Goal: Transaction & Acquisition: Purchase product/service

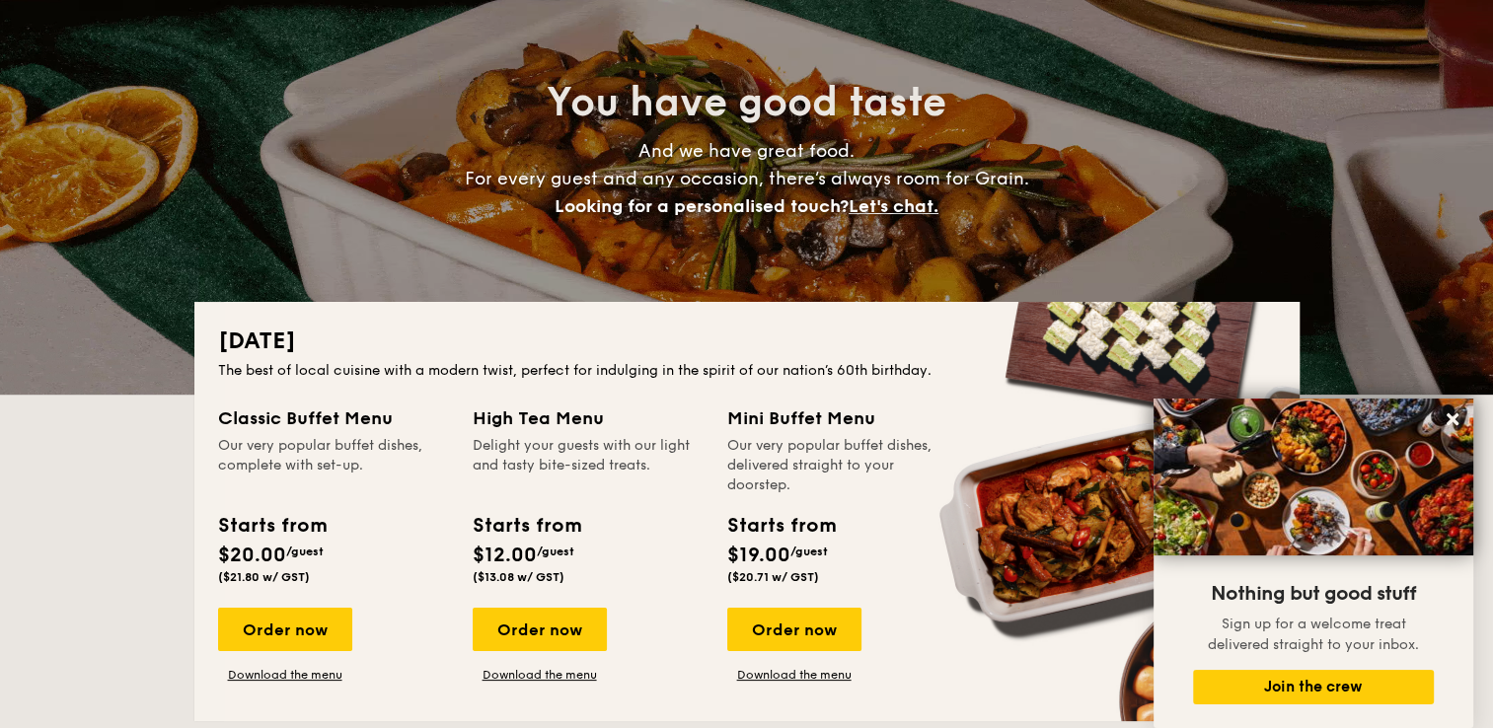
scroll to position [296, 0]
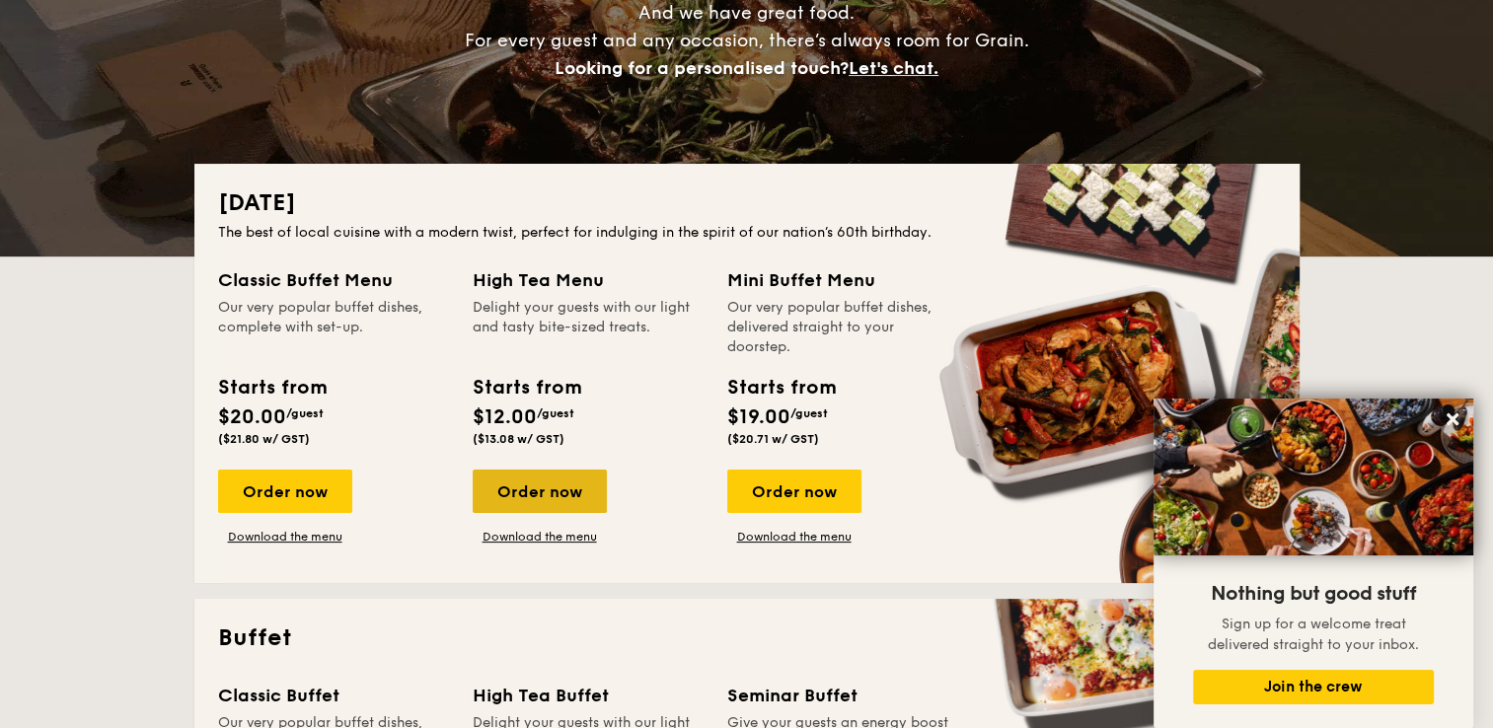
click at [537, 493] on div "Order now" at bounding box center [540, 491] width 134 height 43
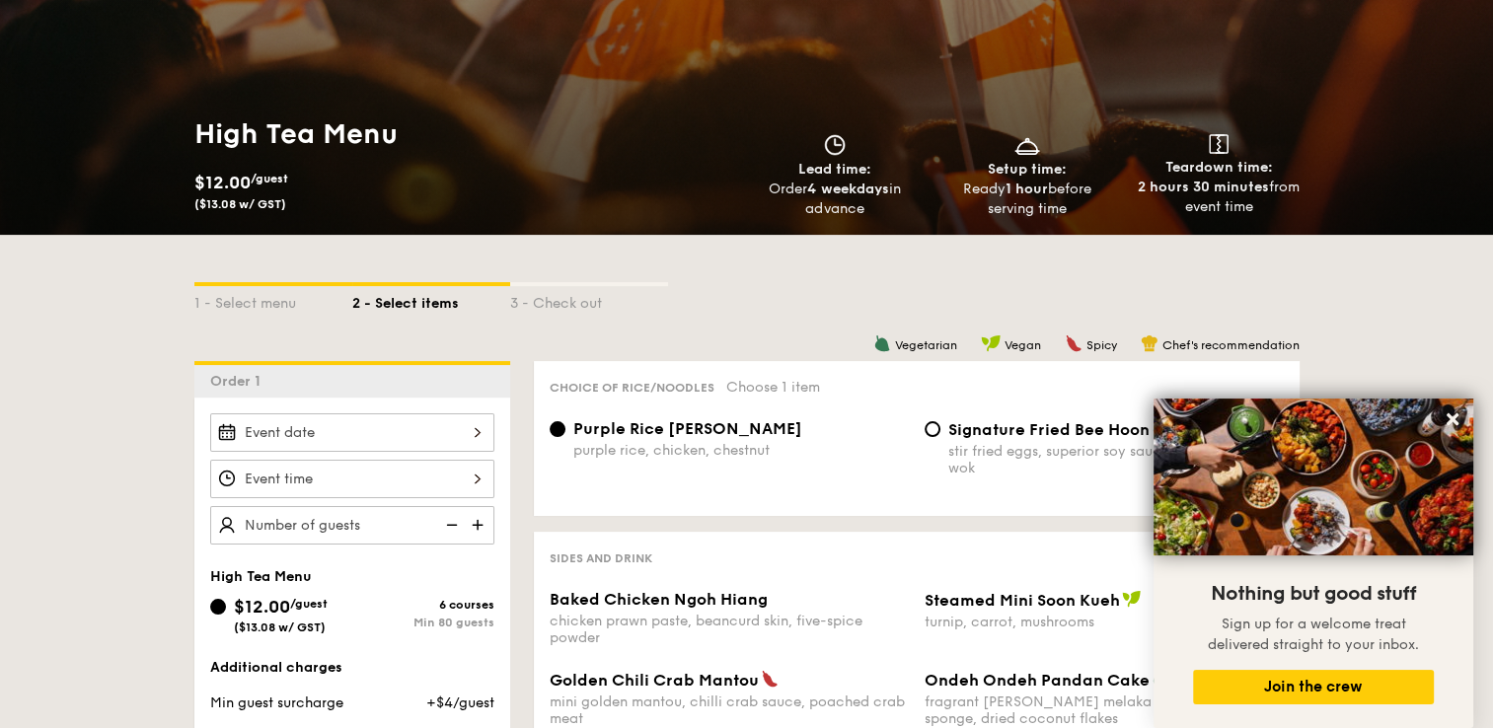
scroll to position [197, 0]
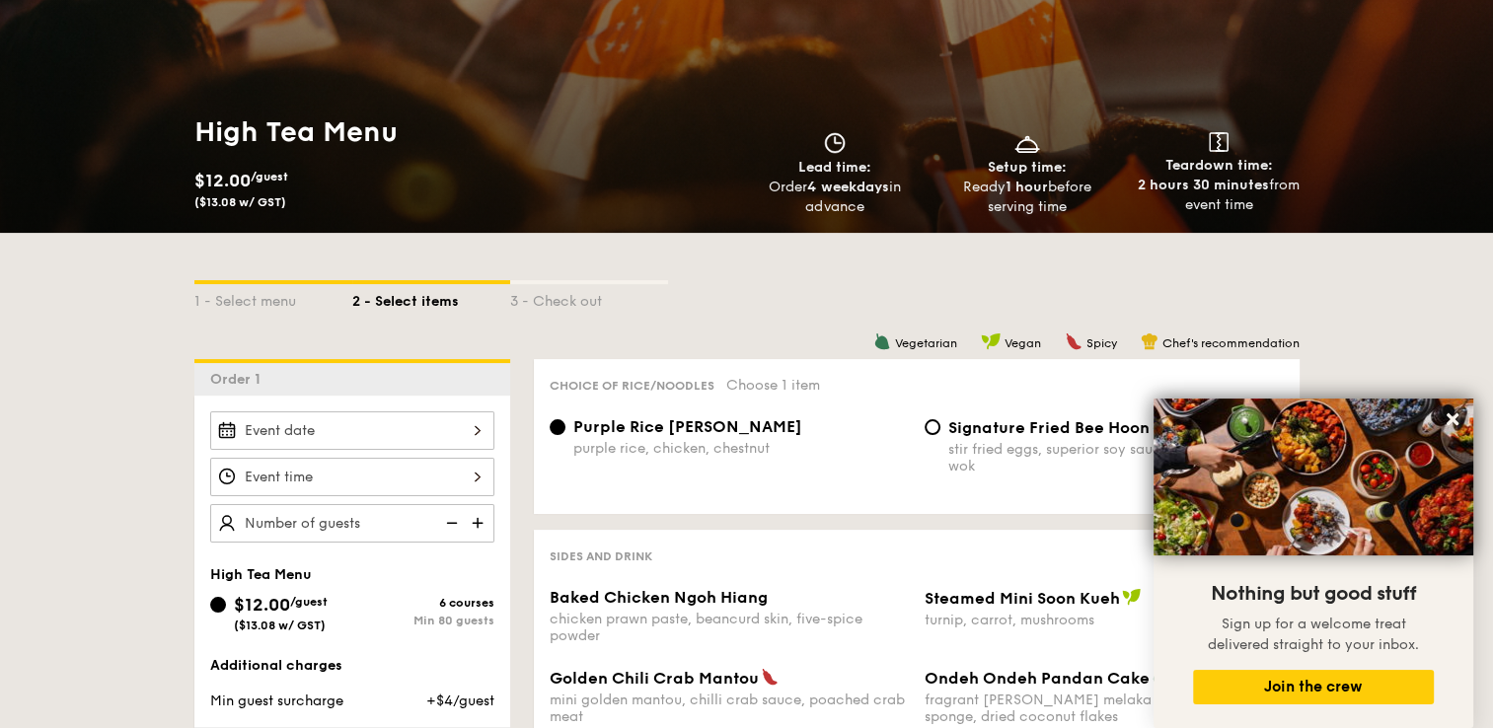
click at [459, 427] on div at bounding box center [352, 430] width 284 height 38
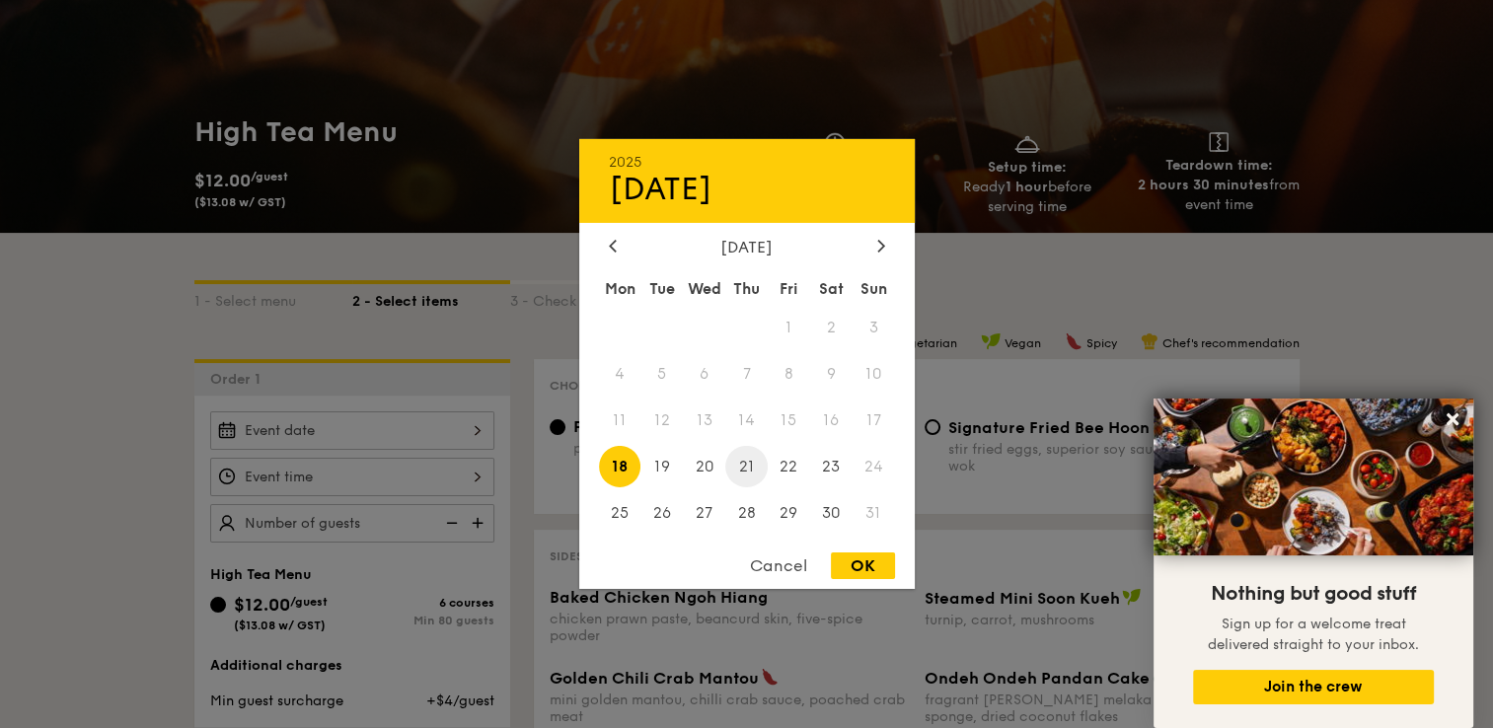
click at [754, 468] on span "21" at bounding box center [746, 466] width 42 height 42
click at [860, 566] on div "OK" at bounding box center [863, 566] width 64 height 27
type input "[DATE]"
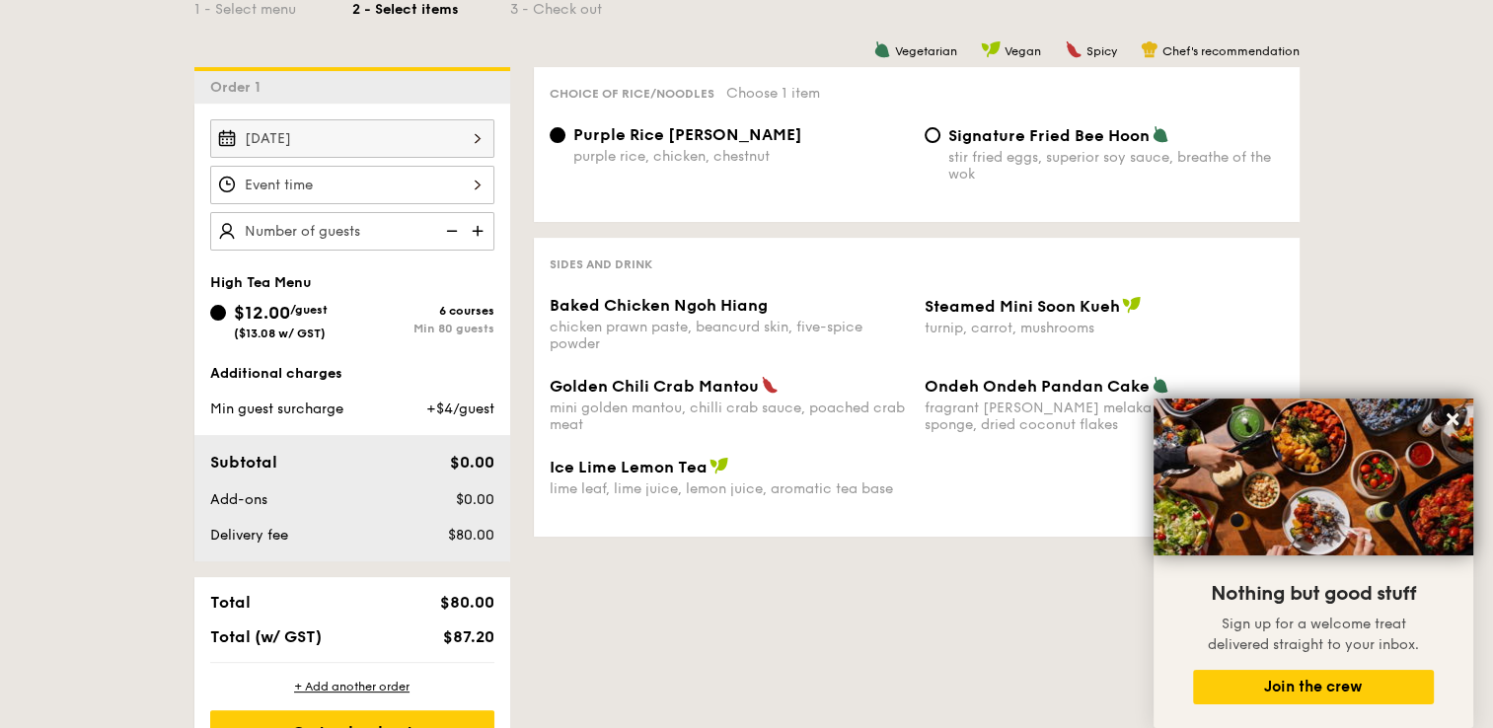
scroll to position [493, 0]
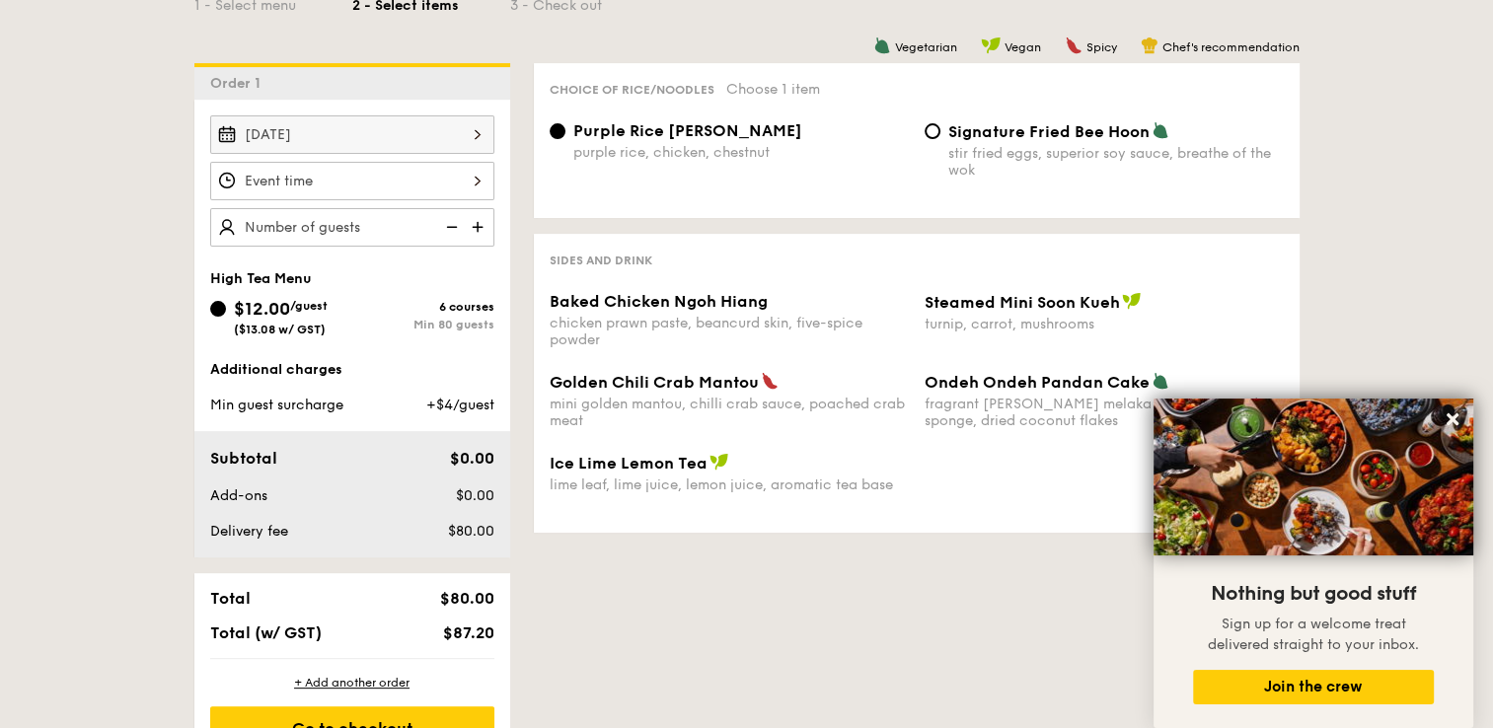
click at [337, 164] on div at bounding box center [352, 181] width 284 height 38
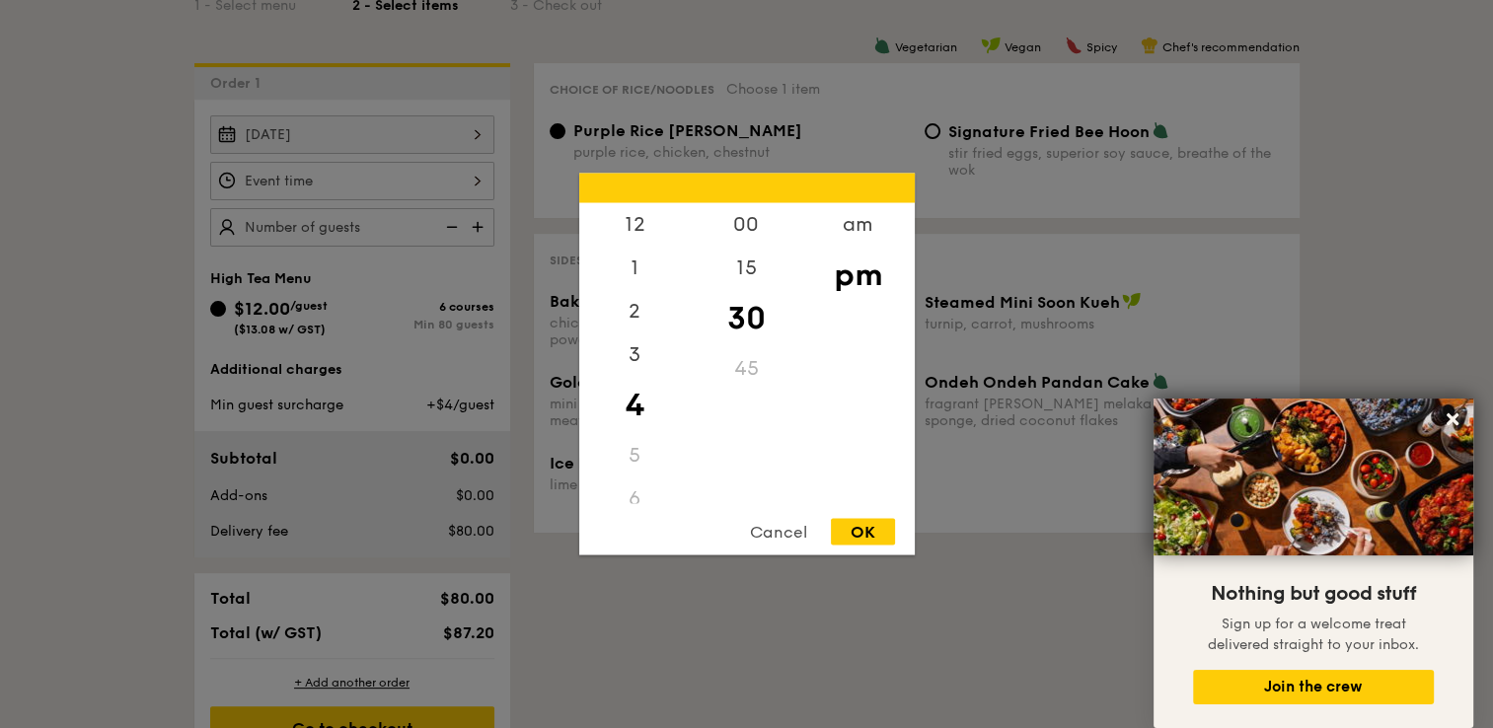
click at [875, 535] on div "OK" at bounding box center [863, 532] width 64 height 27
type input "4:30PM"
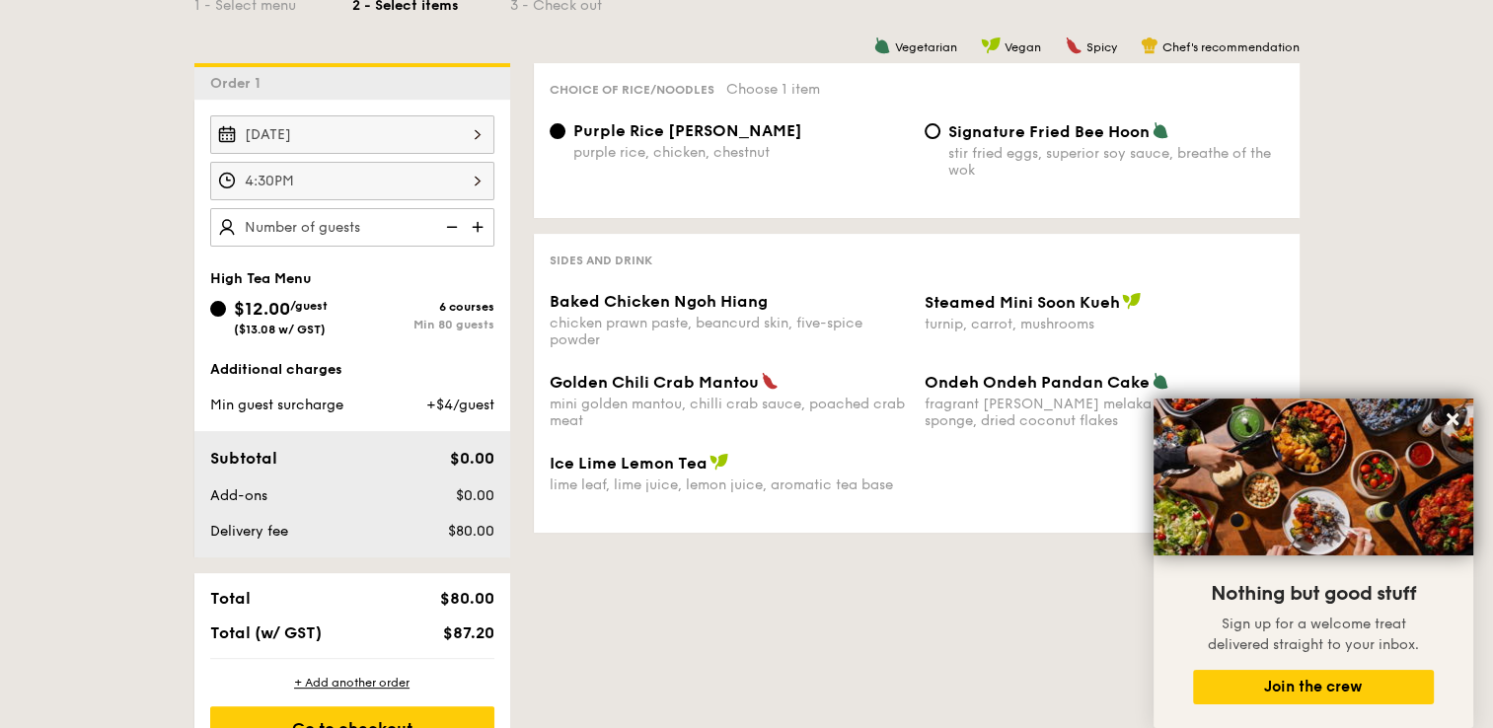
click at [479, 223] on img at bounding box center [480, 226] width 30 height 37
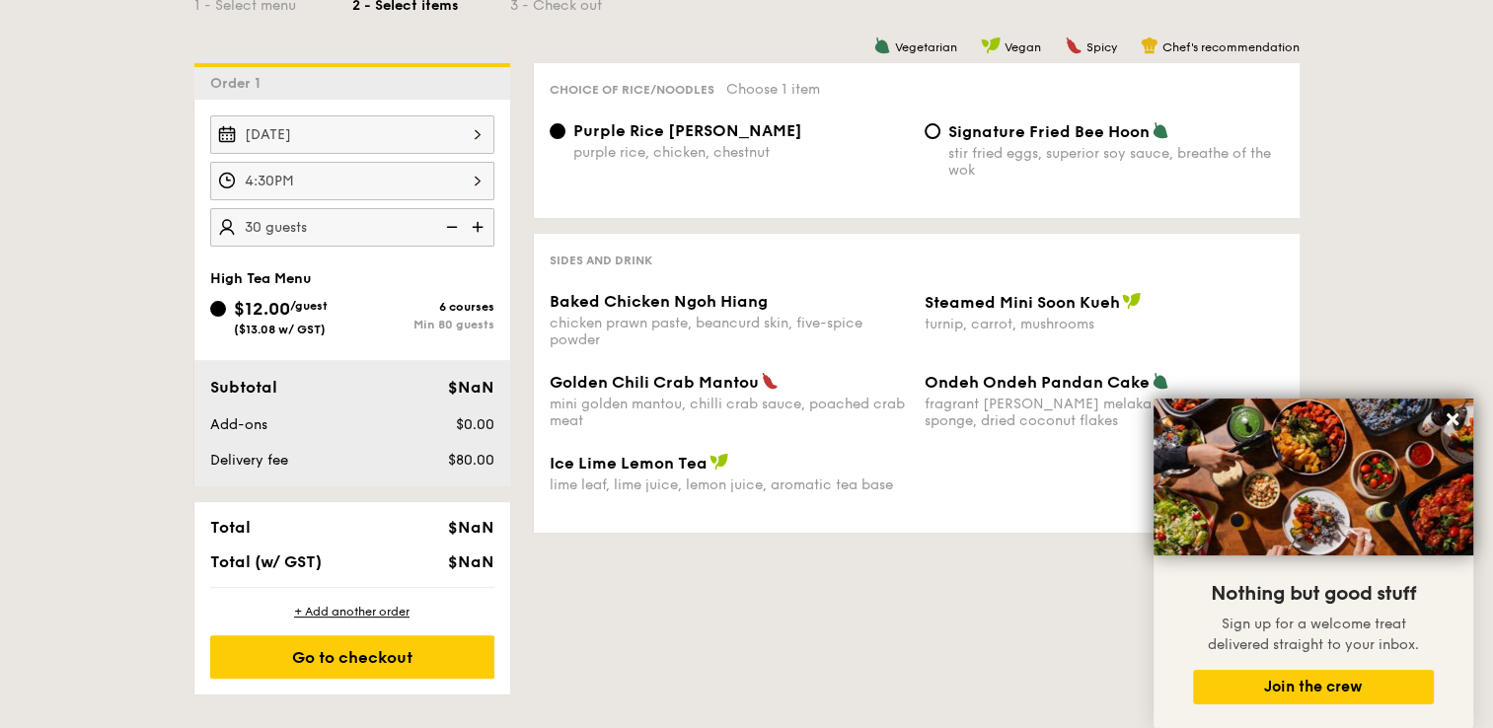
click at [479, 223] on img at bounding box center [480, 226] width 30 height 37
type input "45 guests"
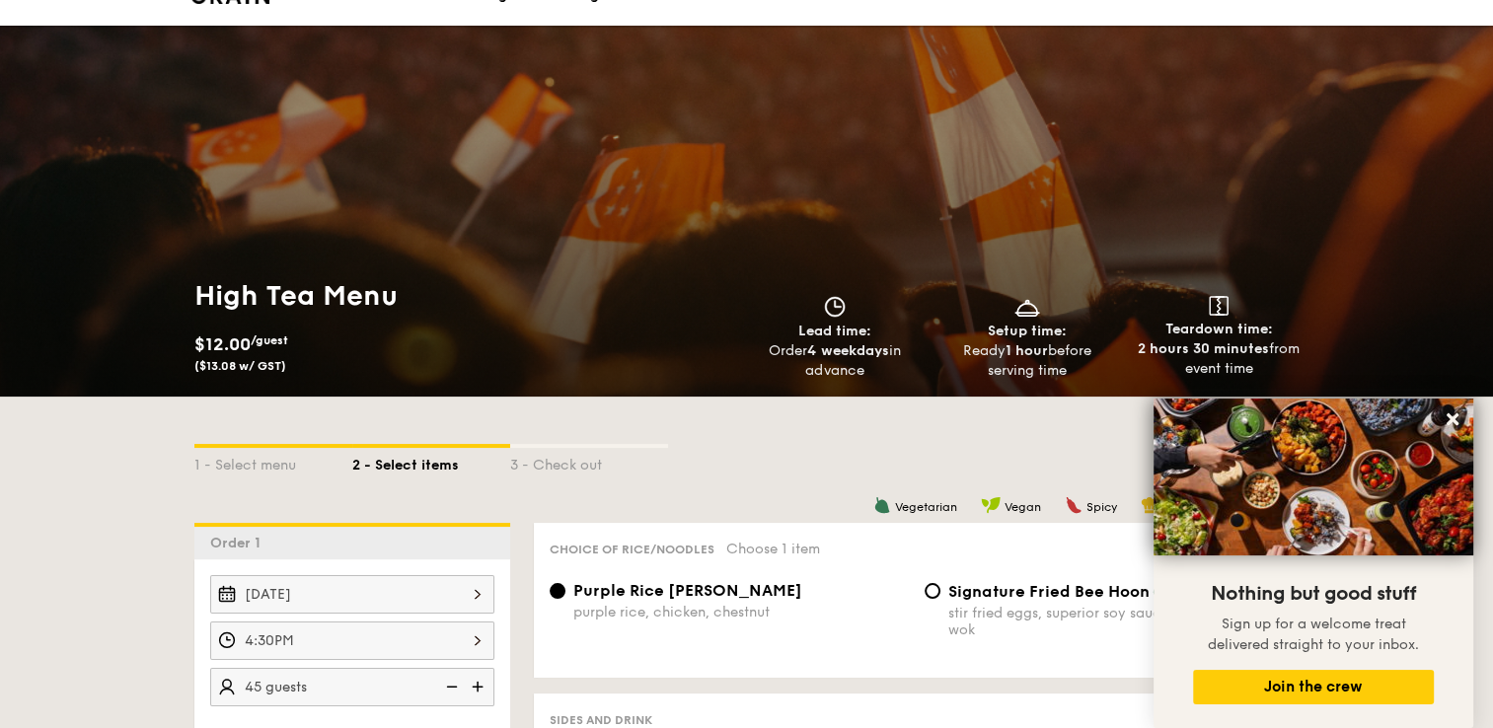
scroll to position [0, 0]
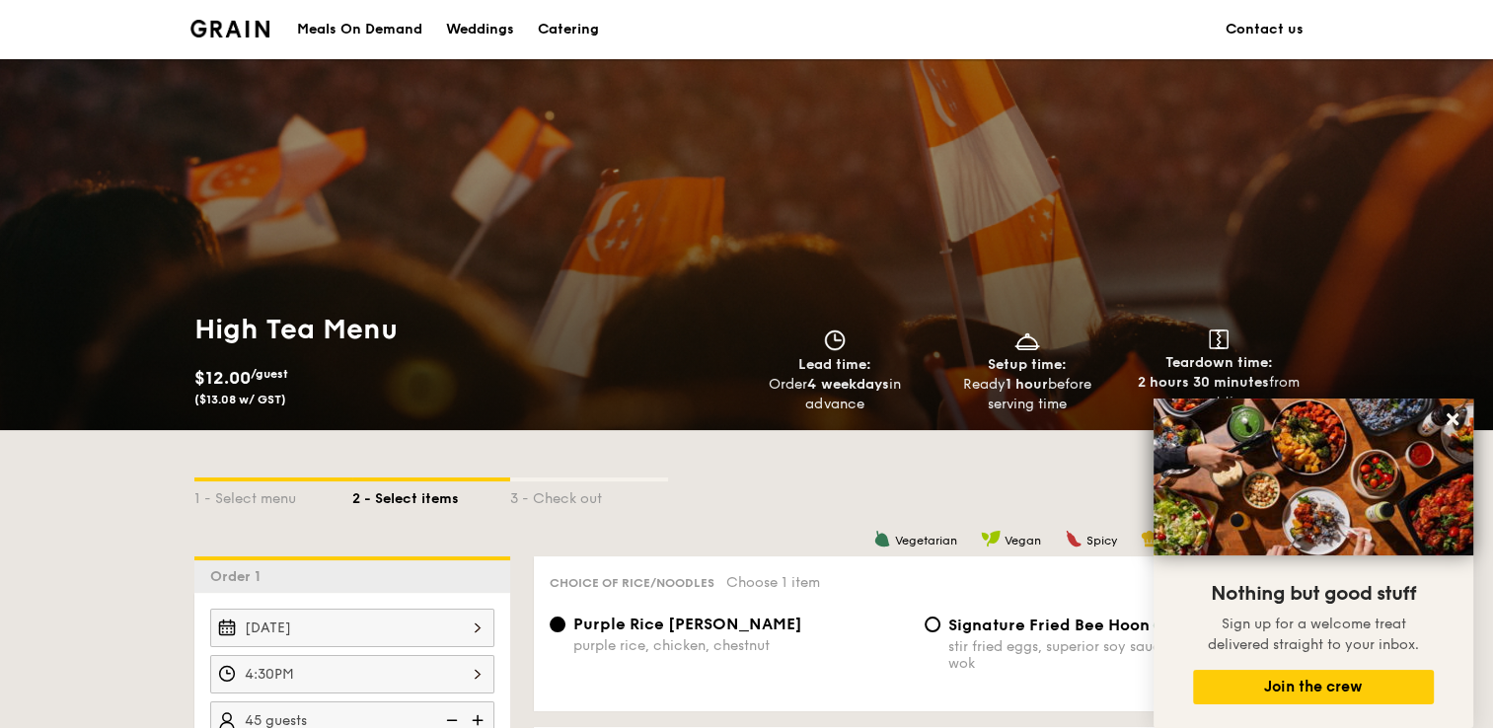
click at [239, 24] on img at bounding box center [230, 29] width 80 height 18
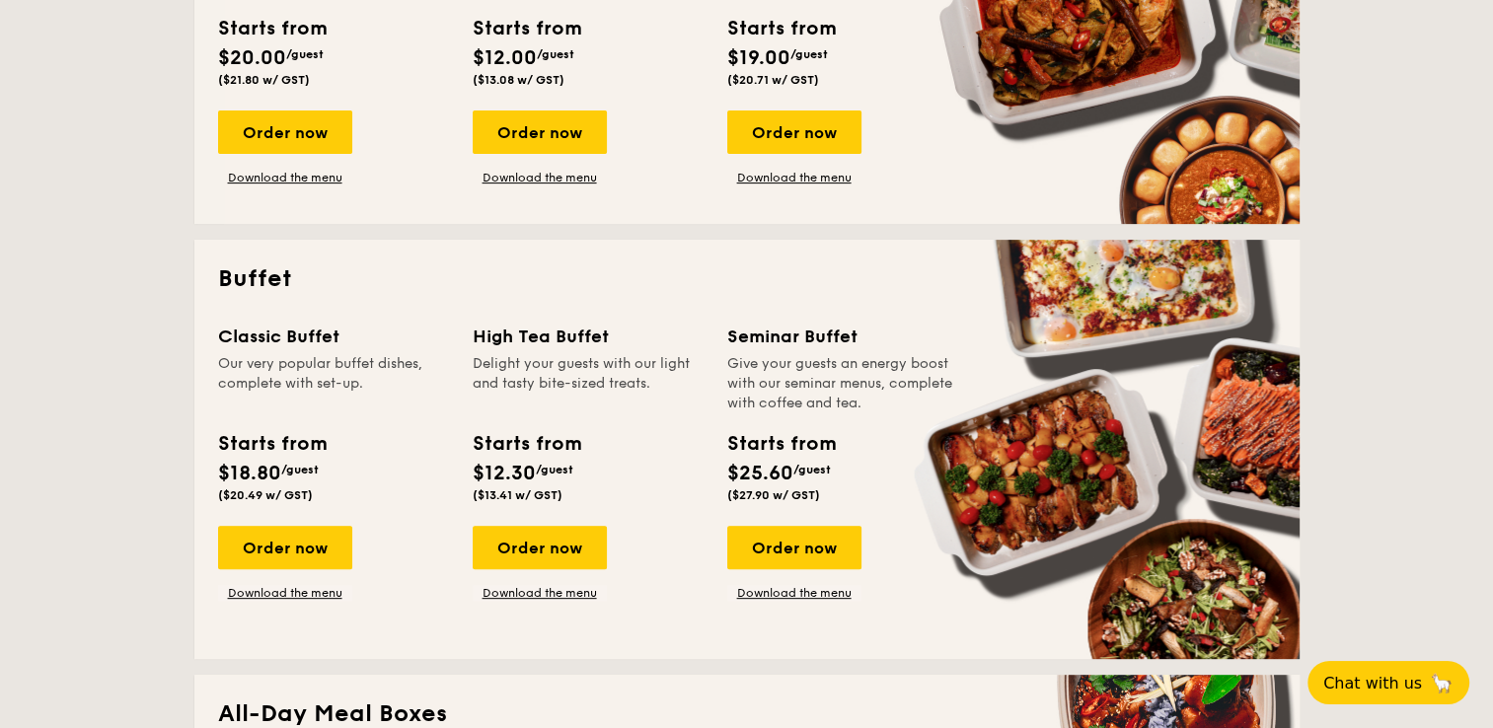
scroll to position [691, 0]
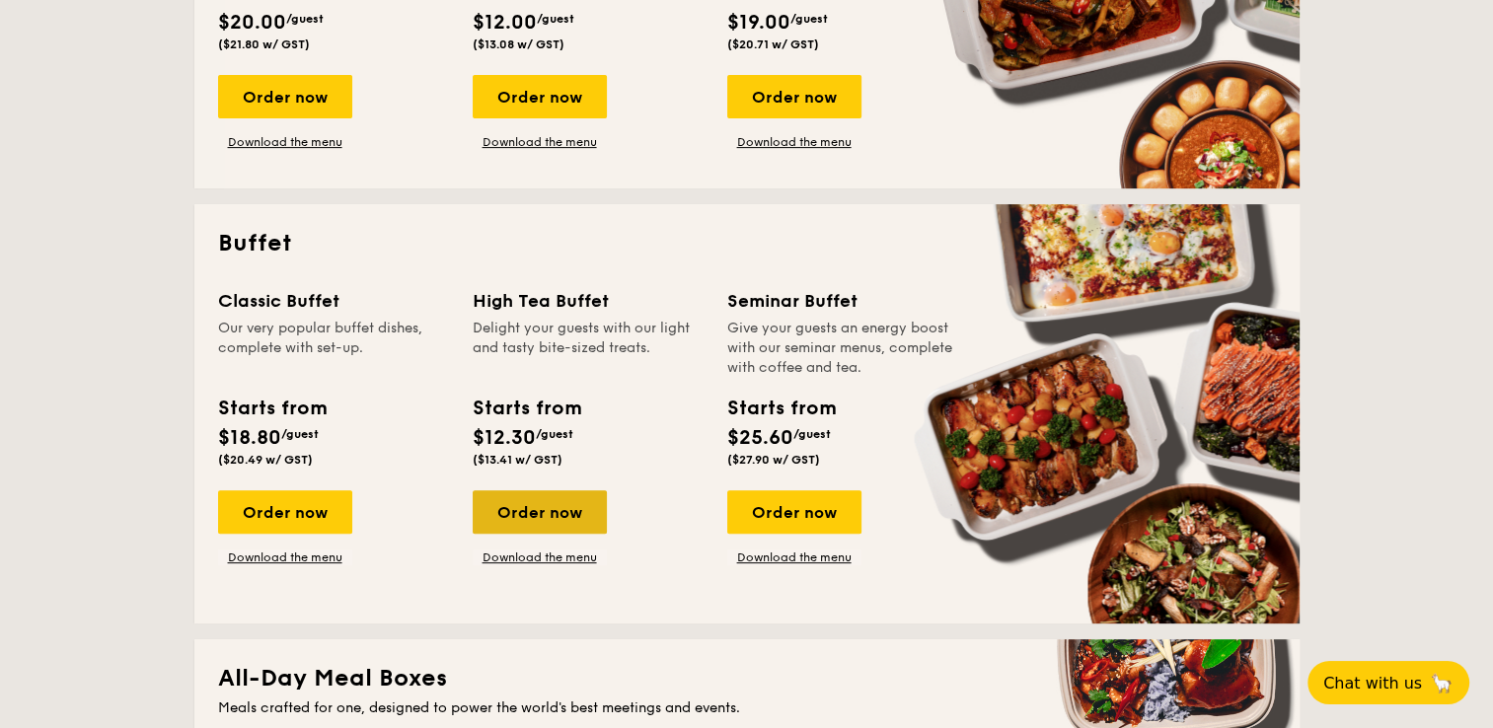
click at [559, 521] on div "Order now" at bounding box center [540, 511] width 134 height 43
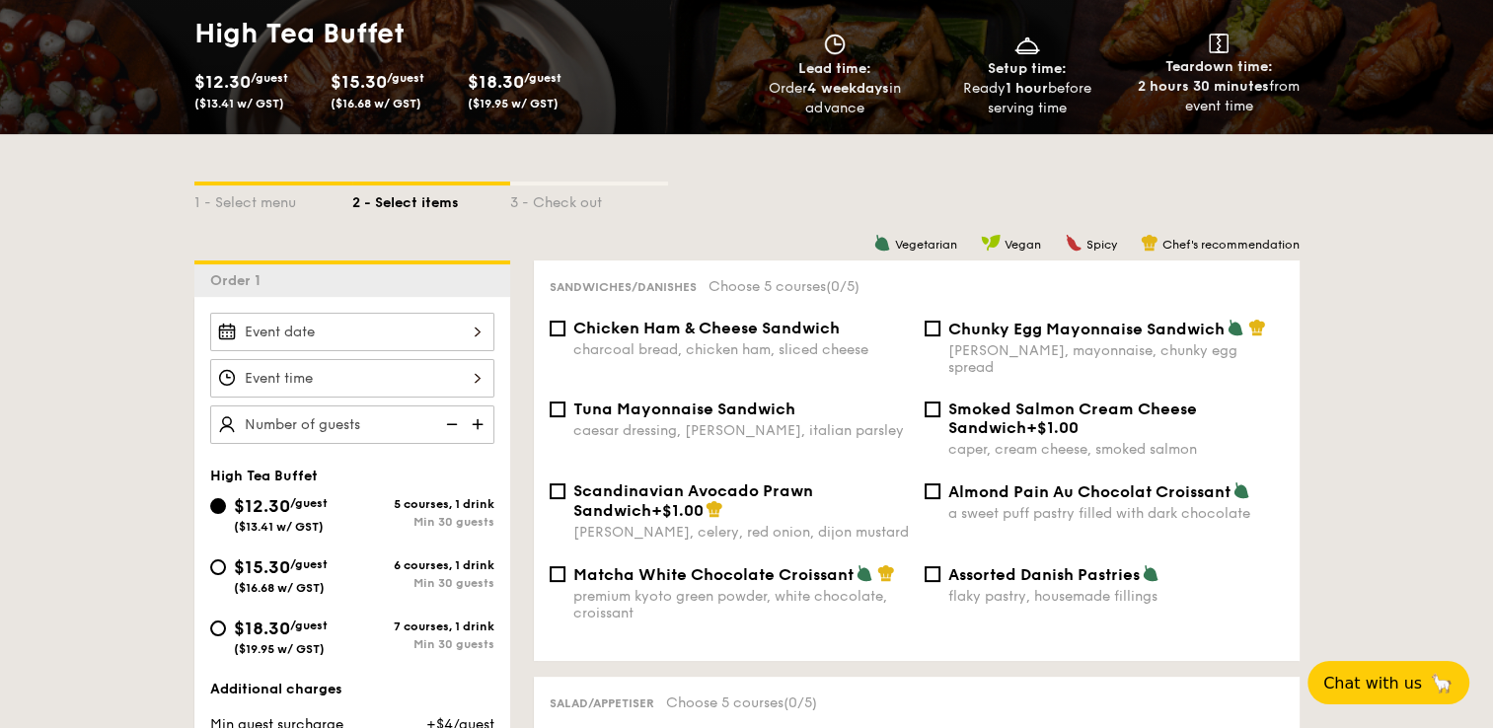
scroll to position [493, 0]
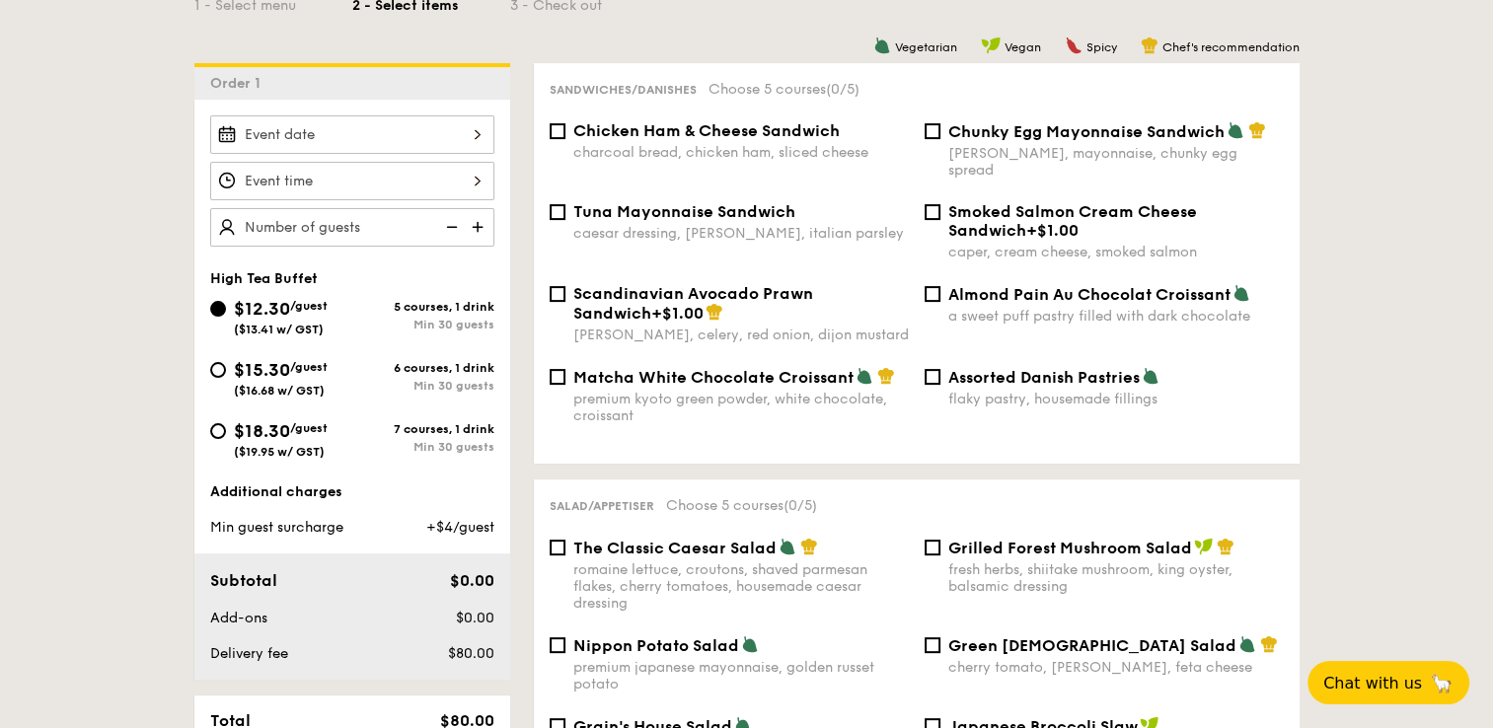
click at [331, 132] on div at bounding box center [352, 134] width 284 height 38
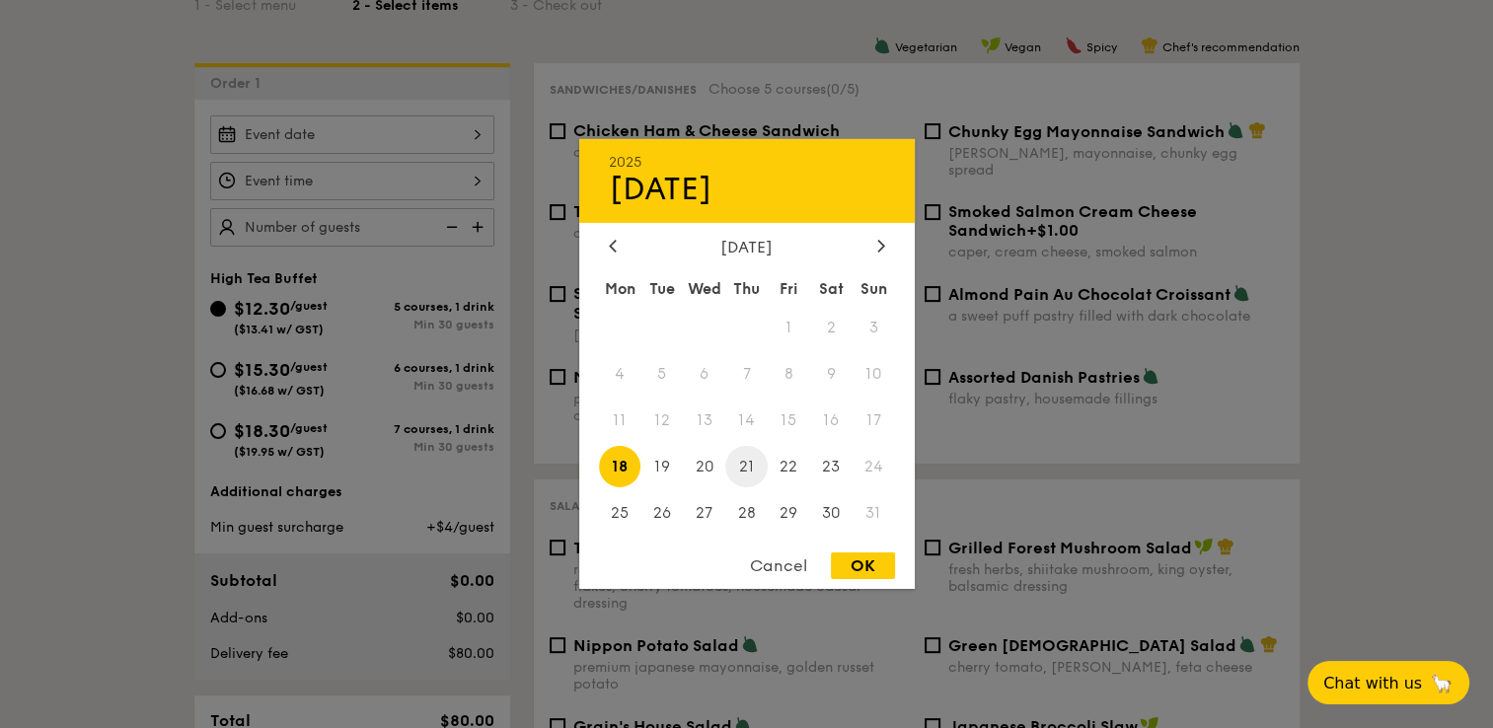
click at [750, 460] on span "21" at bounding box center [746, 466] width 42 height 42
click at [860, 555] on div "OK" at bounding box center [863, 566] width 64 height 27
type input "Aug 21, 2025"
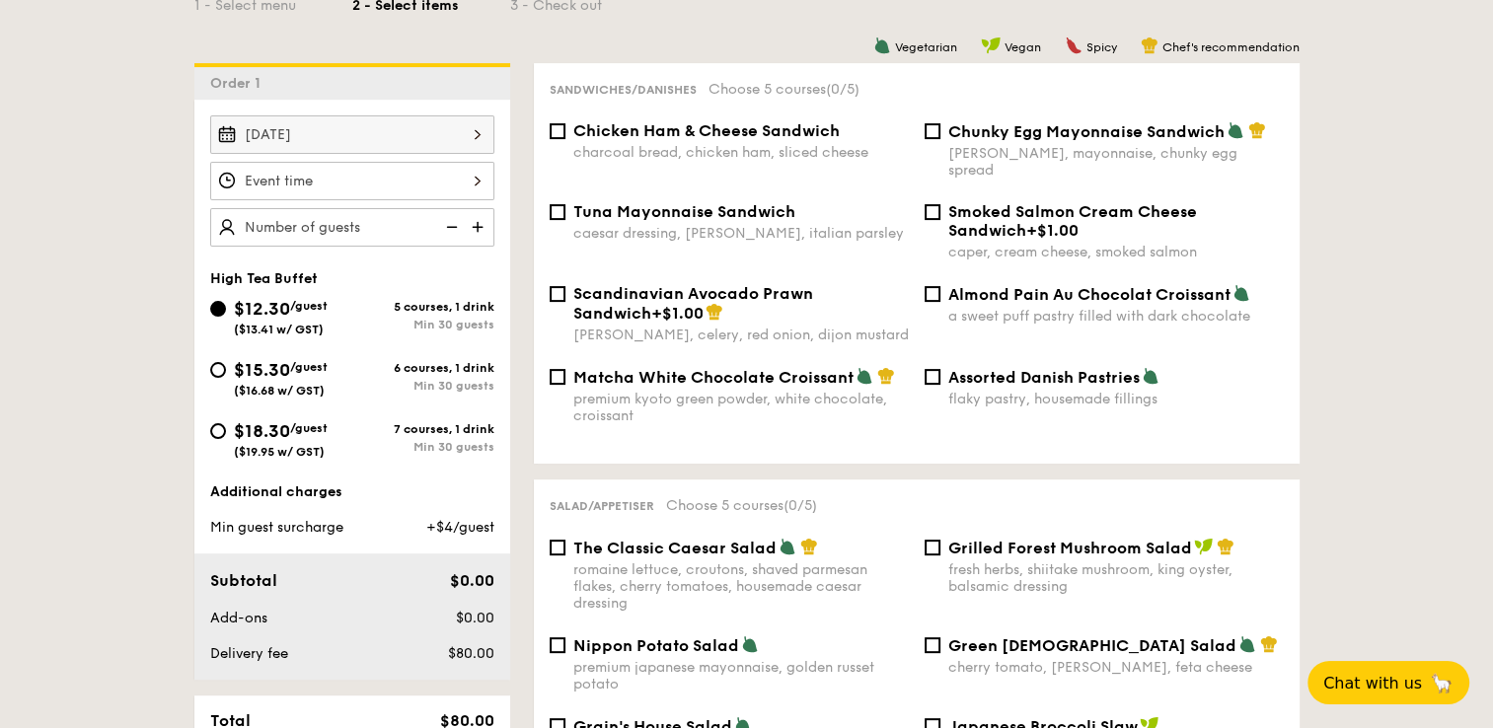
click at [446, 187] on div at bounding box center [352, 181] width 284 height 38
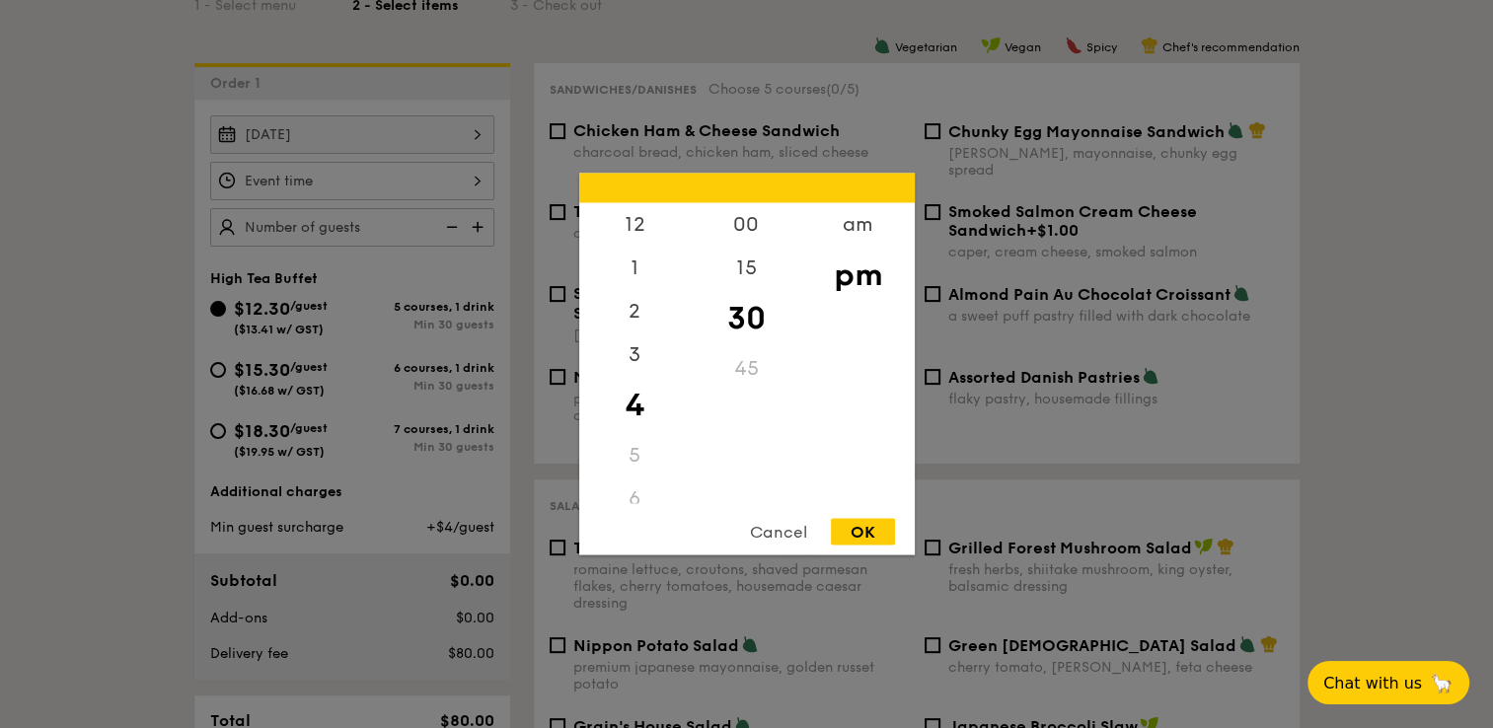
click at [867, 534] on div "OK" at bounding box center [863, 532] width 64 height 27
type input "4:30PM"
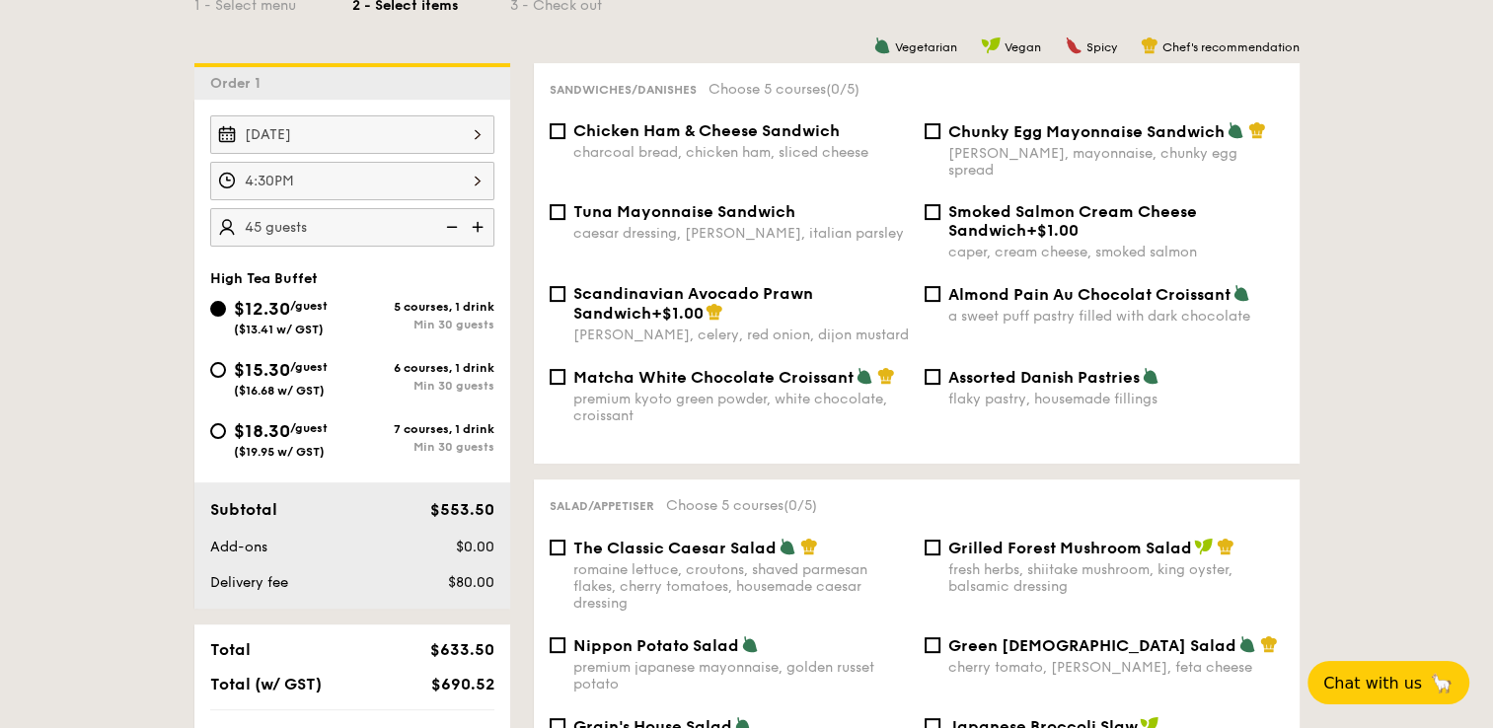
click at [430, 263] on div "Aug 21, 2025 4:30PM 45 guests High Tea Buffet $12.30 /guest ($13.41 w/ GST) 5 c…" at bounding box center [352, 354] width 316 height 509
click at [454, 224] on img at bounding box center [450, 226] width 30 height 37
click at [481, 222] on img at bounding box center [480, 226] width 30 height 37
type input "45 guests"
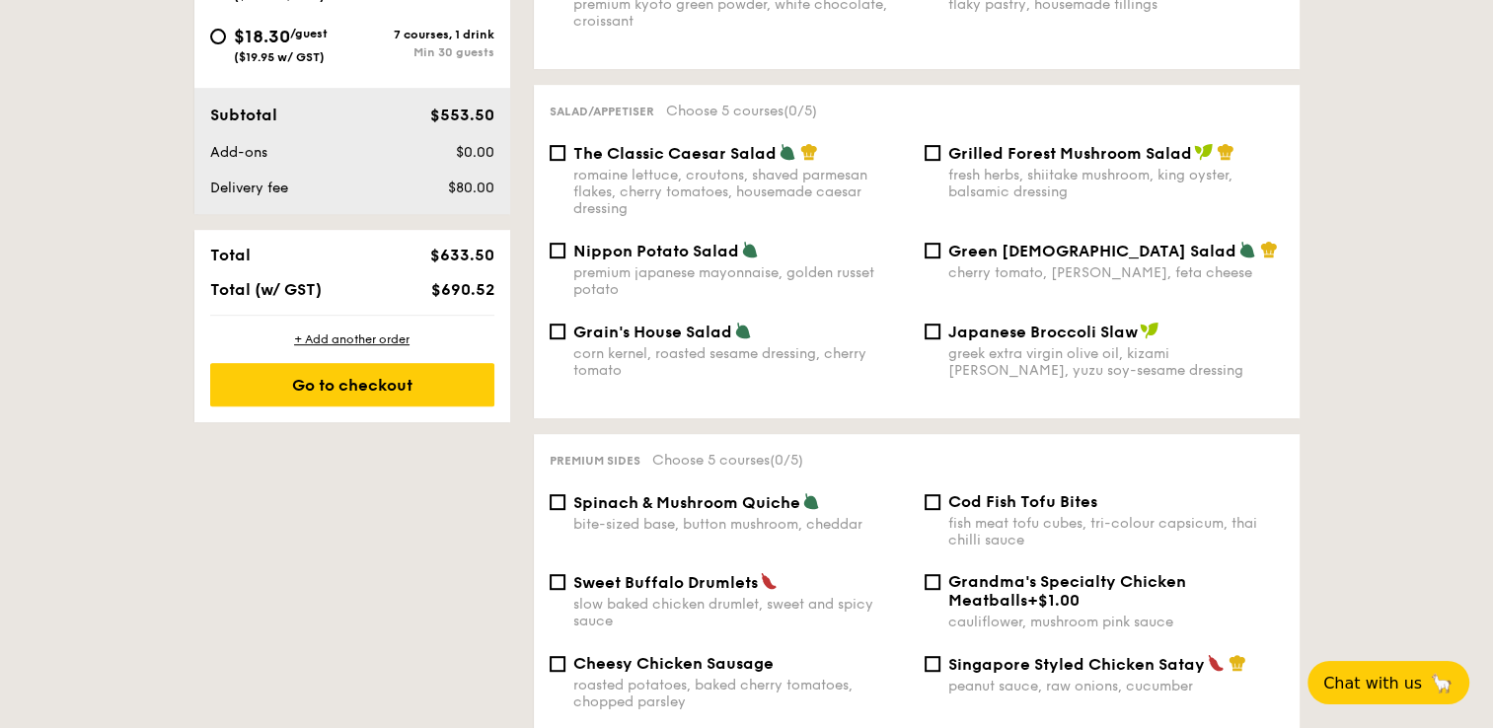
scroll to position [1184, 0]
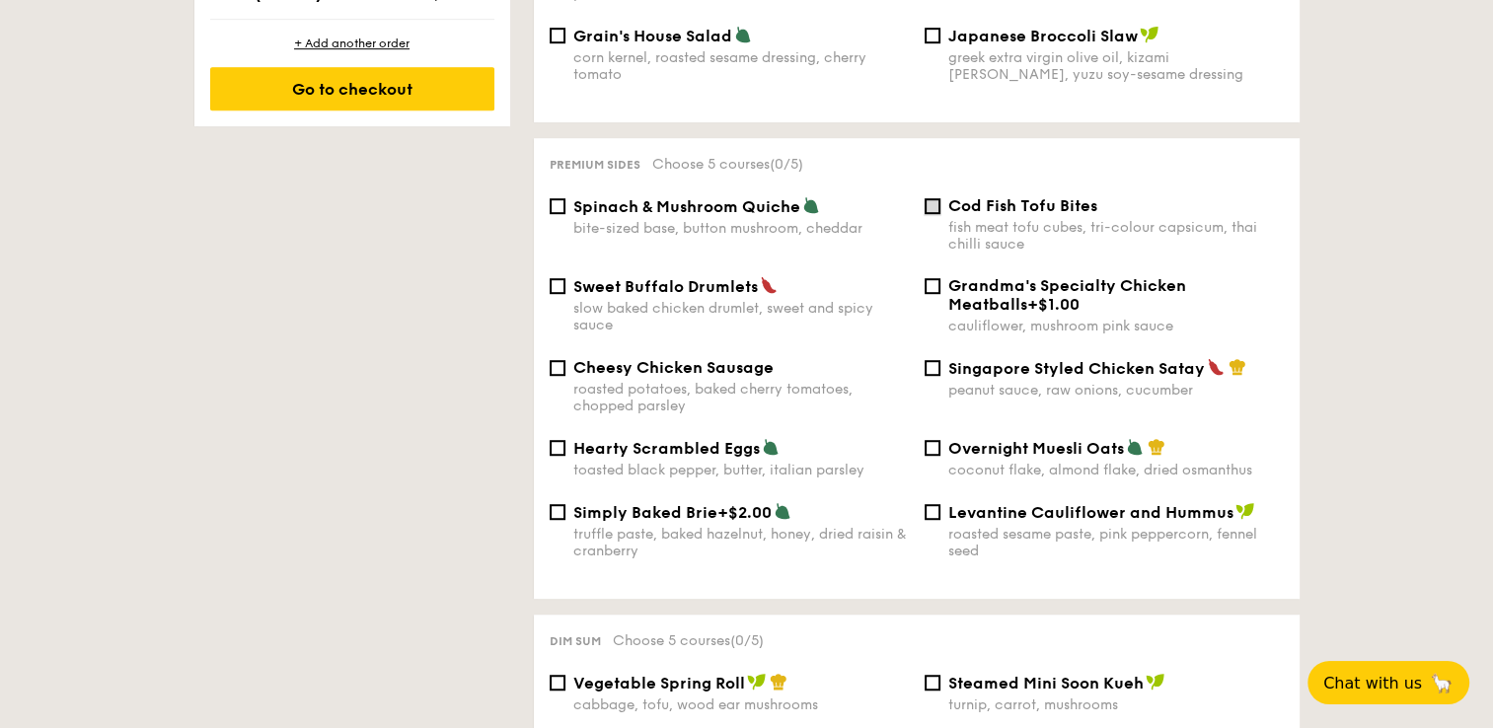
click at [937, 199] on input "Cod Fish Tofu Bites fish meat tofu cubes, tri-colour capsicum, thai chilli sauce" at bounding box center [933, 206] width 16 height 16
checkbox input "true"
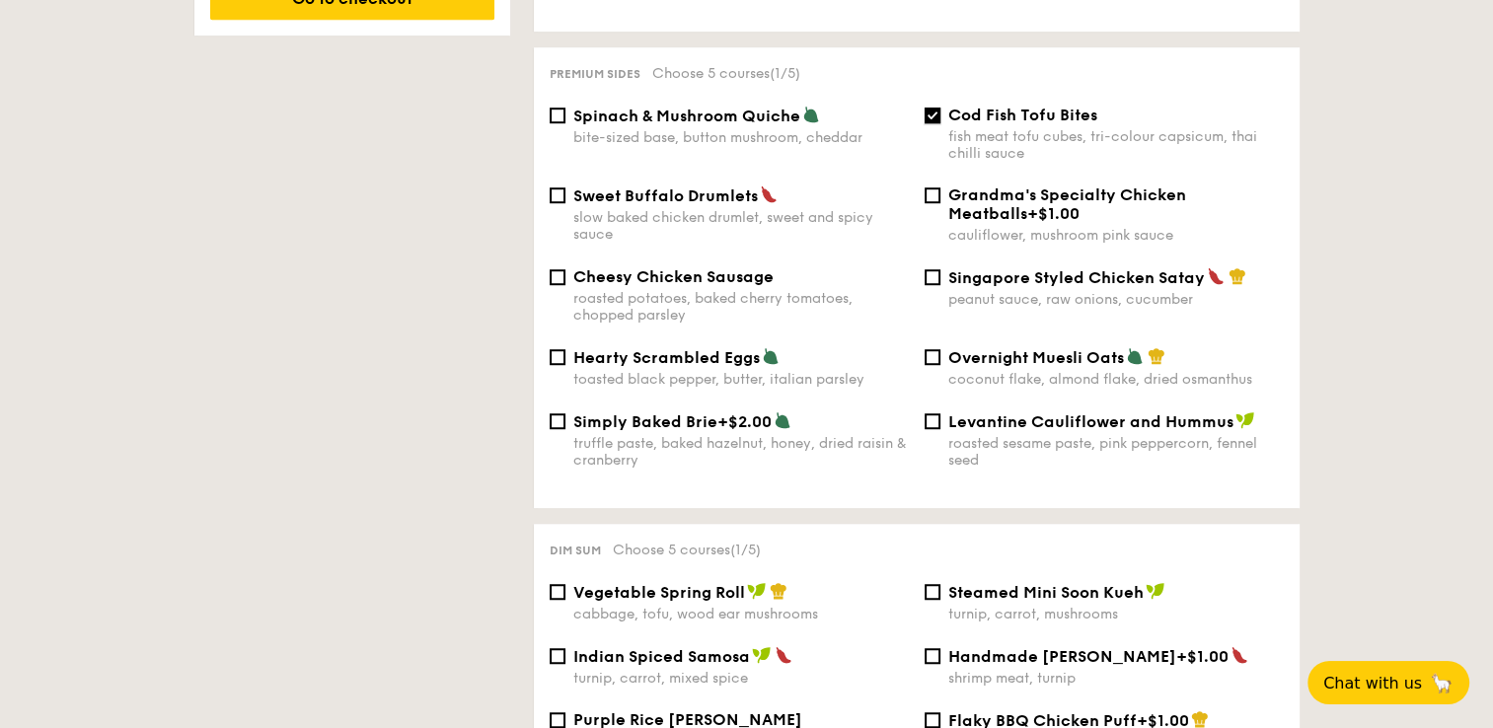
scroll to position [1480, 0]
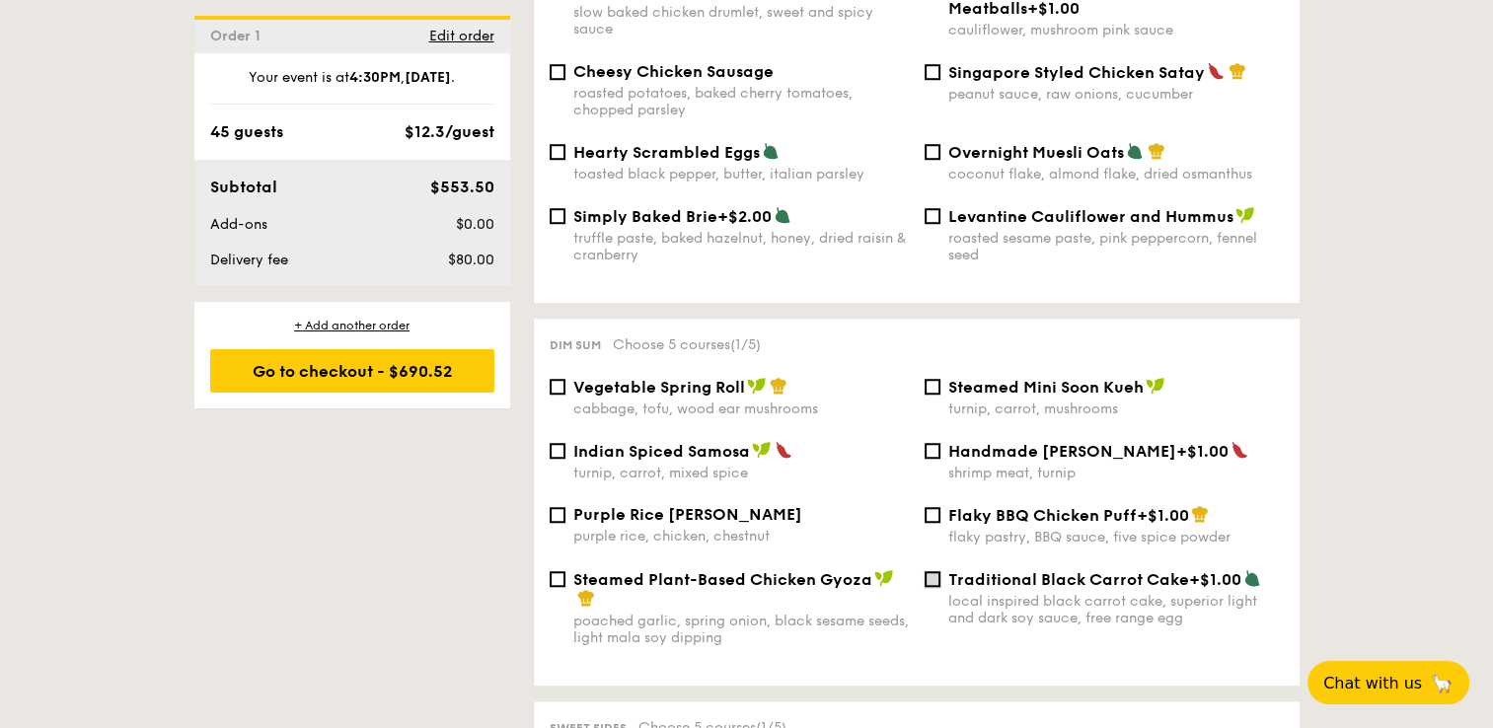
click at [934, 582] on input "Traditional Black Carrot Cake +$1.00 local inspired black carrot cake, superior…" at bounding box center [933, 579] width 16 height 16
checkbox input "true"
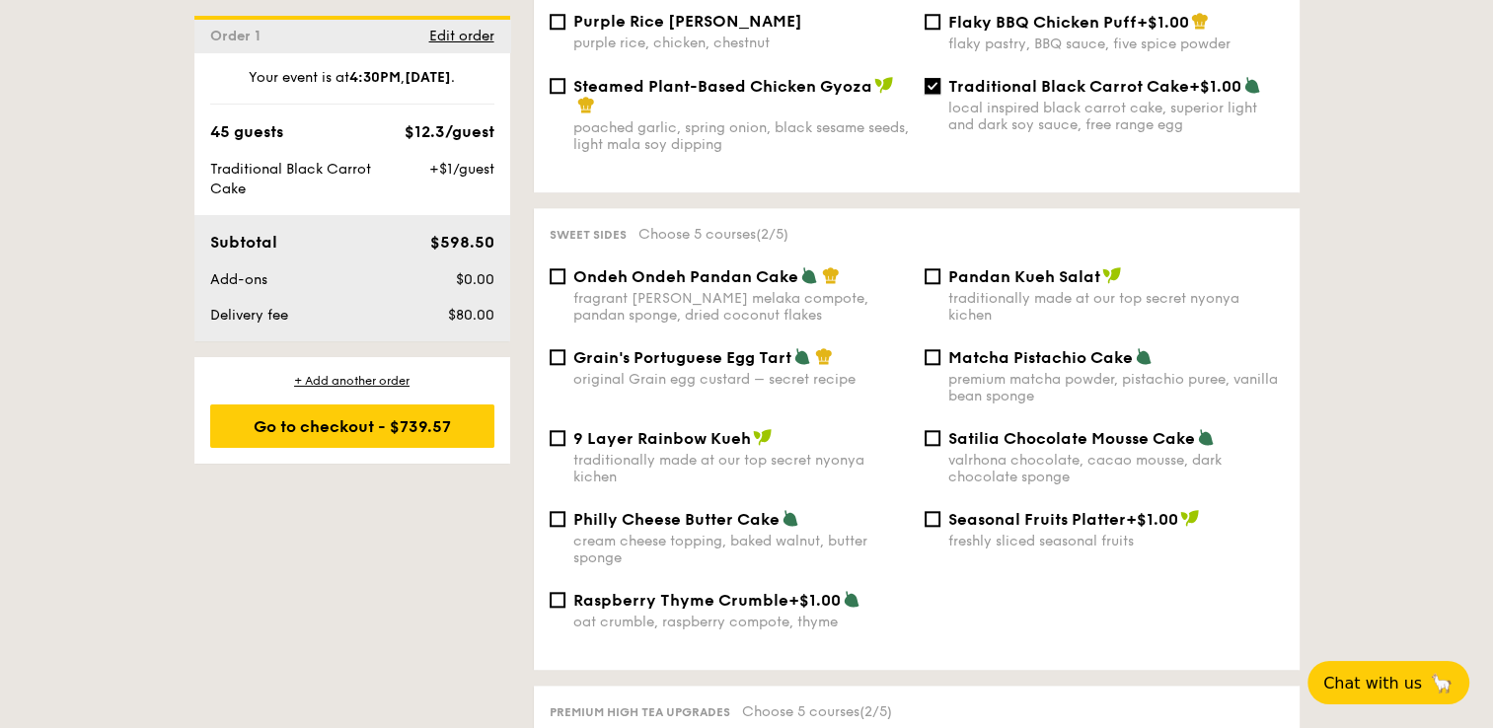
scroll to position [1579, 0]
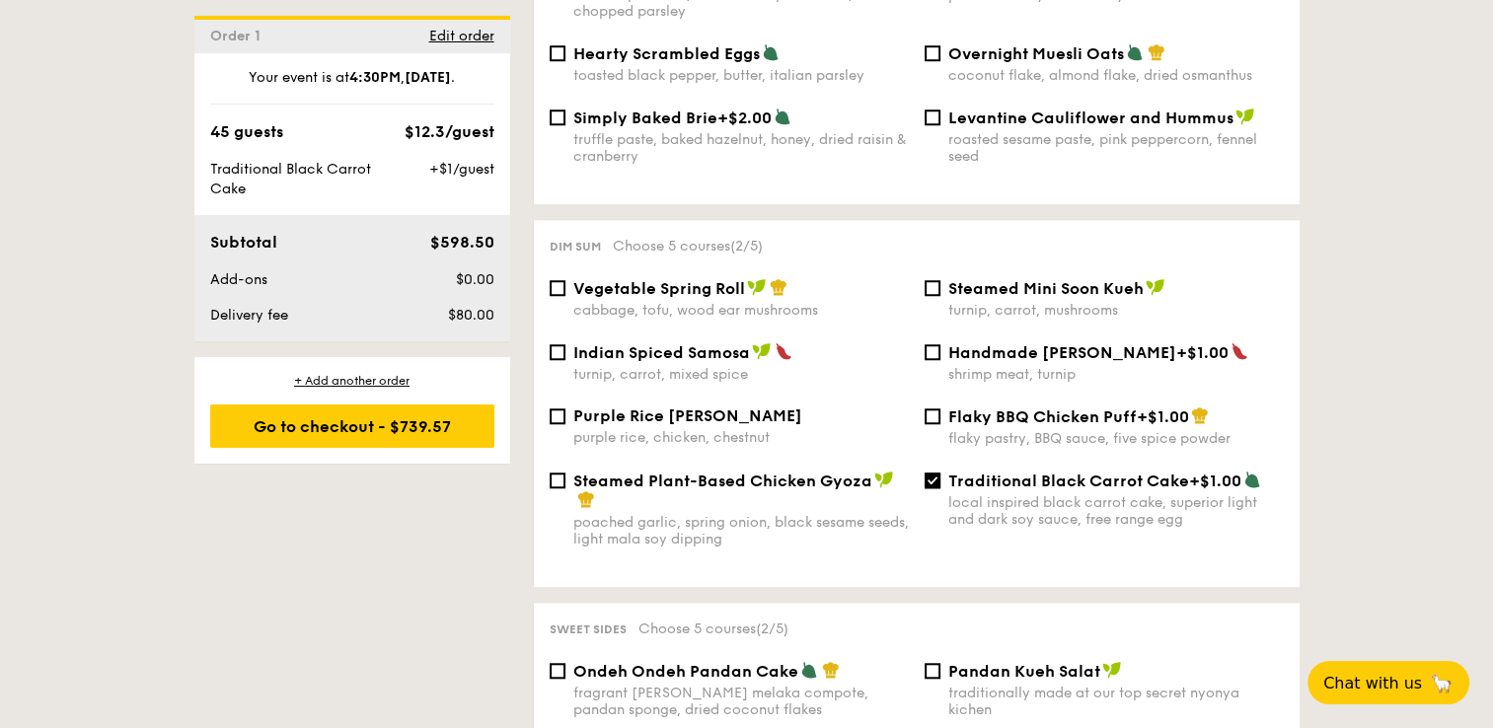
click at [981, 290] on span "Steamed Mini Soon Kueh" at bounding box center [1045, 288] width 195 height 19
click at [940, 290] on input "Steamed Mini Soon Kueh turnip, carrot, mushrooms" at bounding box center [933, 288] width 16 height 16
checkbox input "true"
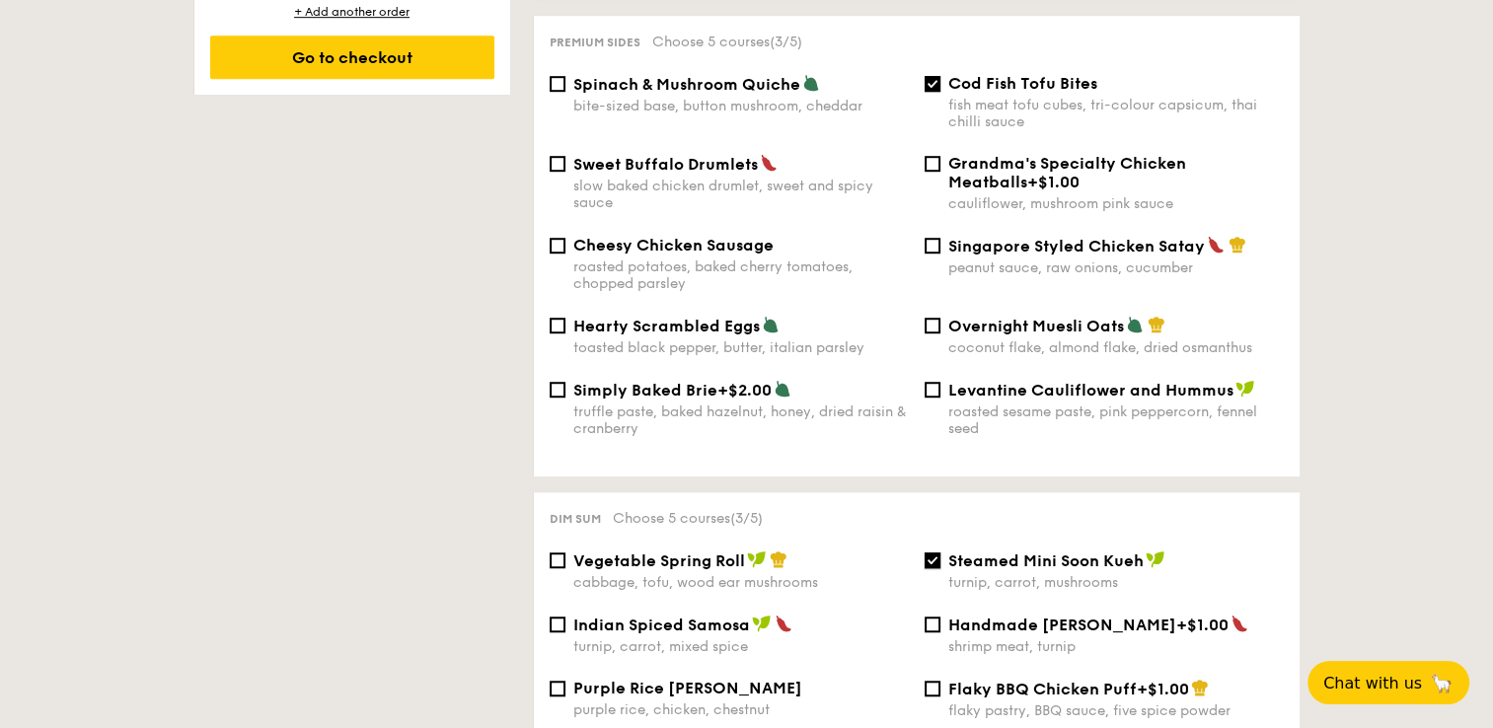
scroll to position [1283, 0]
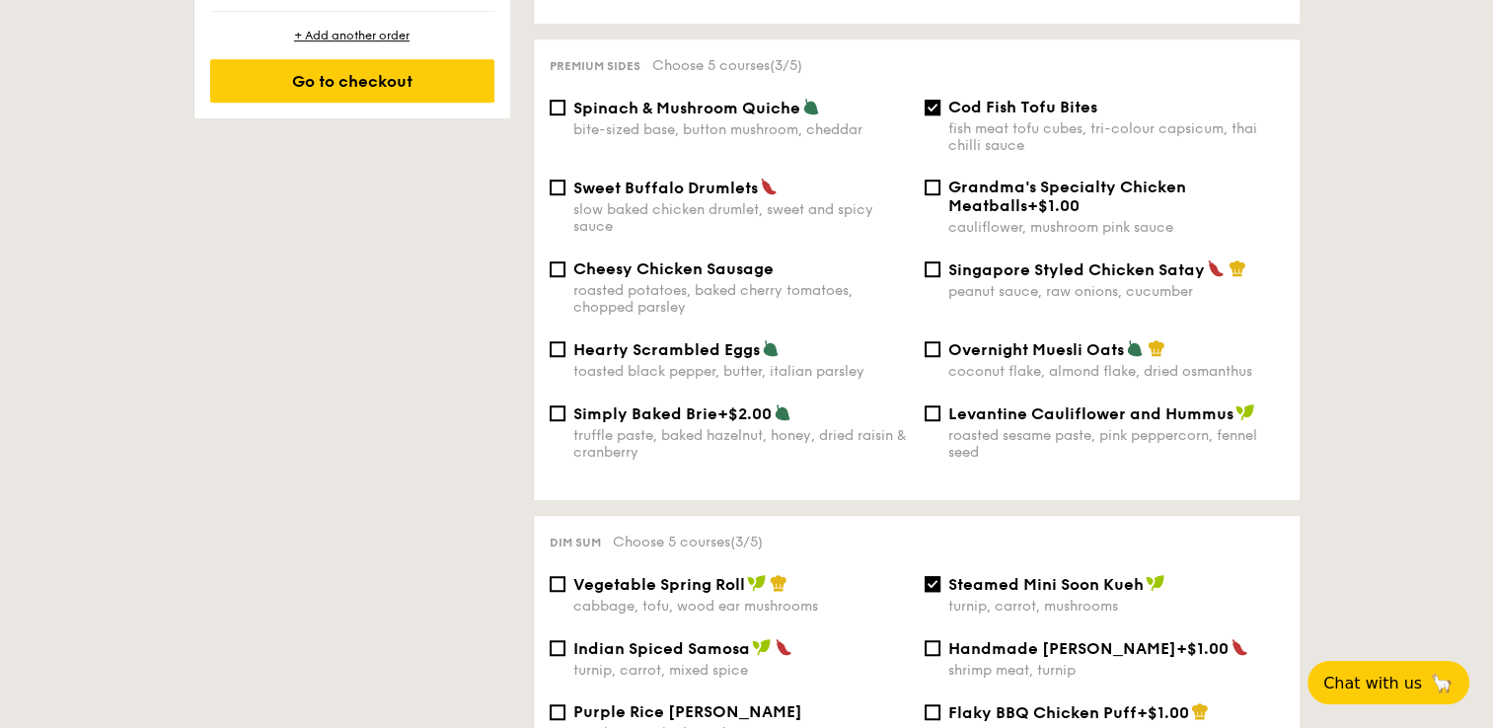
click at [997, 270] on span "Singapore Styled Chicken Satay" at bounding box center [1076, 269] width 257 height 19
click at [940, 270] on input "Singapore Styled Chicken Satay peanut sauce, raw onions, cucumber" at bounding box center [933, 269] width 16 height 16
checkbox input "true"
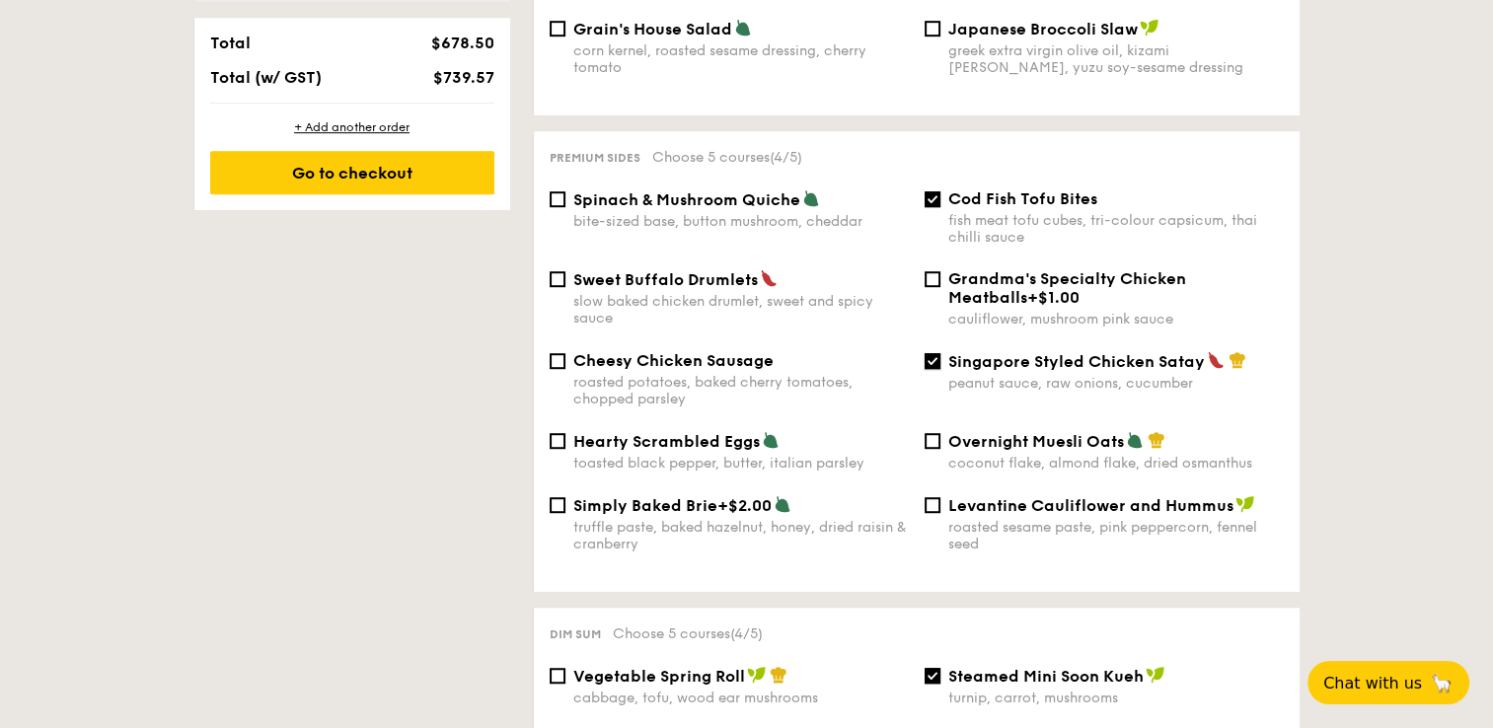
scroll to position [1085, 0]
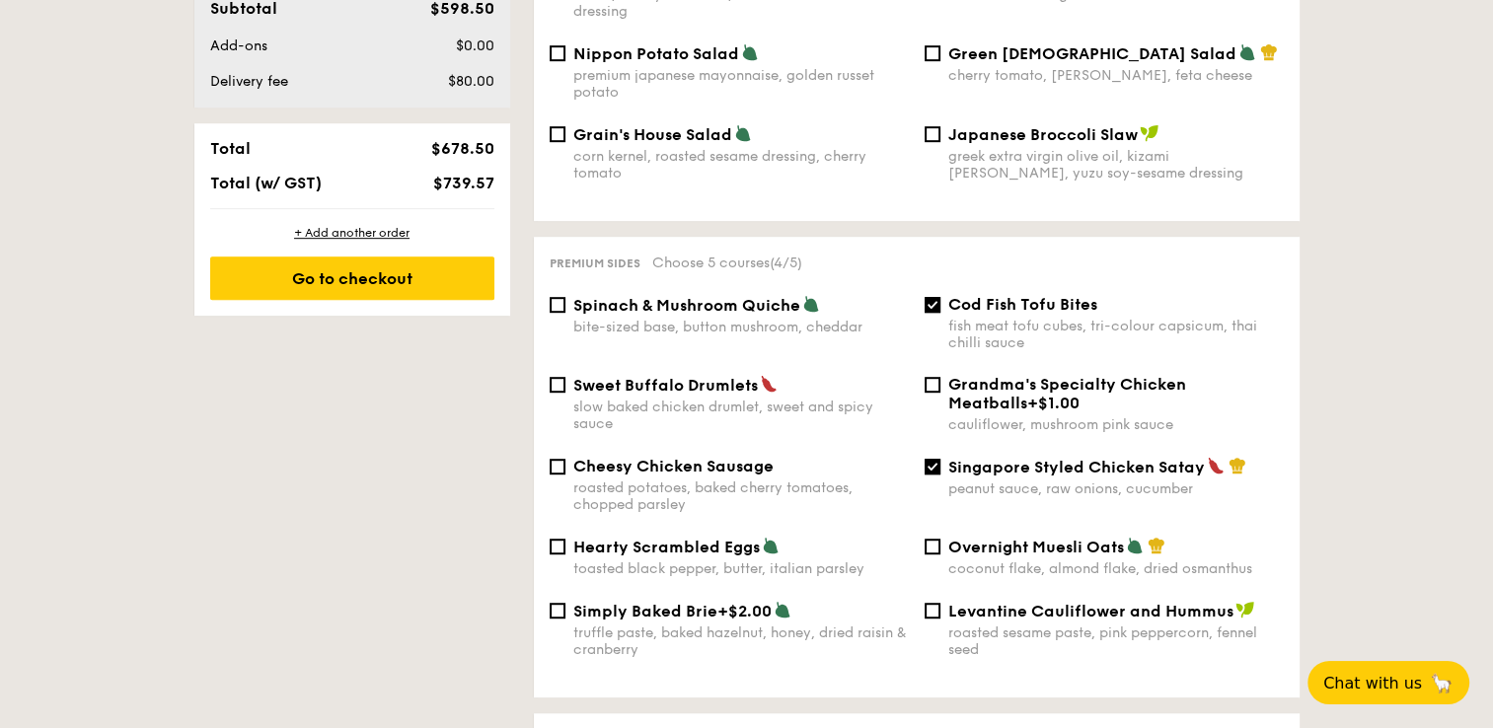
click at [1075, 601] on div "Levantine Cauliflower and Hummus" at bounding box center [1115, 611] width 335 height 20
click at [940, 603] on input "Levantine Cauliflower and Hummus roasted sesame paste, pink peppercorn, fennel …" at bounding box center [933, 611] width 16 height 16
checkbox input "true"
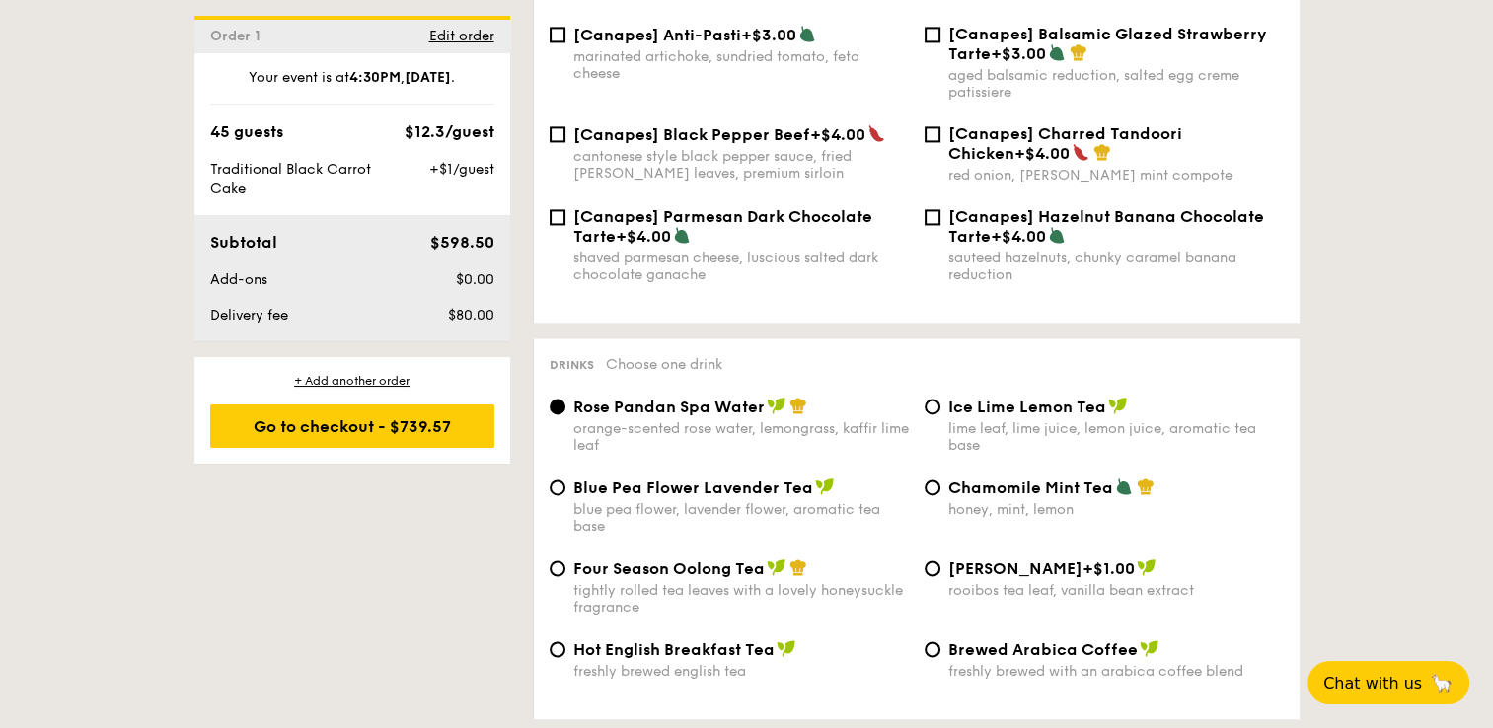
scroll to position [3059, 0]
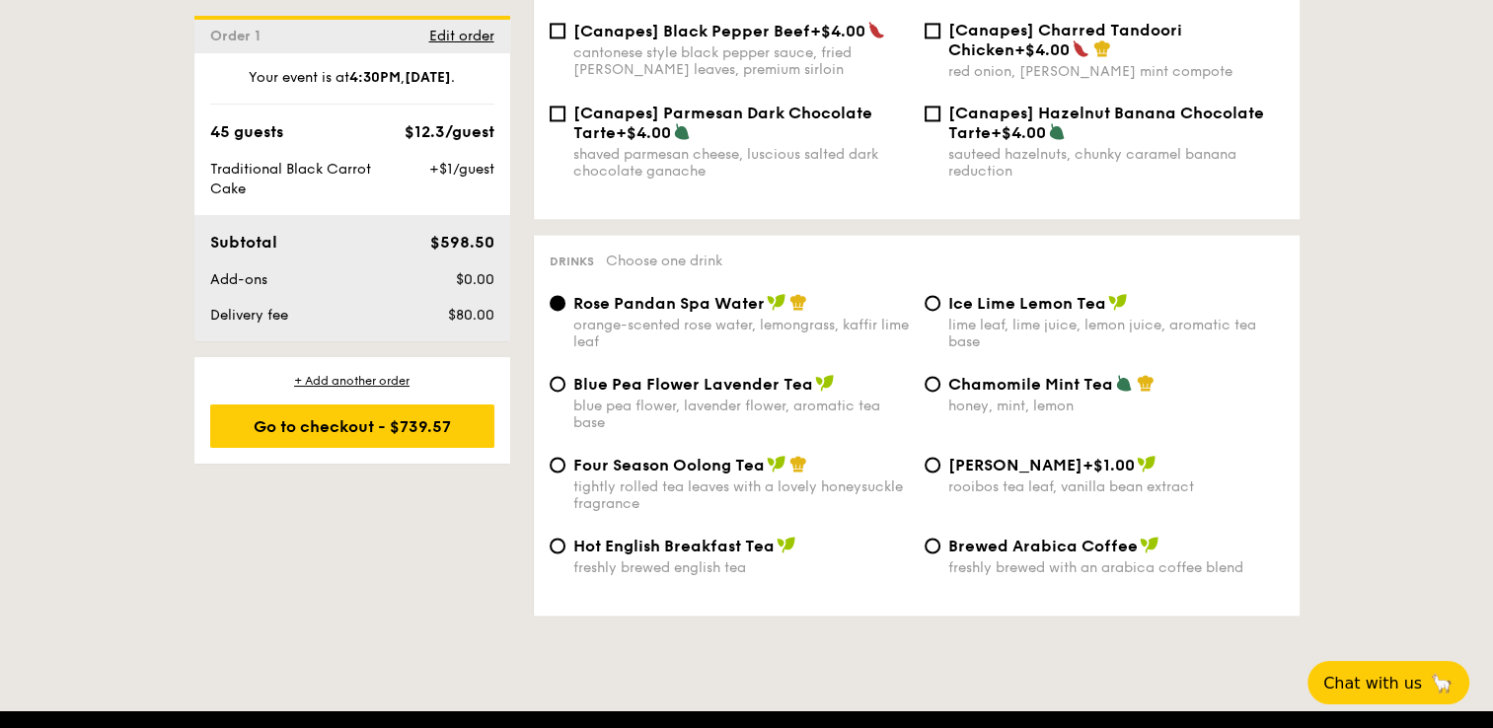
click at [1054, 312] on span "Ice Lime Lemon Tea" at bounding box center [1027, 303] width 158 height 19
click at [940, 311] on input "Ice Lime Lemon Tea lime leaf, lime juice, lemon juice, aromatic tea base" at bounding box center [933, 303] width 16 height 16
radio input "true"
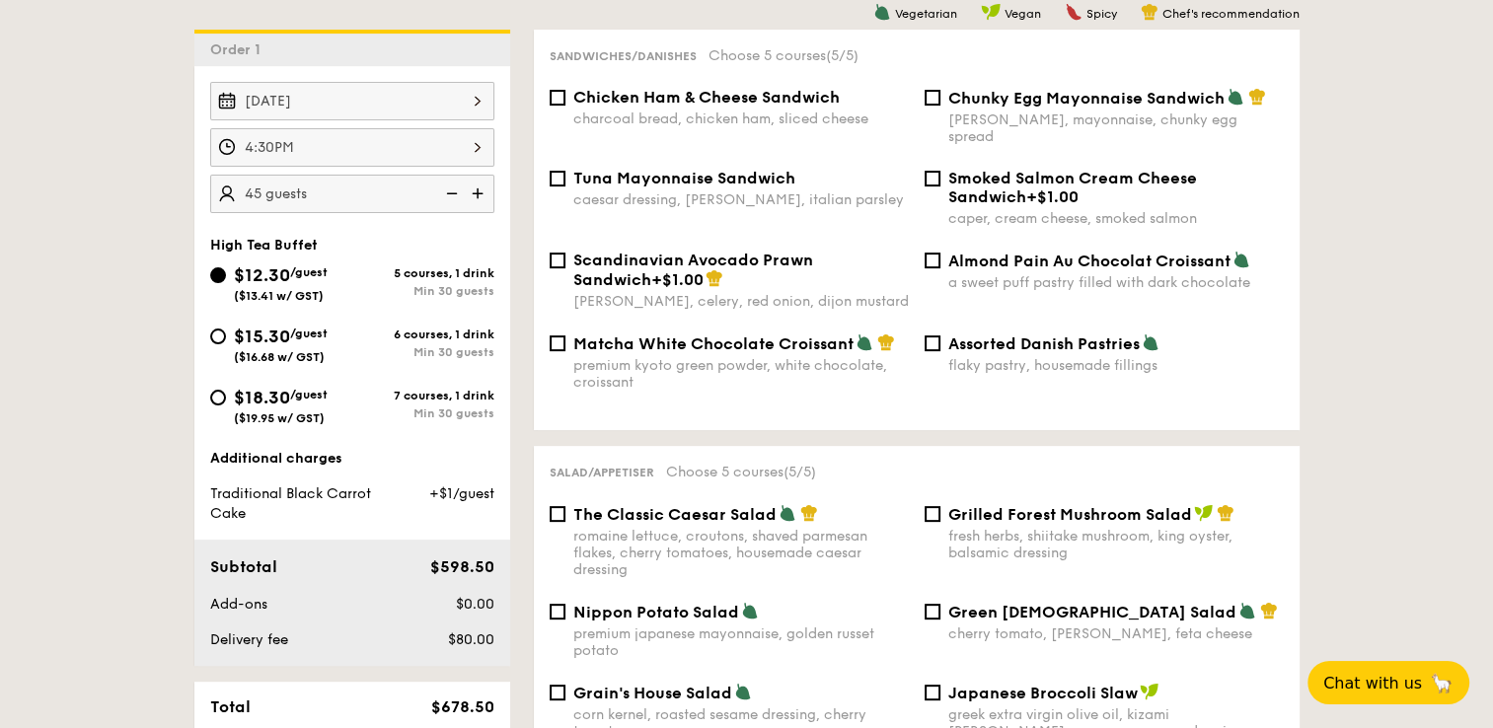
scroll to position [296, 0]
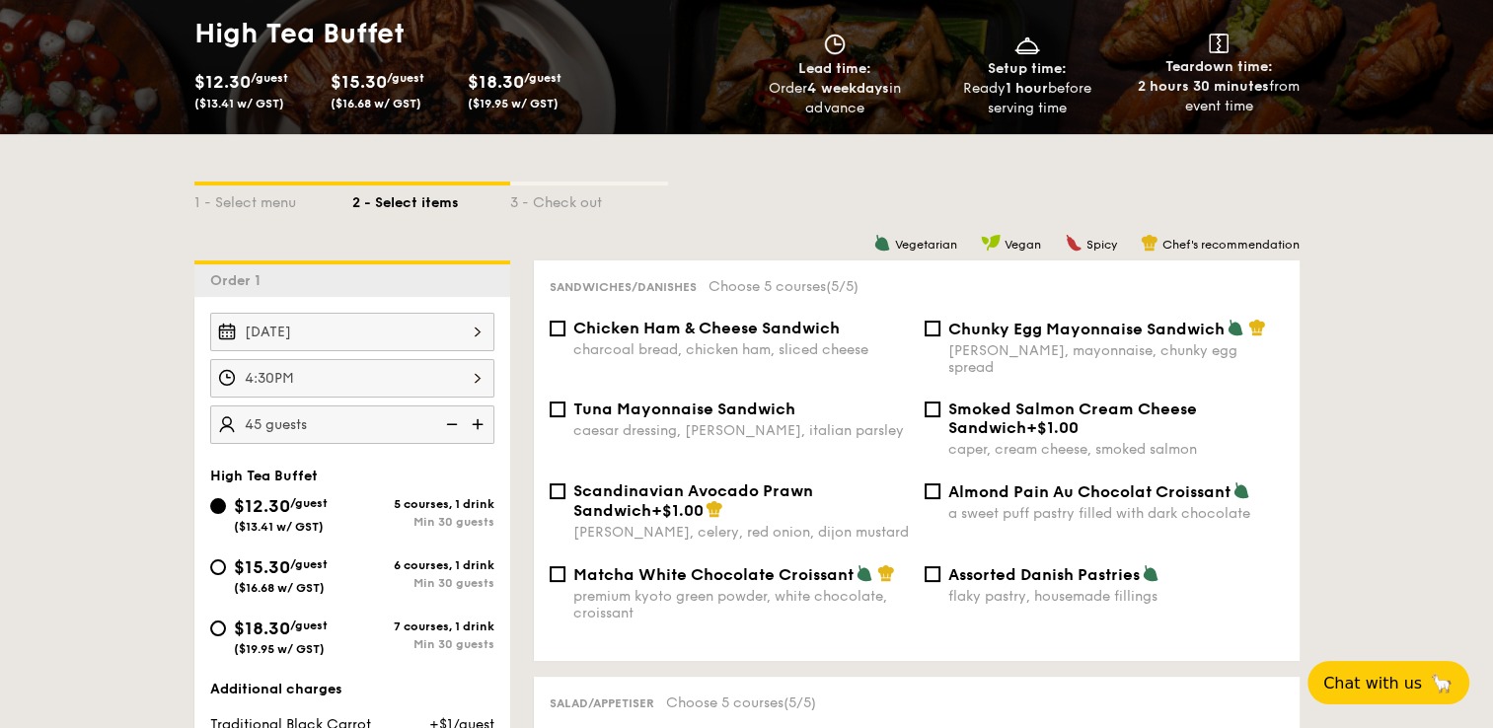
click at [449, 427] on img at bounding box center [450, 424] width 30 height 37
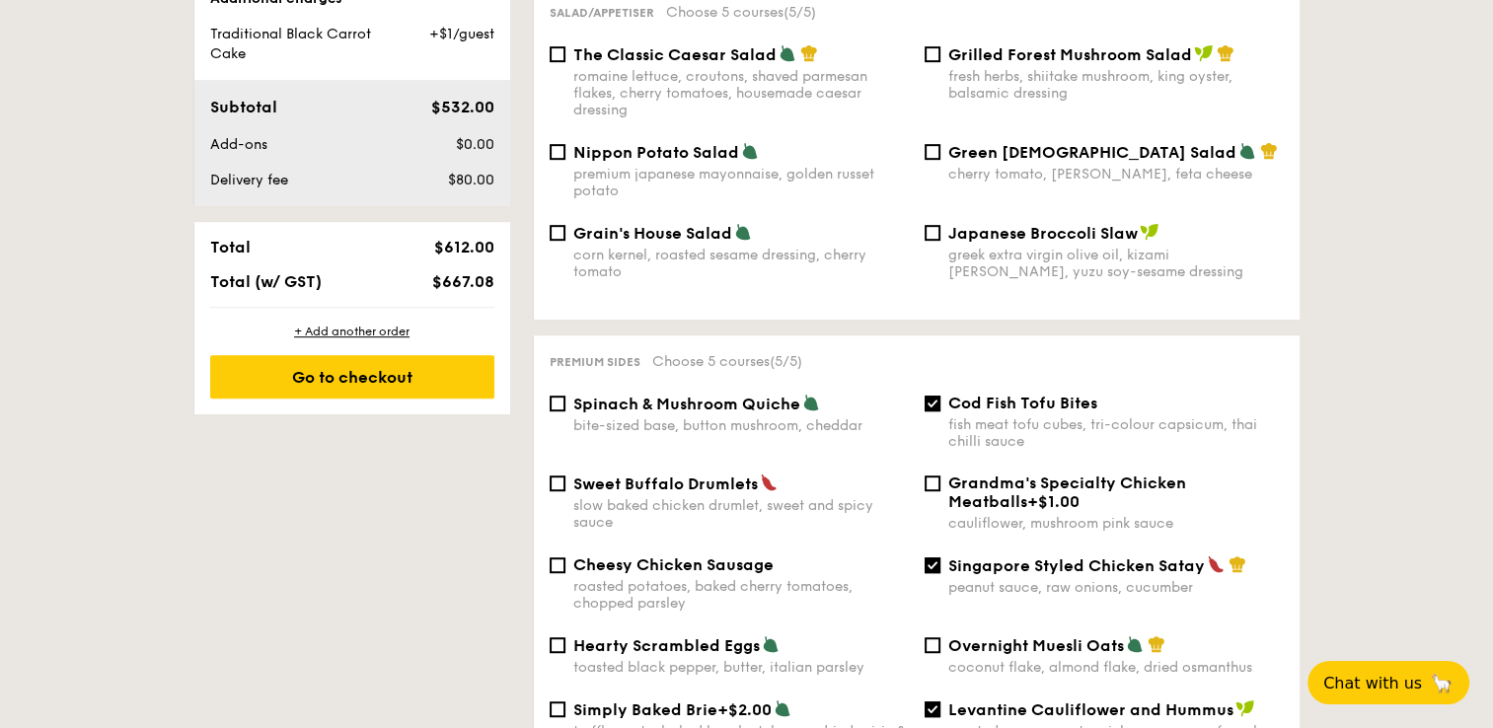
scroll to position [395, 0]
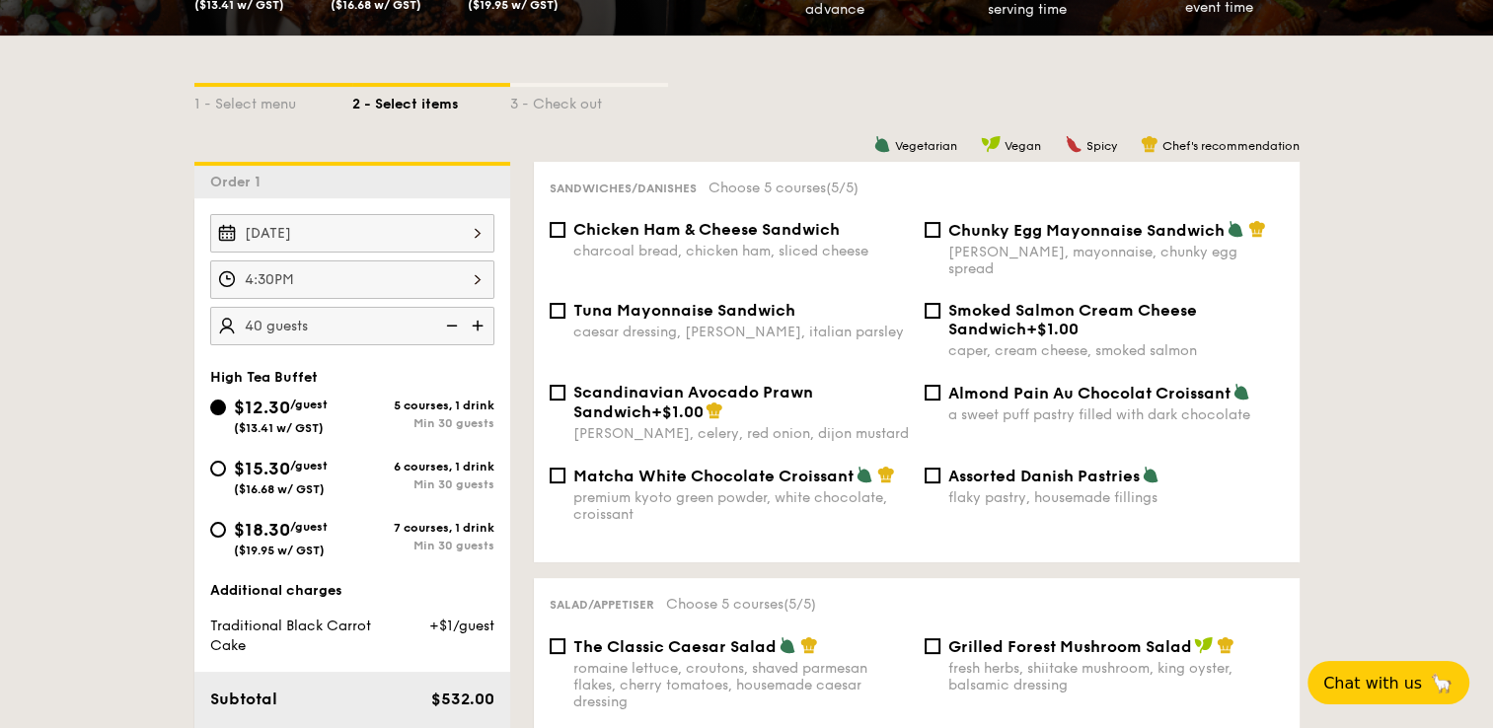
click at [477, 328] on img at bounding box center [480, 325] width 30 height 37
type input "45 guests"
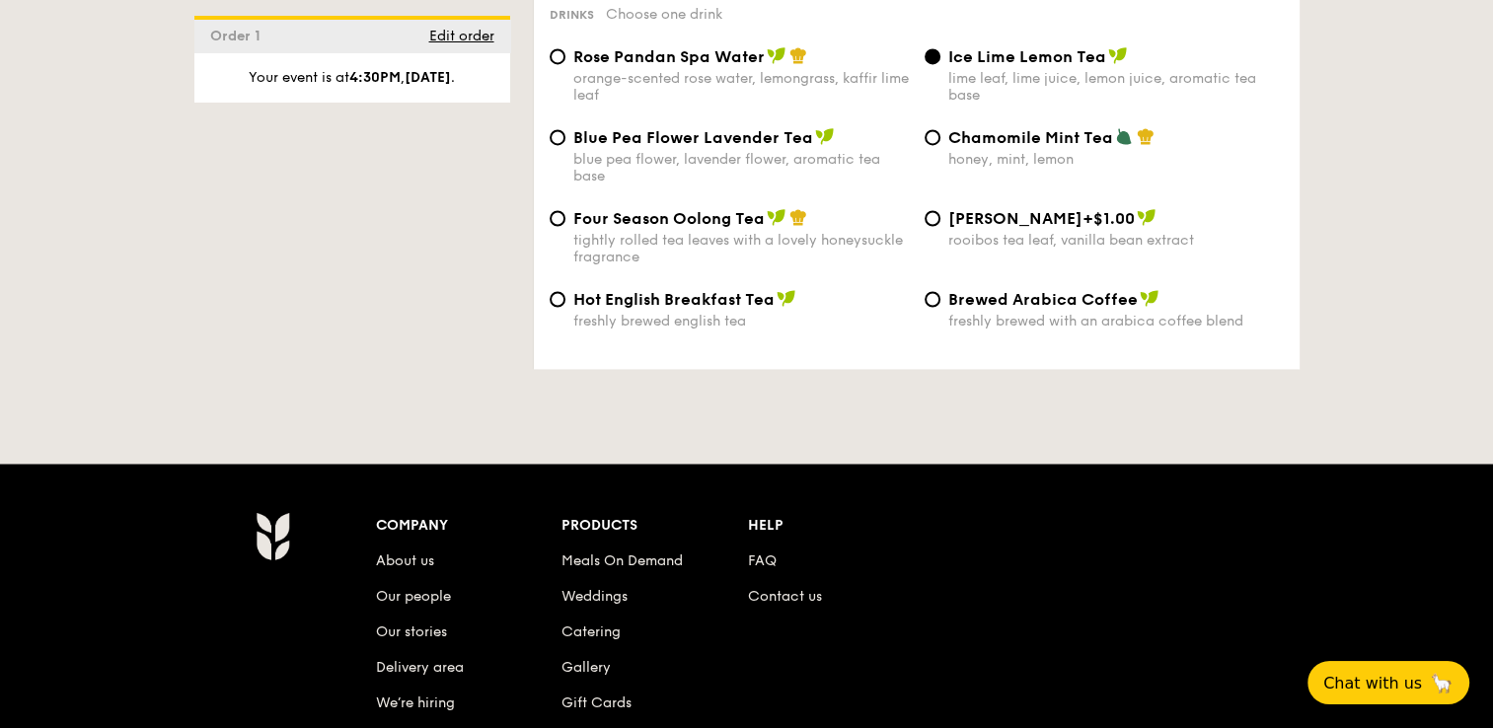
scroll to position [3102, 0]
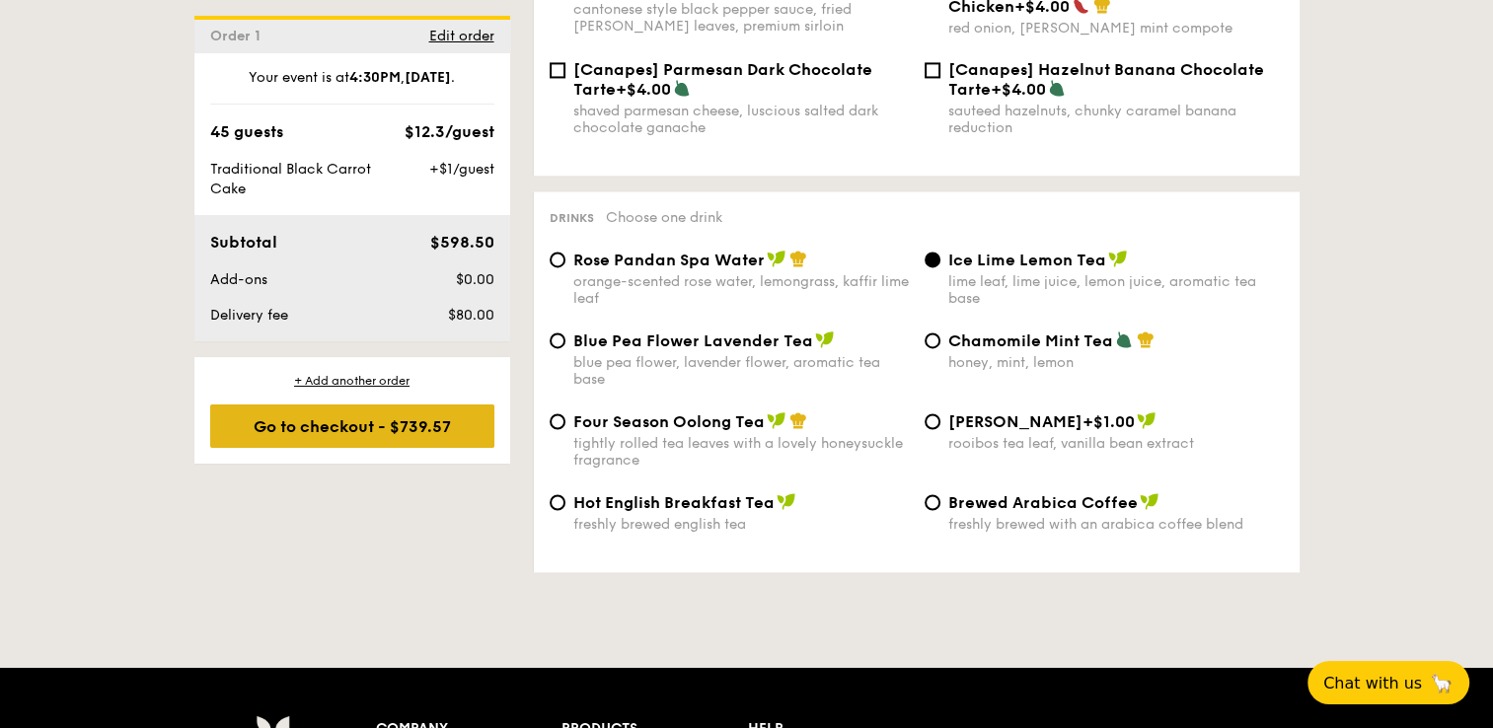
click at [414, 434] on div "Go to checkout - $739.57" at bounding box center [352, 426] width 284 height 43
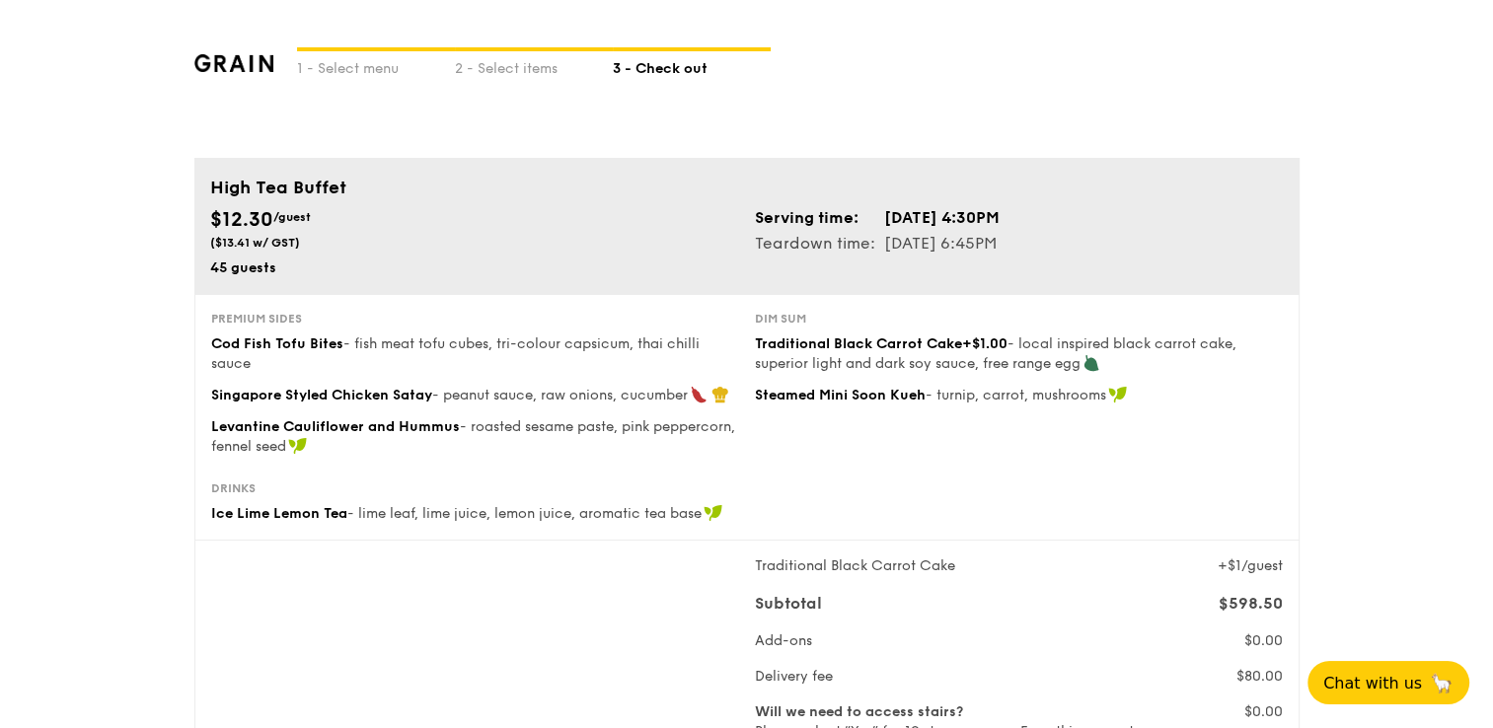
click at [414, 434] on span "Levantine Cauliflower and Hummus" at bounding box center [335, 426] width 249 height 17
click at [374, 69] on div "1 - Select menu" at bounding box center [376, 65] width 158 height 28
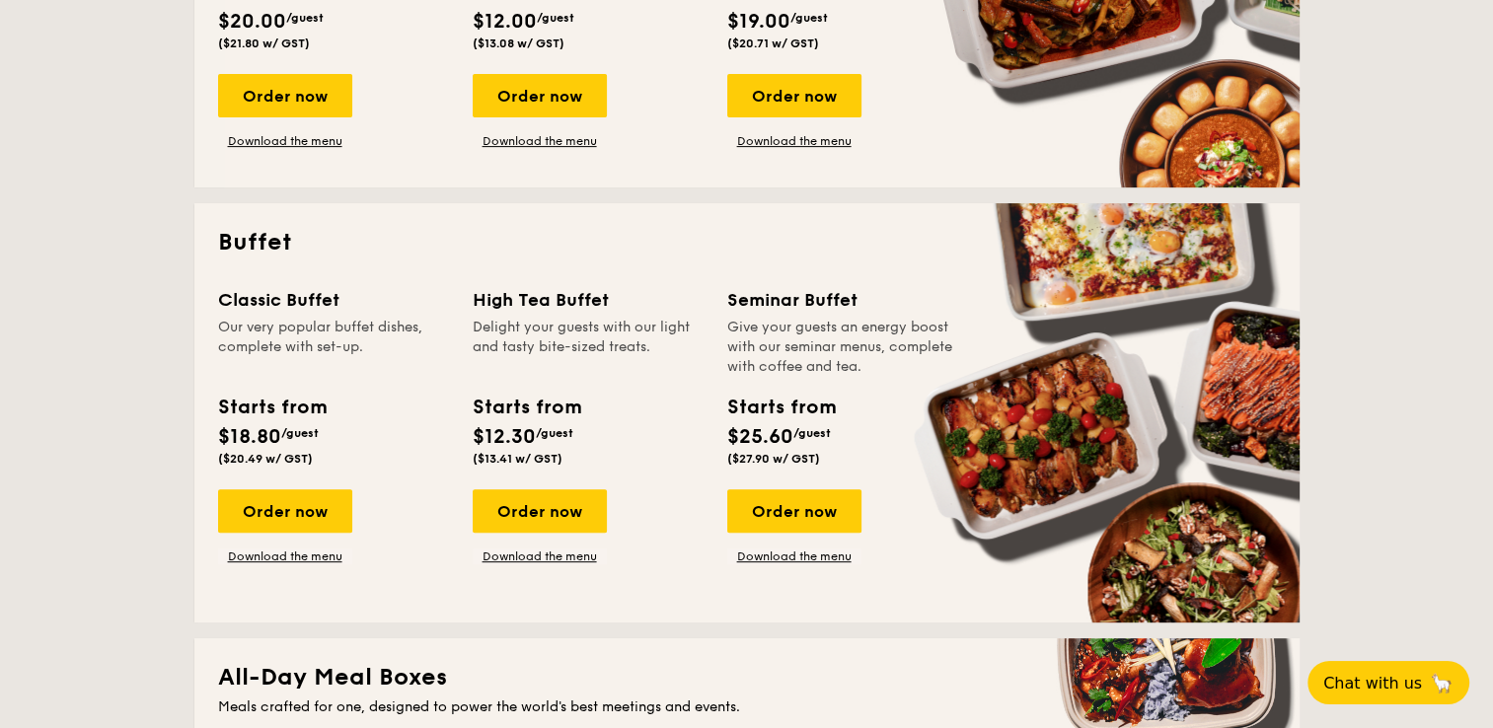
scroll to position [987, 0]
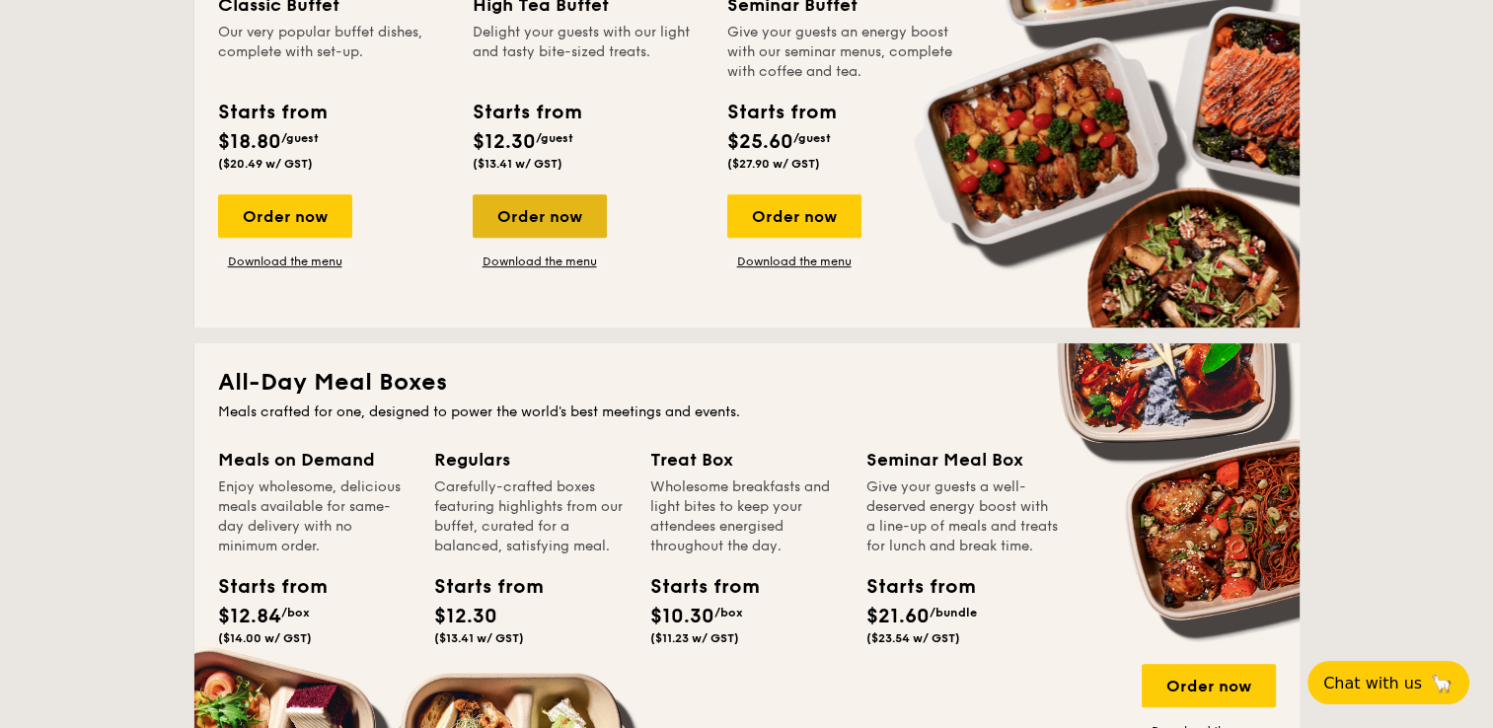
click at [533, 223] on div "Order now" at bounding box center [540, 215] width 134 height 43
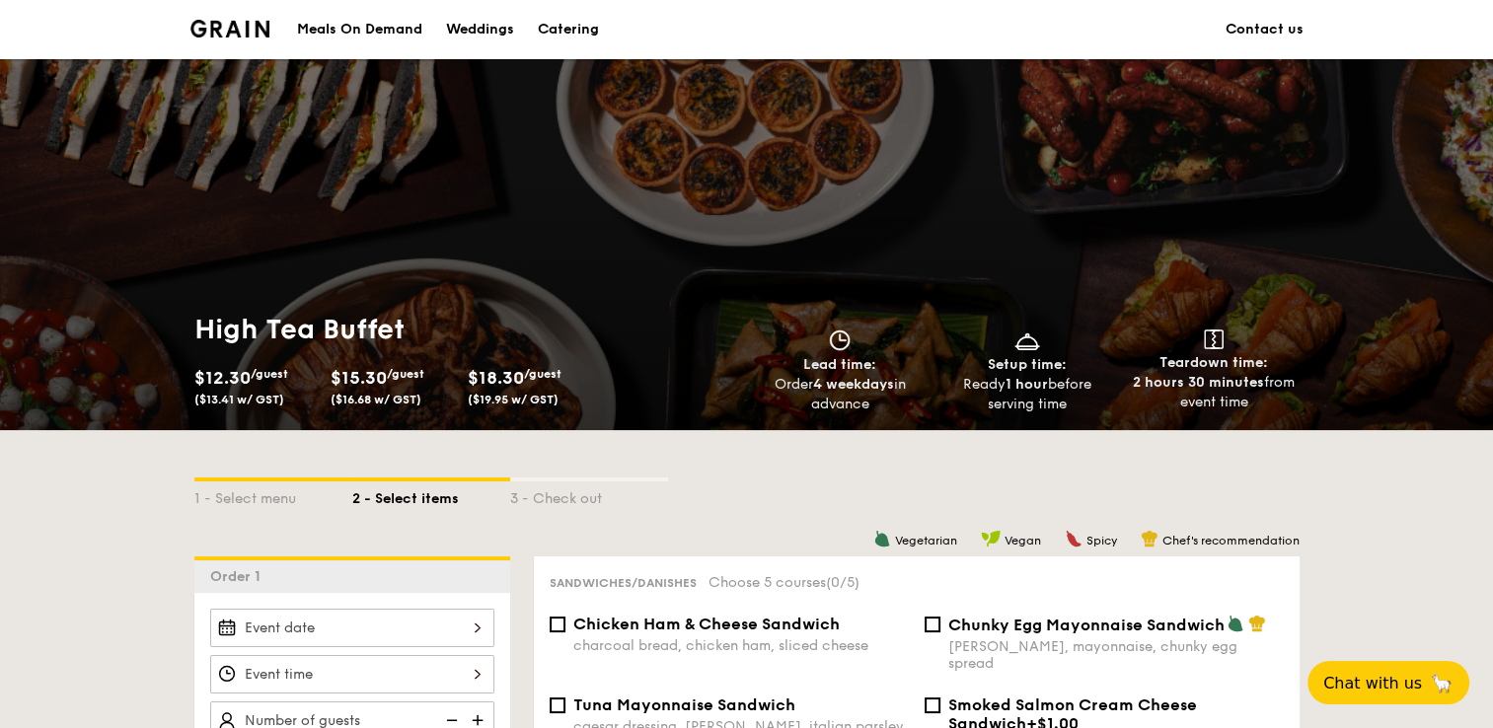
scroll to position [296, 0]
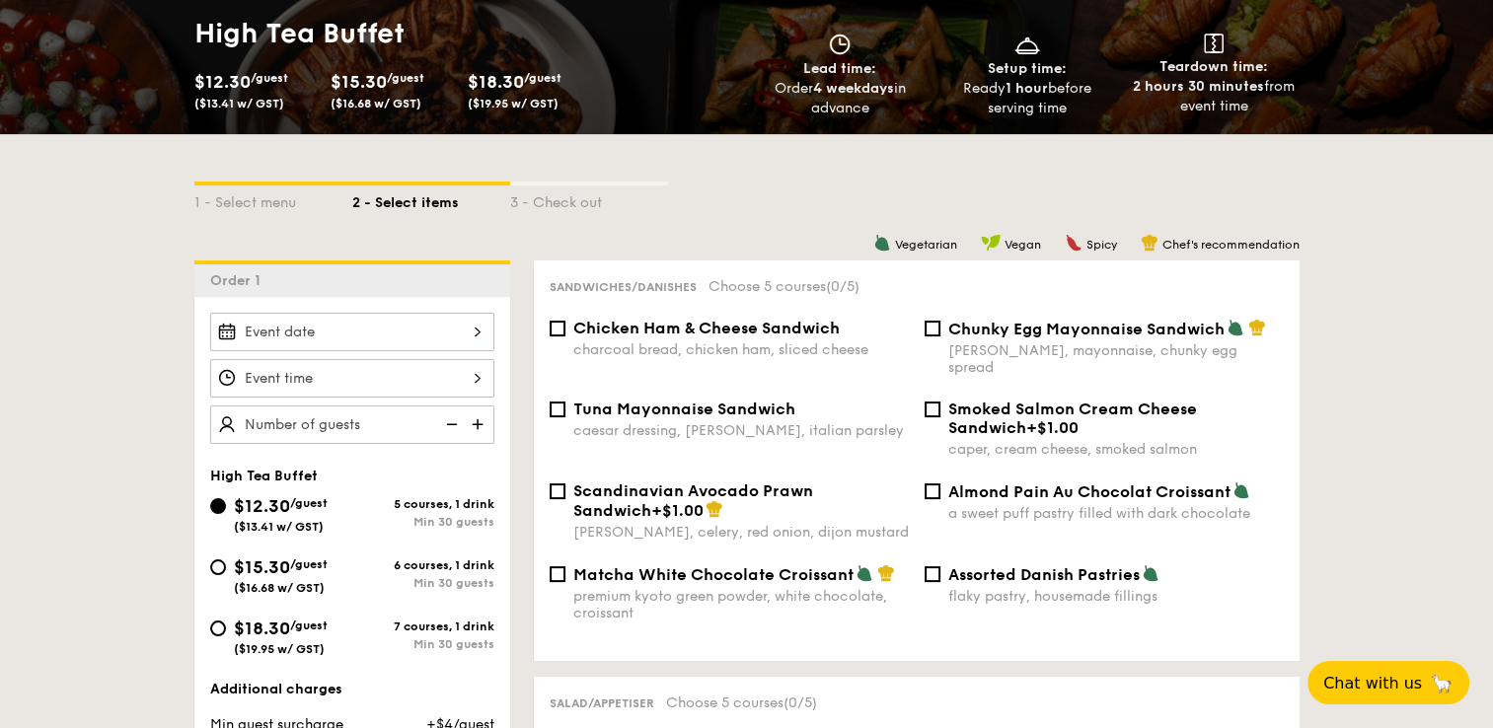
click at [384, 333] on div at bounding box center [352, 332] width 284 height 38
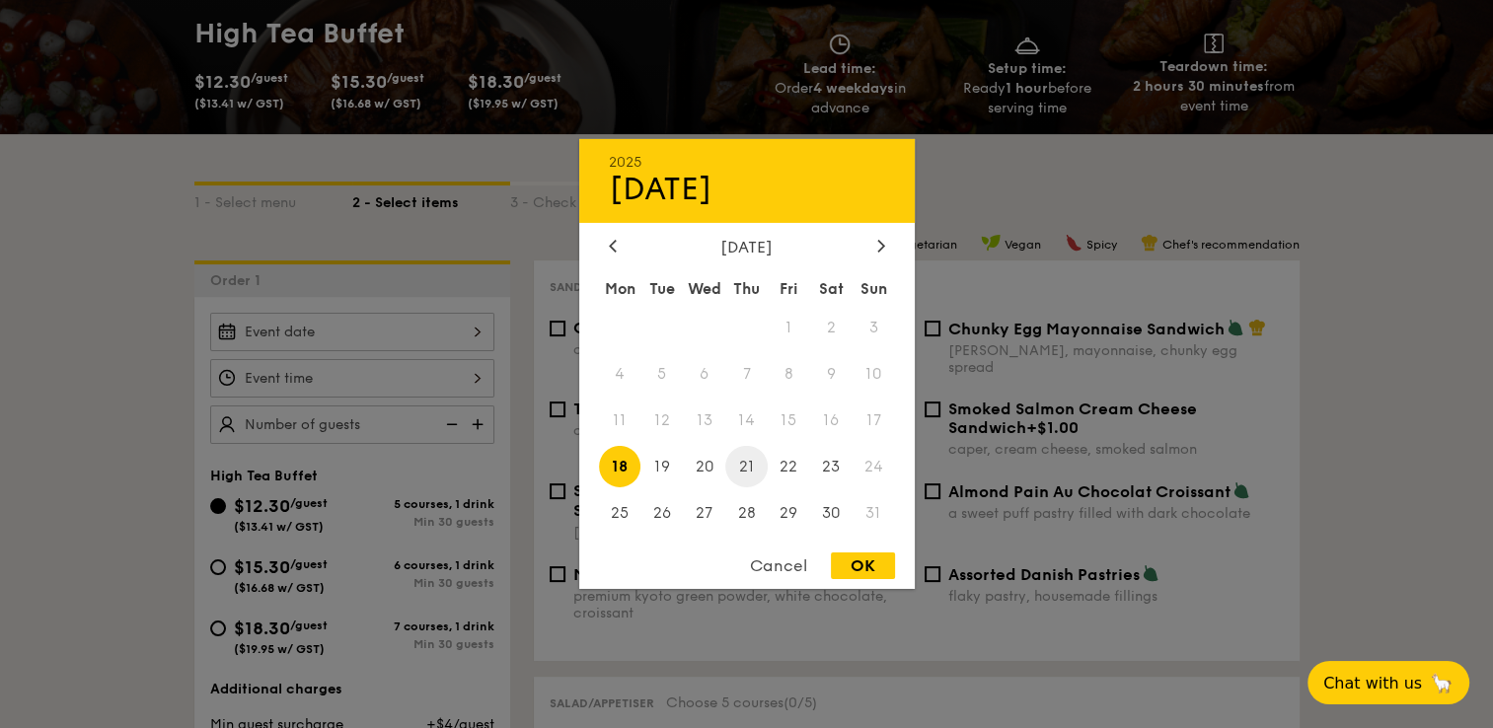
click at [751, 475] on span "21" at bounding box center [746, 466] width 42 height 42
click at [874, 573] on div "OK" at bounding box center [863, 566] width 64 height 27
type input "[DATE]"
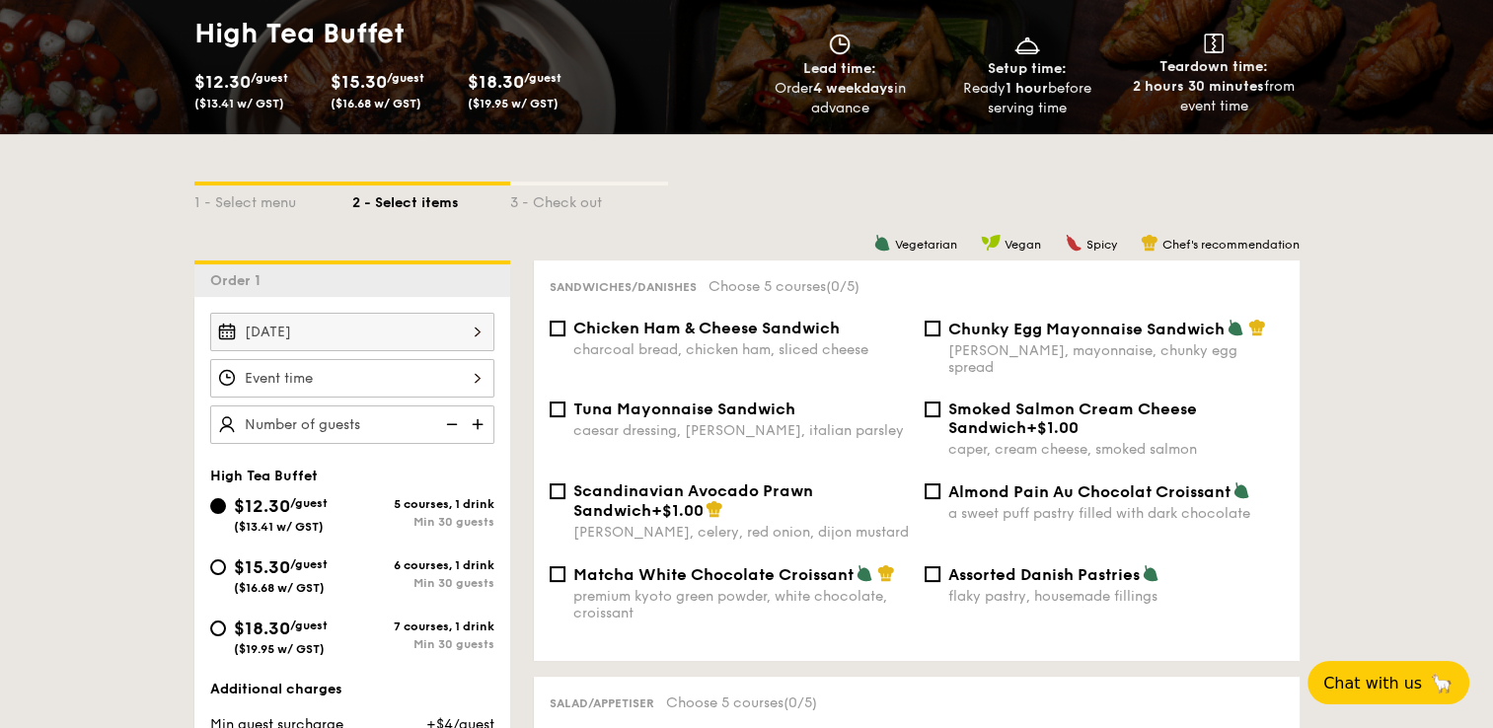
click at [391, 374] on div at bounding box center [352, 378] width 284 height 38
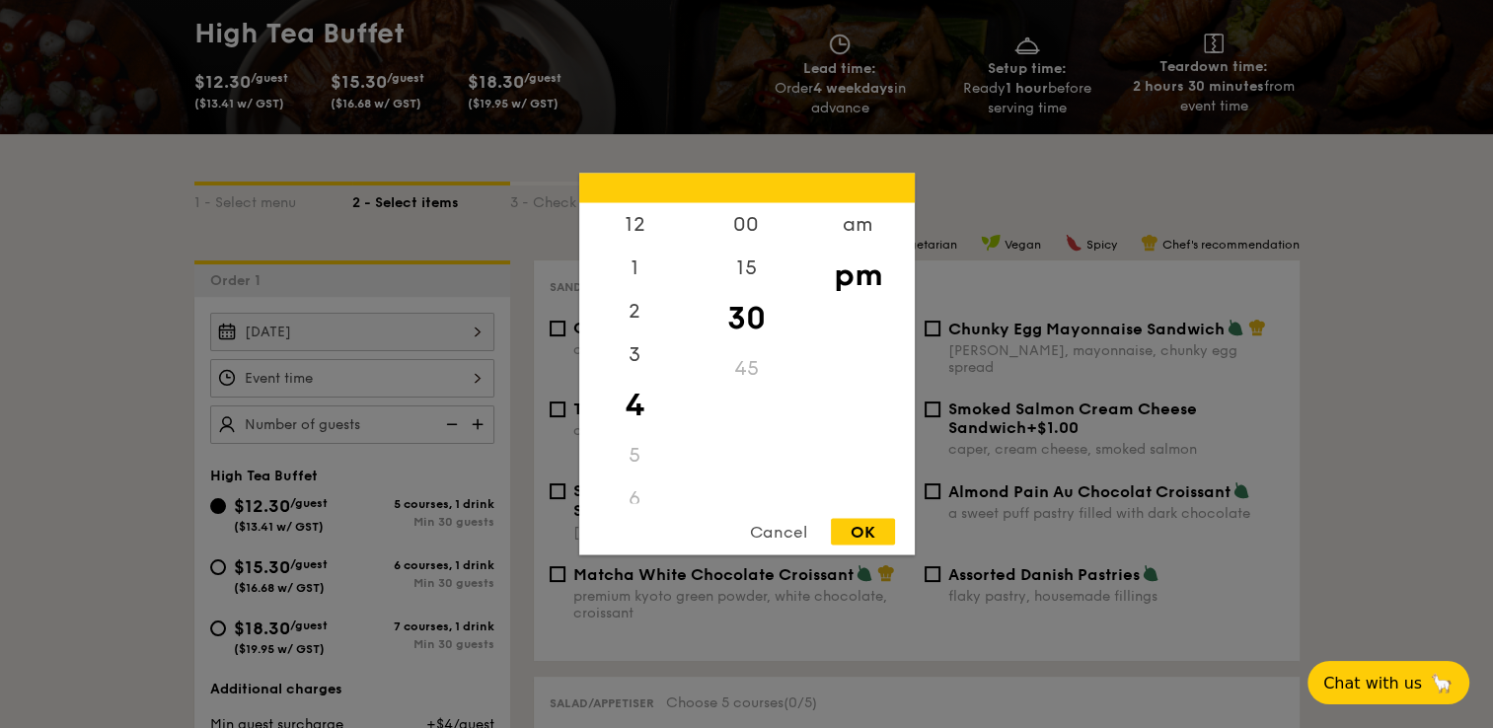
click at [748, 363] on div "45" at bounding box center [746, 368] width 111 height 43
click at [749, 370] on div "45" at bounding box center [746, 368] width 111 height 43
drag, startPoint x: 746, startPoint y: 259, endPoint x: 746, endPoint y: 242, distance: 17.8
click at [746, 260] on div "15" at bounding box center [746, 281] width 111 height 43
click at [746, 242] on div "00" at bounding box center [746, 231] width 111 height 57
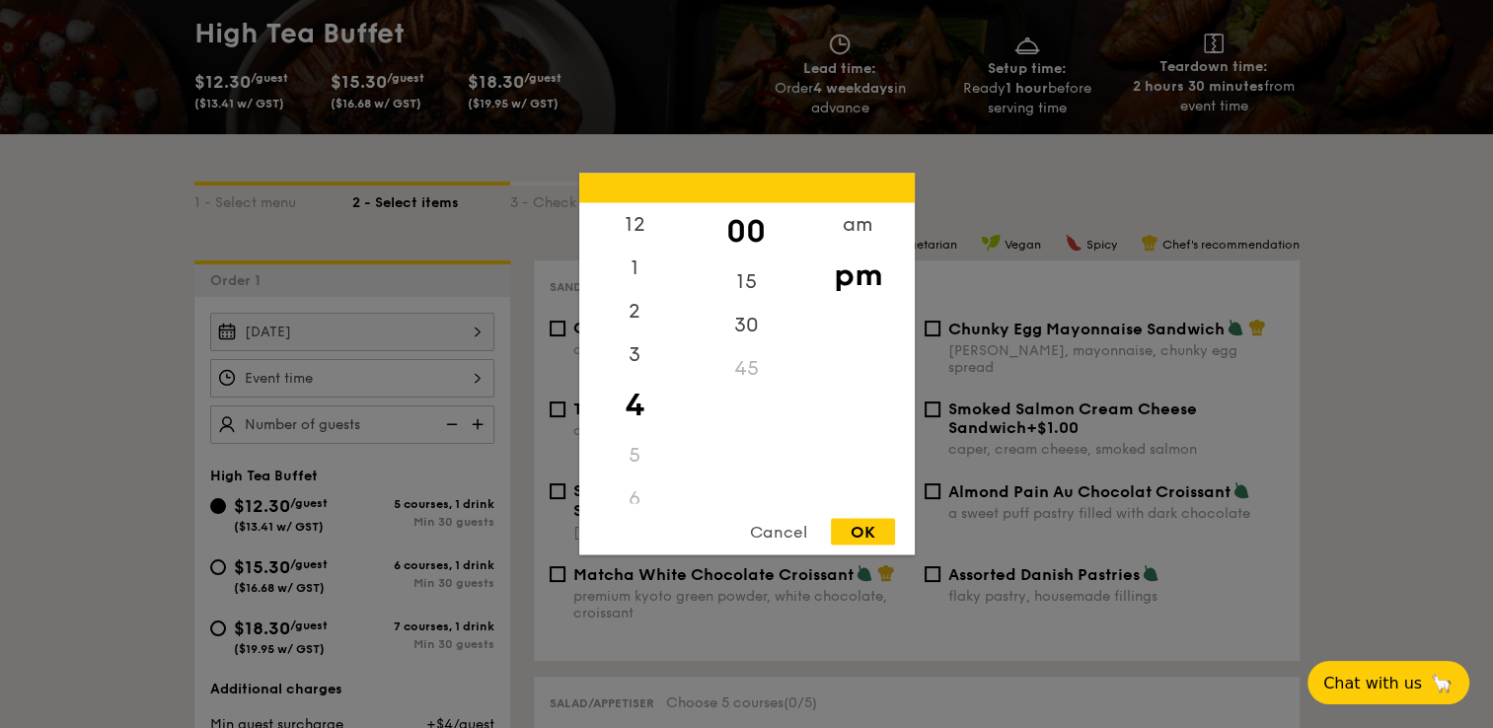
click at [756, 371] on div "45" at bounding box center [746, 368] width 111 height 43
click at [755, 373] on div "45" at bounding box center [746, 368] width 111 height 43
click at [751, 355] on div "45" at bounding box center [746, 368] width 111 height 43
click at [751, 327] on div "30" at bounding box center [746, 332] width 111 height 57
click at [744, 375] on div "45" at bounding box center [746, 368] width 111 height 43
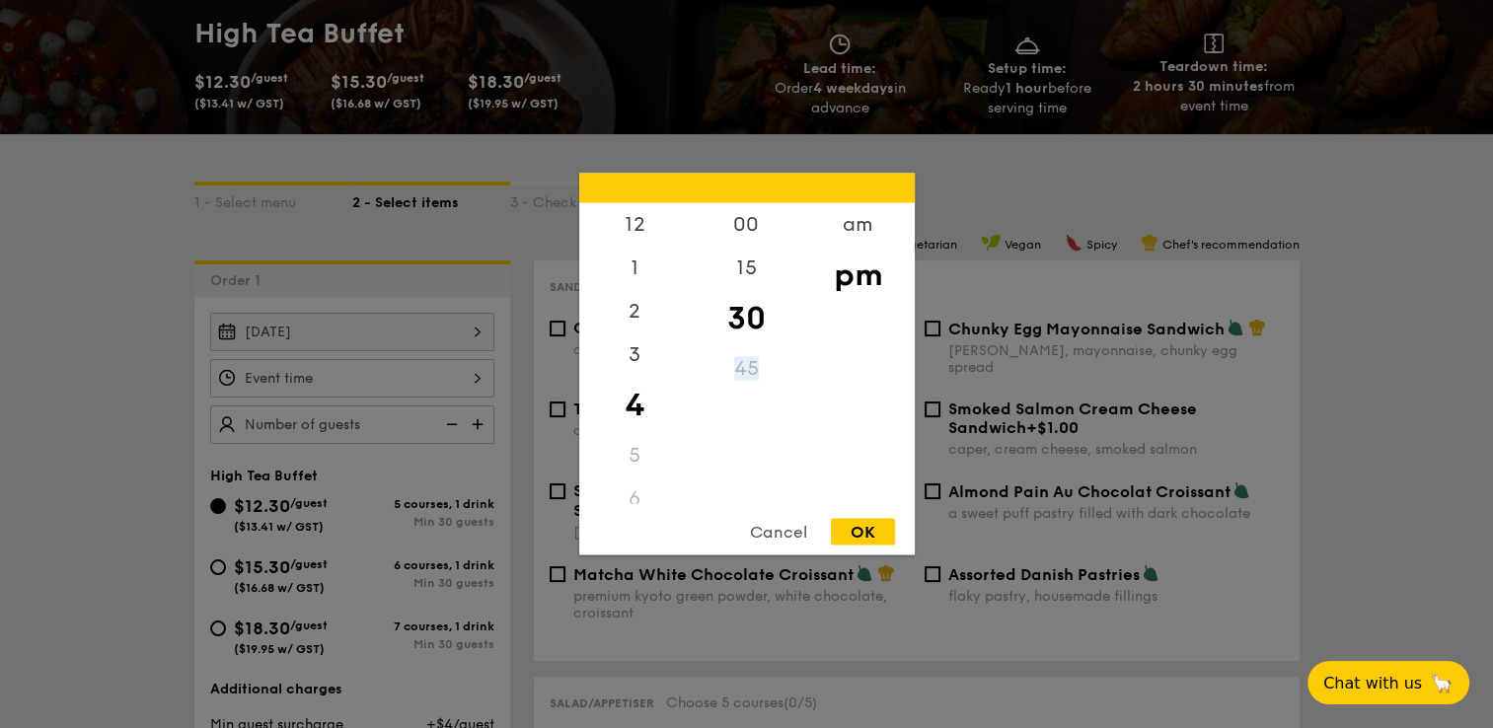
click at [744, 375] on div "45" at bounding box center [746, 368] width 111 height 43
drag, startPoint x: 744, startPoint y: 375, endPoint x: 758, endPoint y: 379, distance: 14.4
click at [758, 379] on div "45" at bounding box center [746, 368] width 111 height 43
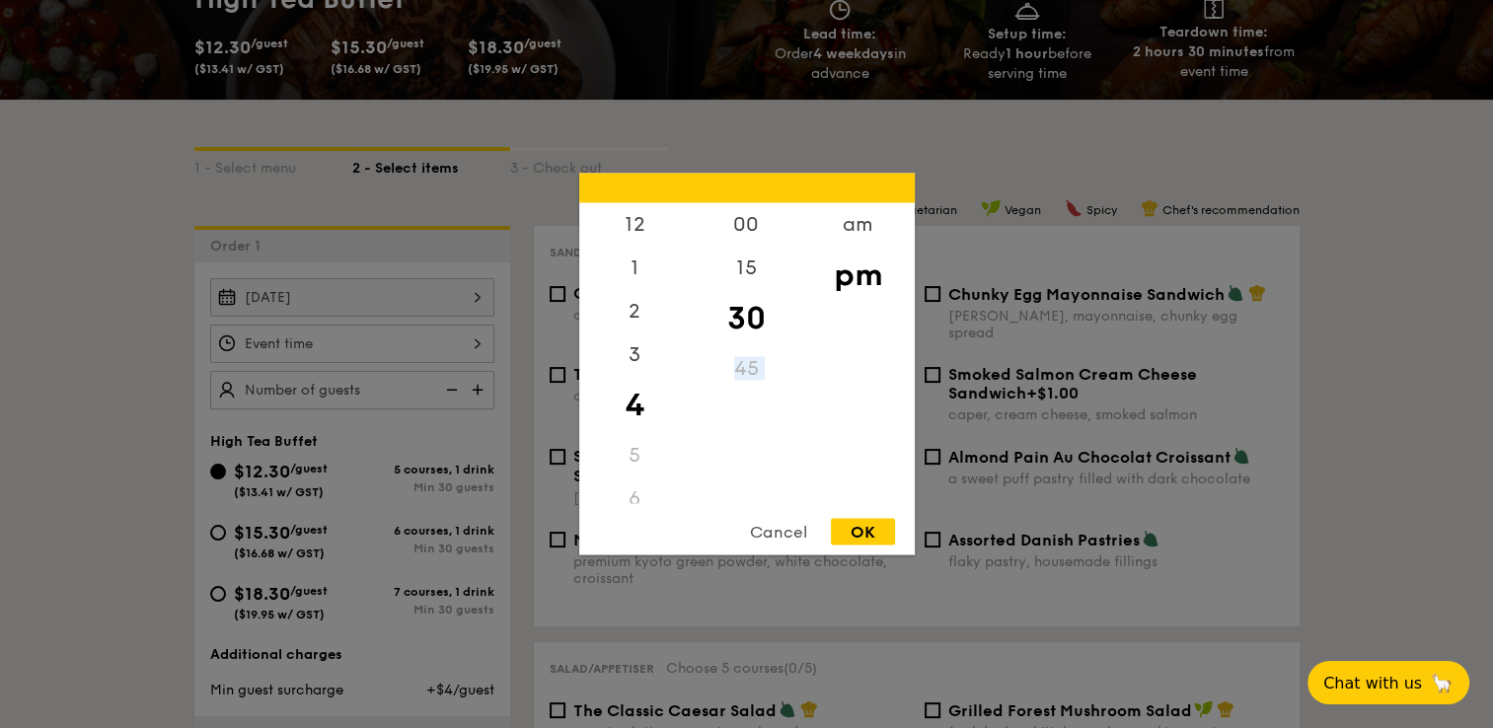
scroll to position [335, 0]
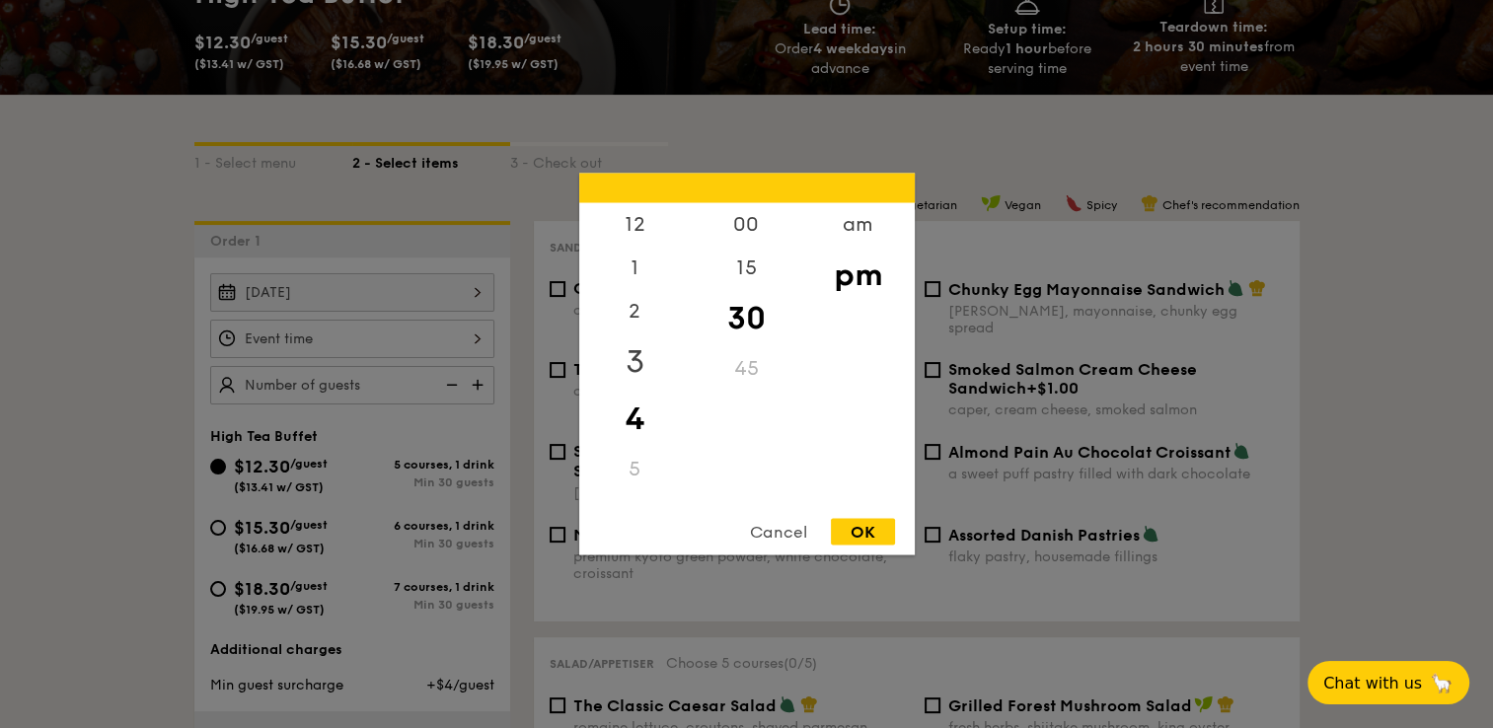
click at [634, 359] on div "3" at bounding box center [634, 361] width 111 height 57
click at [747, 368] on div "45" at bounding box center [746, 375] width 111 height 57
click at [633, 416] on div "4" at bounding box center [634, 419] width 111 height 57
click at [734, 350] on div "45" at bounding box center [746, 354] width 111 height 43
click at [632, 448] on div "5" at bounding box center [634, 455] width 111 height 43
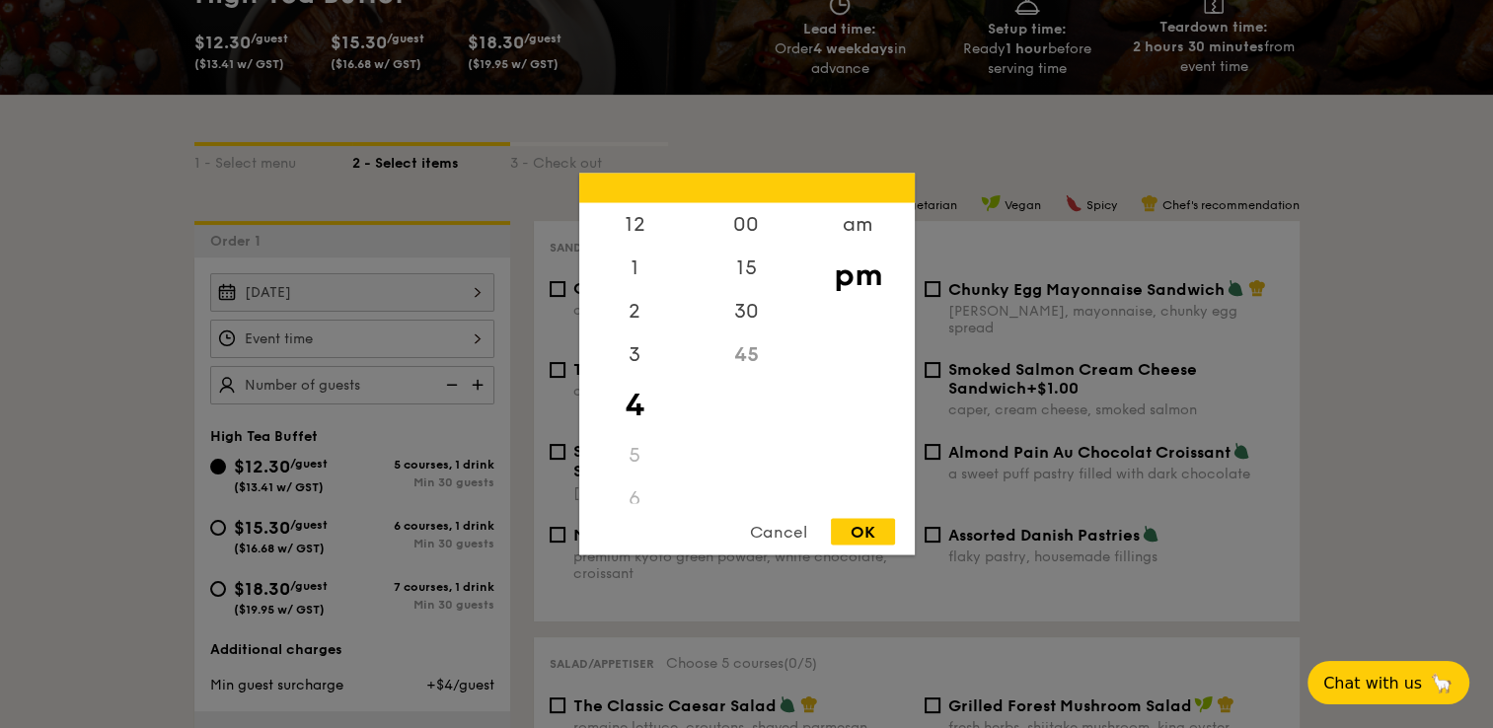
click at [737, 352] on div "45" at bounding box center [746, 354] width 111 height 43
click at [748, 370] on div "45" at bounding box center [746, 354] width 111 height 43
click at [748, 361] on div "45" at bounding box center [746, 354] width 111 height 43
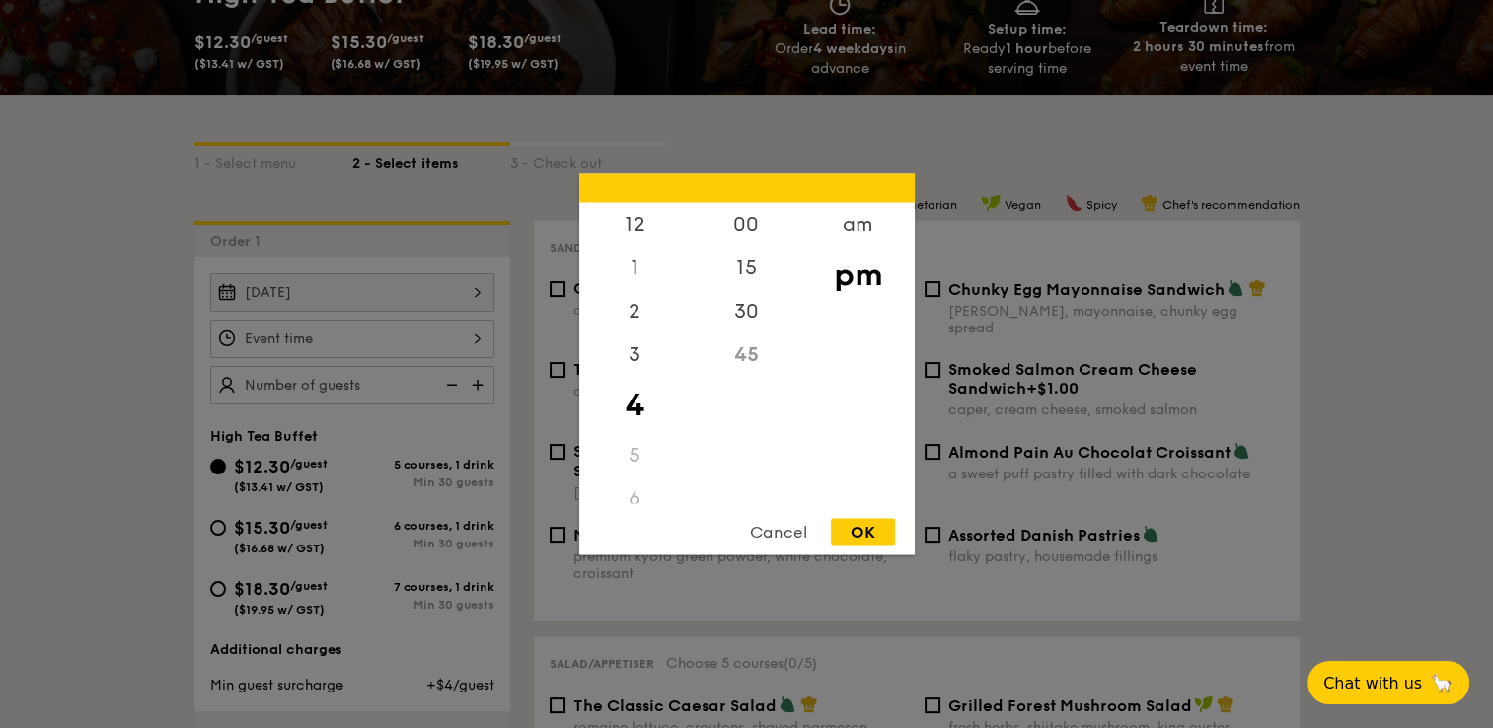
drag, startPoint x: 748, startPoint y: 361, endPoint x: 644, endPoint y: 411, distance: 115.2
click at [645, 410] on div "4" at bounding box center [634, 405] width 111 height 57
click at [639, 416] on div "4" at bounding box center [634, 405] width 111 height 57
click at [637, 459] on div "5" at bounding box center [634, 455] width 111 height 43
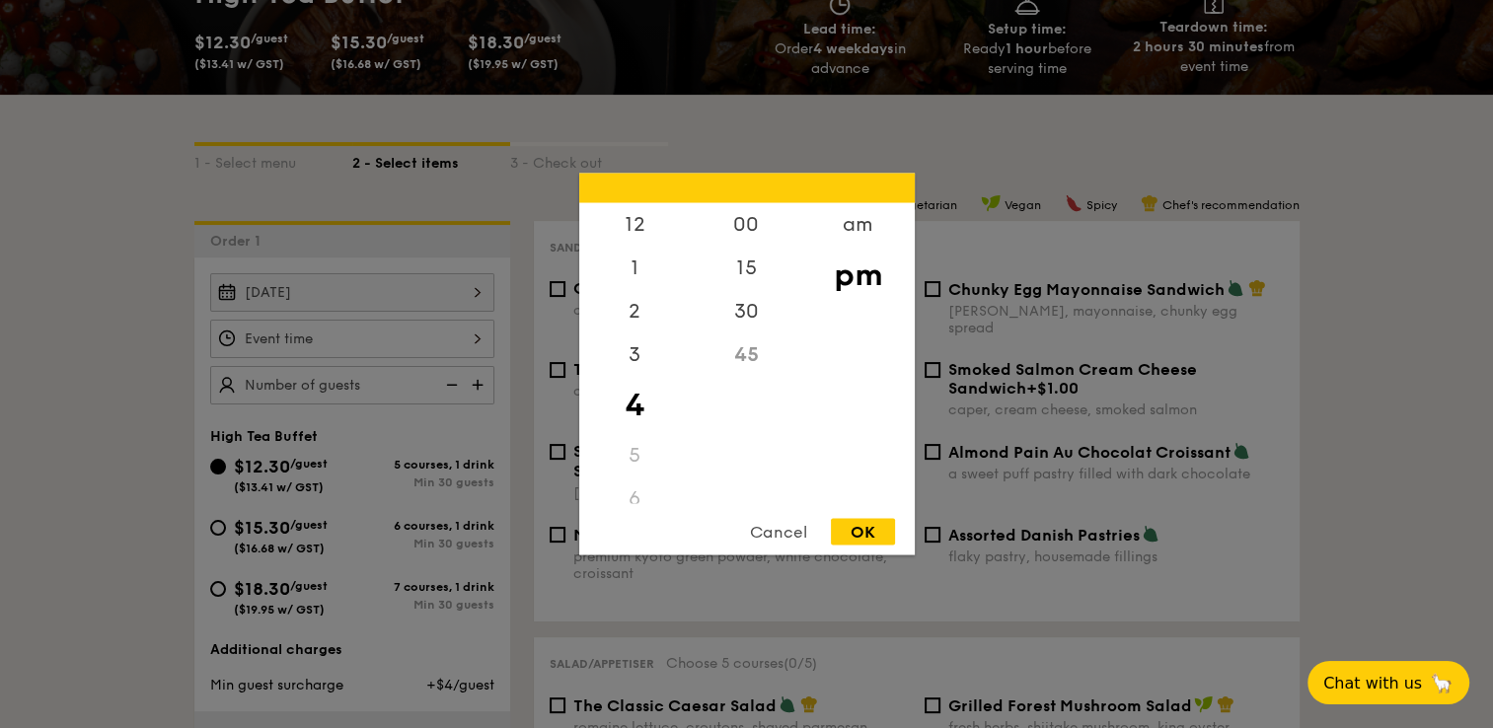
click at [750, 361] on div "45" at bounding box center [746, 354] width 111 height 43
click at [770, 352] on div "45" at bounding box center [746, 354] width 111 height 43
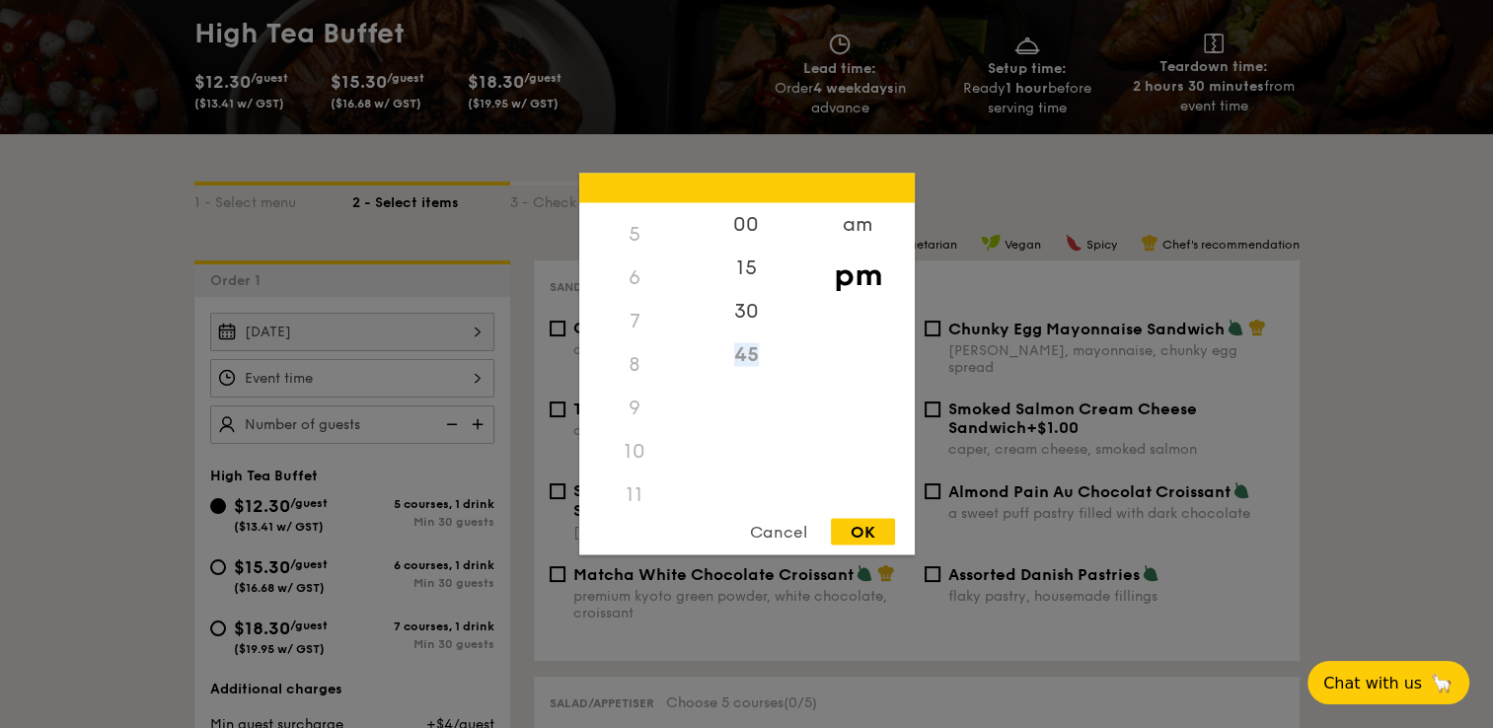
scroll to position [234, 0]
click at [630, 448] on div "10" at bounding box center [634, 438] width 111 height 43
drag, startPoint x: 630, startPoint y: 448, endPoint x: 739, endPoint y: 309, distance: 176.4
click at [739, 309] on div "30" at bounding box center [746, 318] width 111 height 57
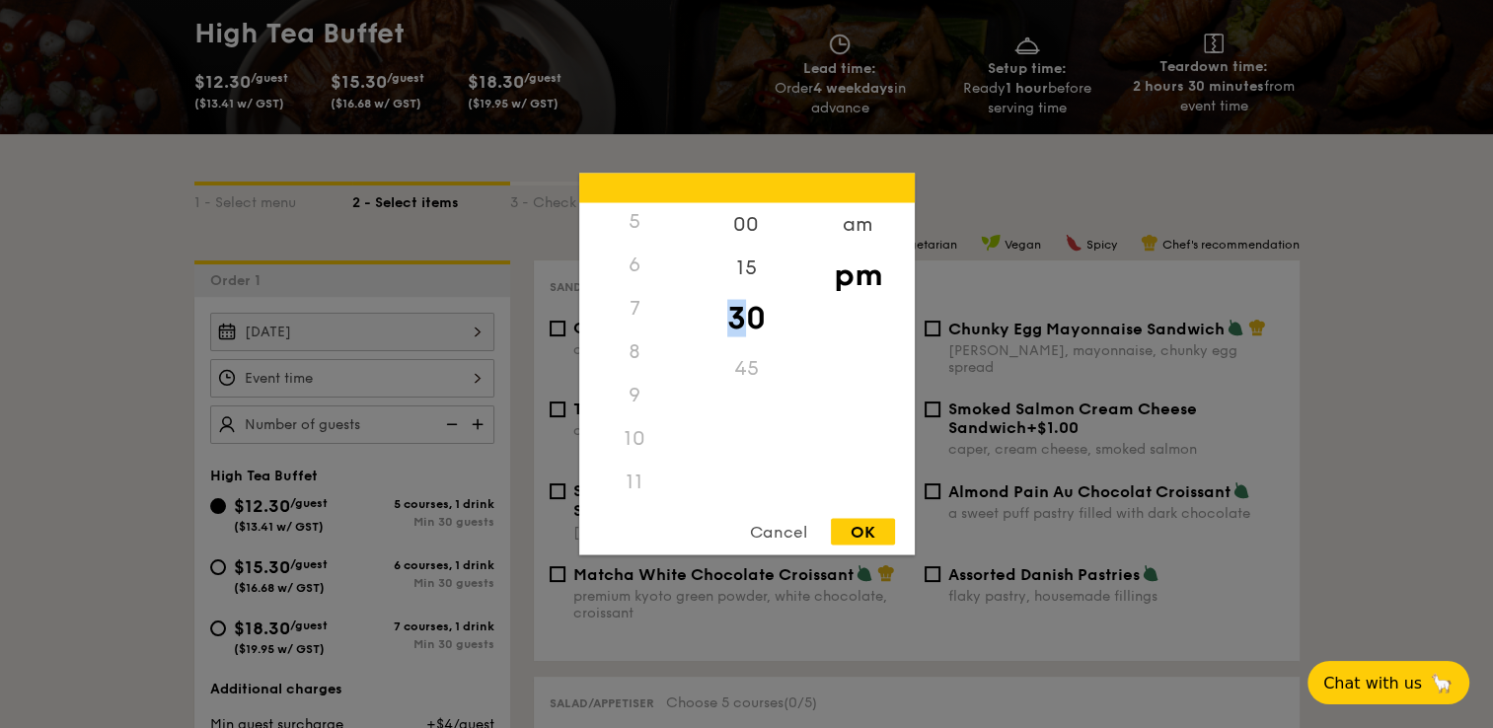
drag, startPoint x: 739, startPoint y: 309, endPoint x: 744, endPoint y: 326, distance: 17.5
click at [744, 326] on div "30" at bounding box center [746, 318] width 111 height 57
click at [750, 365] on div "45" at bounding box center [746, 368] width 111 height 43
click at [747, 369] on div "45" at bounding box center [746, 368] width 111 height 43
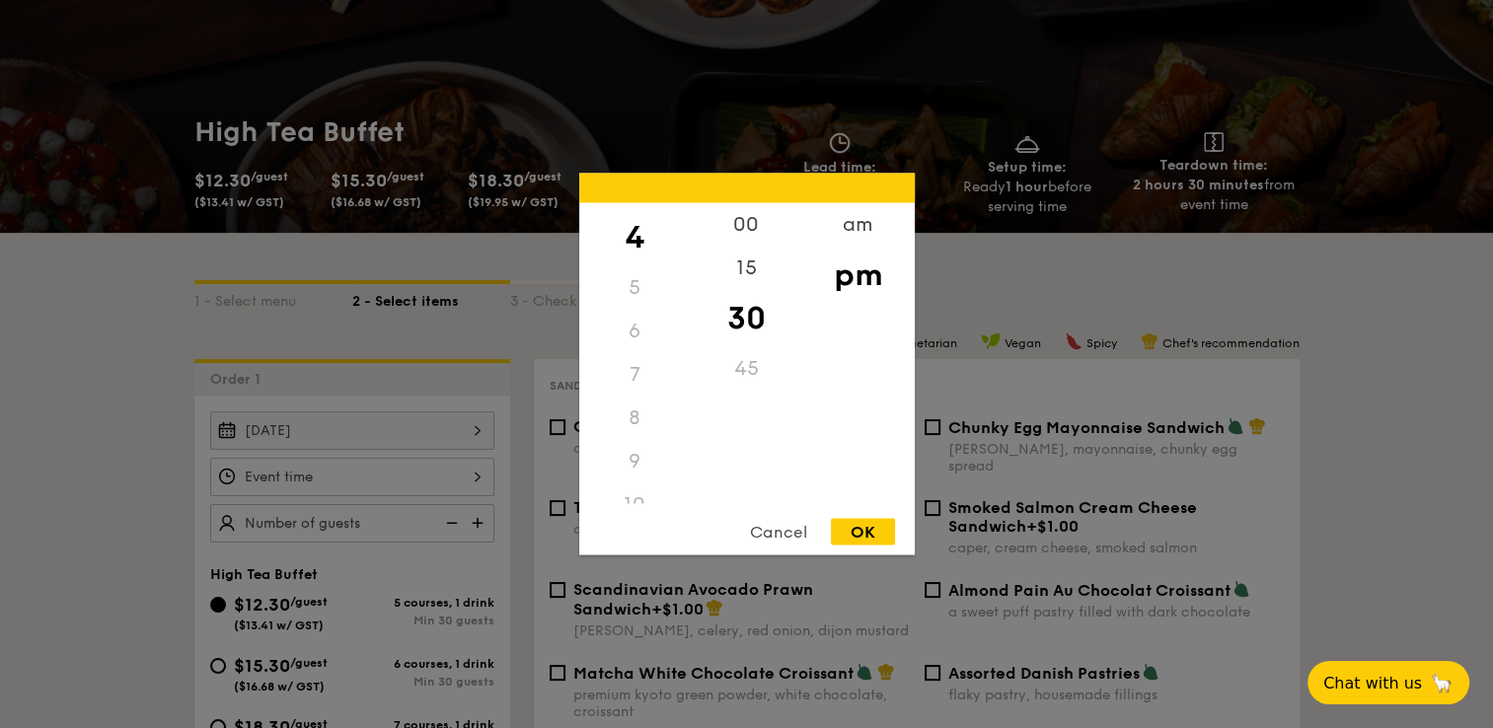
scroll to position [37, 0]
click at [876, 525] on div "OK" at bounding box center [863, 532] width 64 height 27
type input "4:30PM"
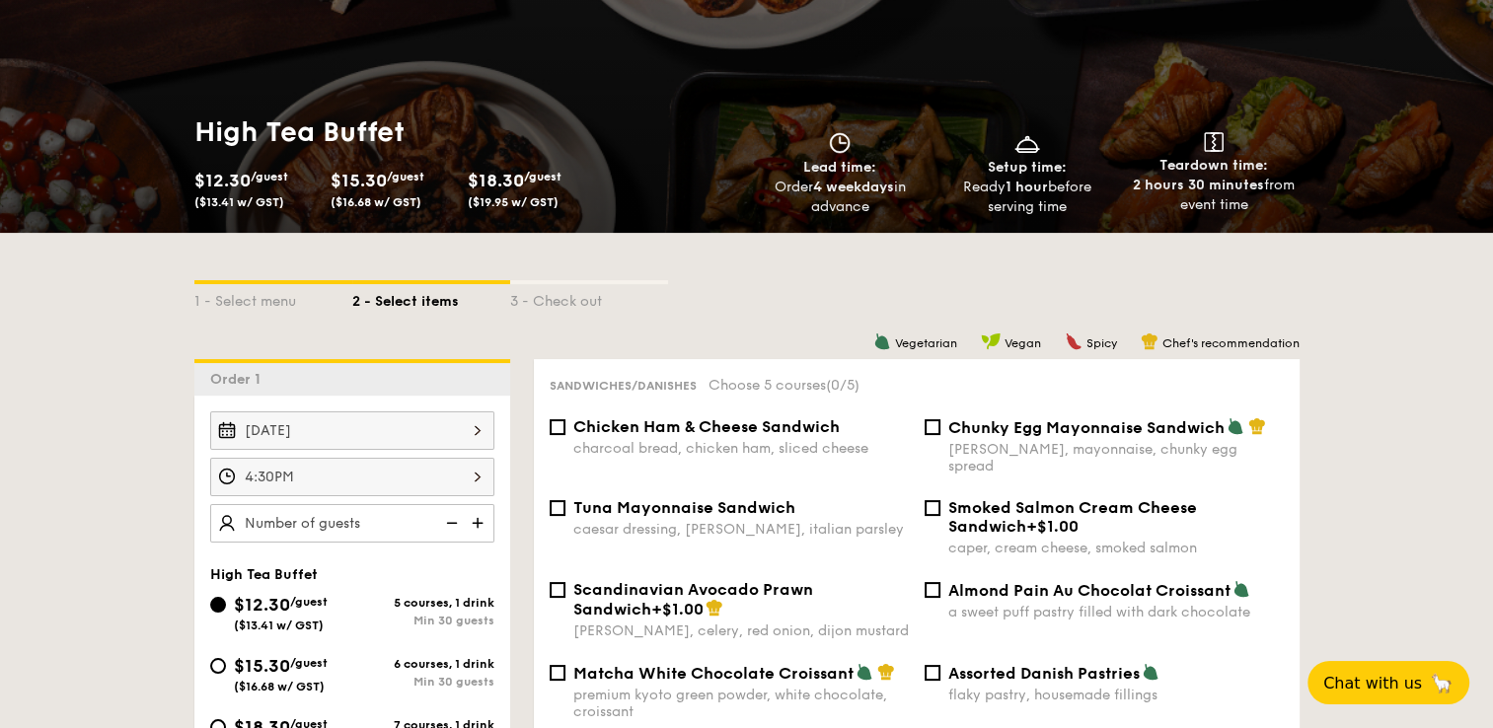
click at [456, 534] on img at bounding box center [450, 522] width 30 height 37
click at [466, 527] on img at bounding box center [480, 522] width 30 height 37
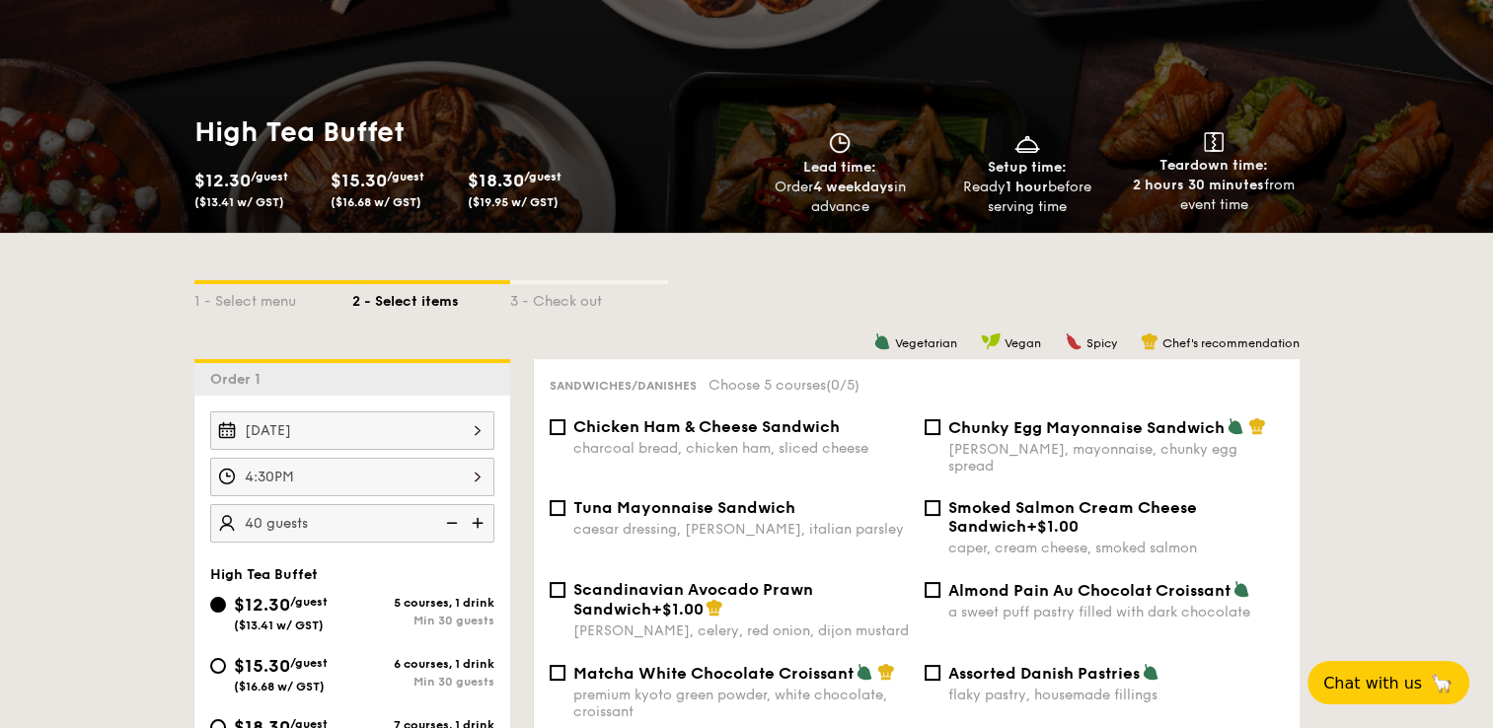
click at [466, 527] on img at bounding box center [480, 522] width 30 height 37
type input "45 guests"
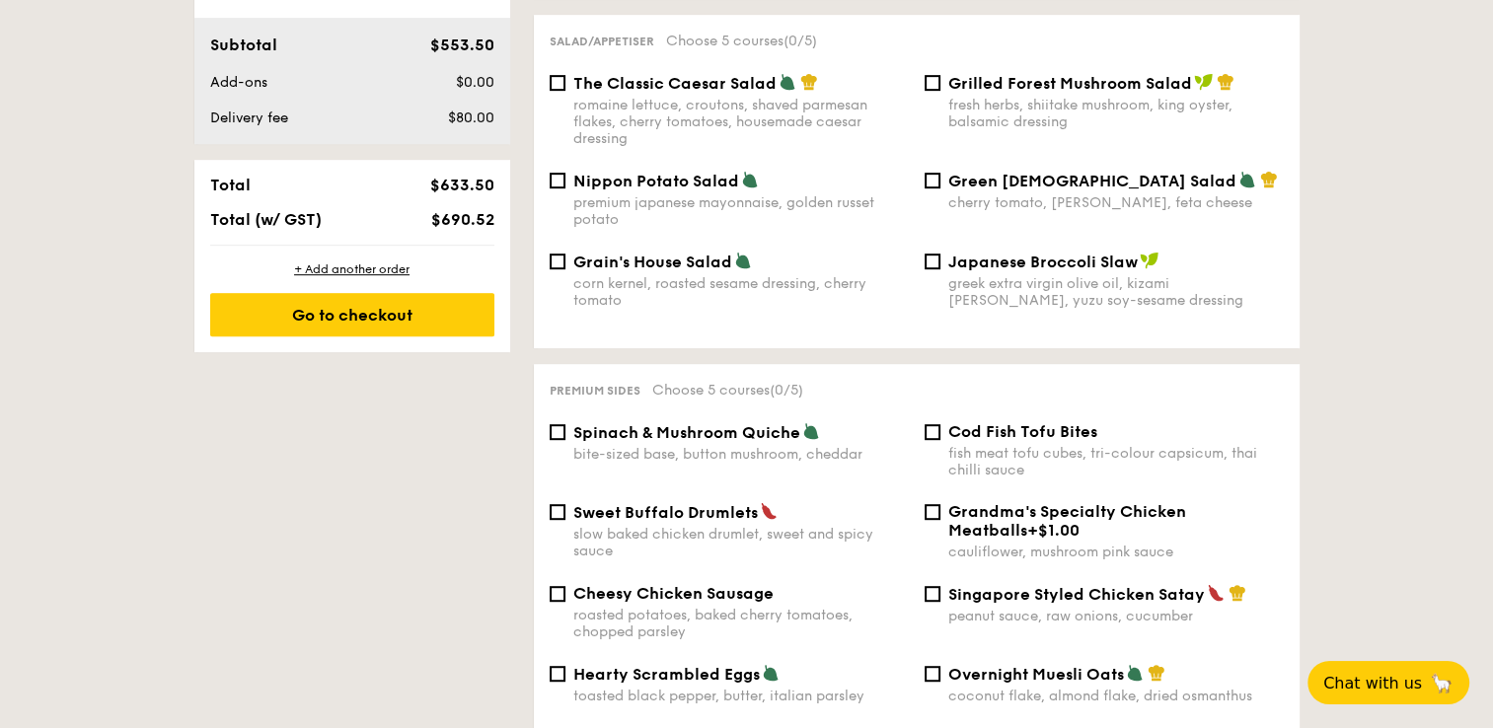
scroll to position [987, 0]
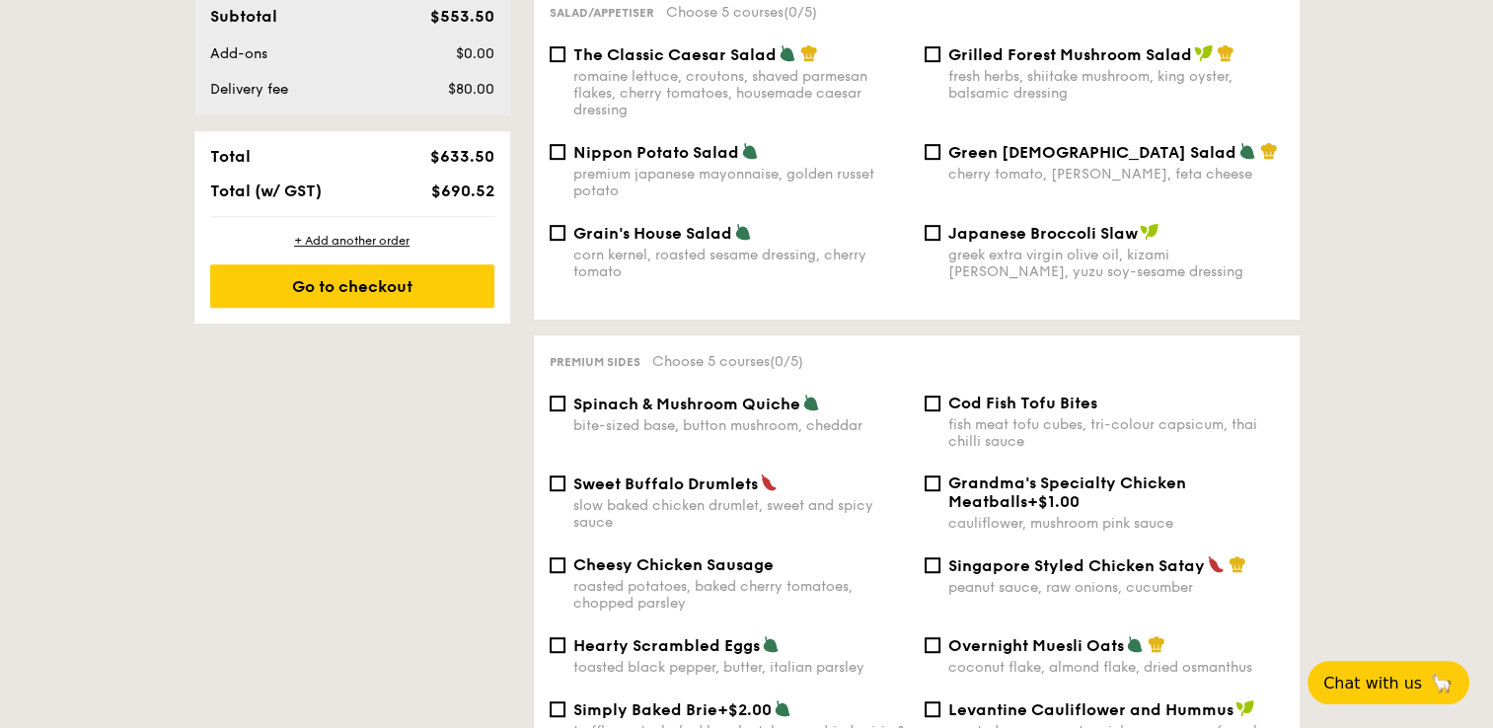
click at [991, 394] on span "Cod Fish Tofu Bites" at bounding box center [1022, 403] width 149 height 19
click at [940, 396] on input "Cod Fish Tofu Bites fish meat tofu cubes, tri-colour capsicum, thai chilli sauce" at bounding box center [933, 404] width 16 height 16
checkbox input "true"
click at [1058, 548] on div "Sweet Buffalo Drumlets slow baked chicken drumlet, sweet and spicy sauce Grandm…" at bounding box center [917, 515] width 750 height 82
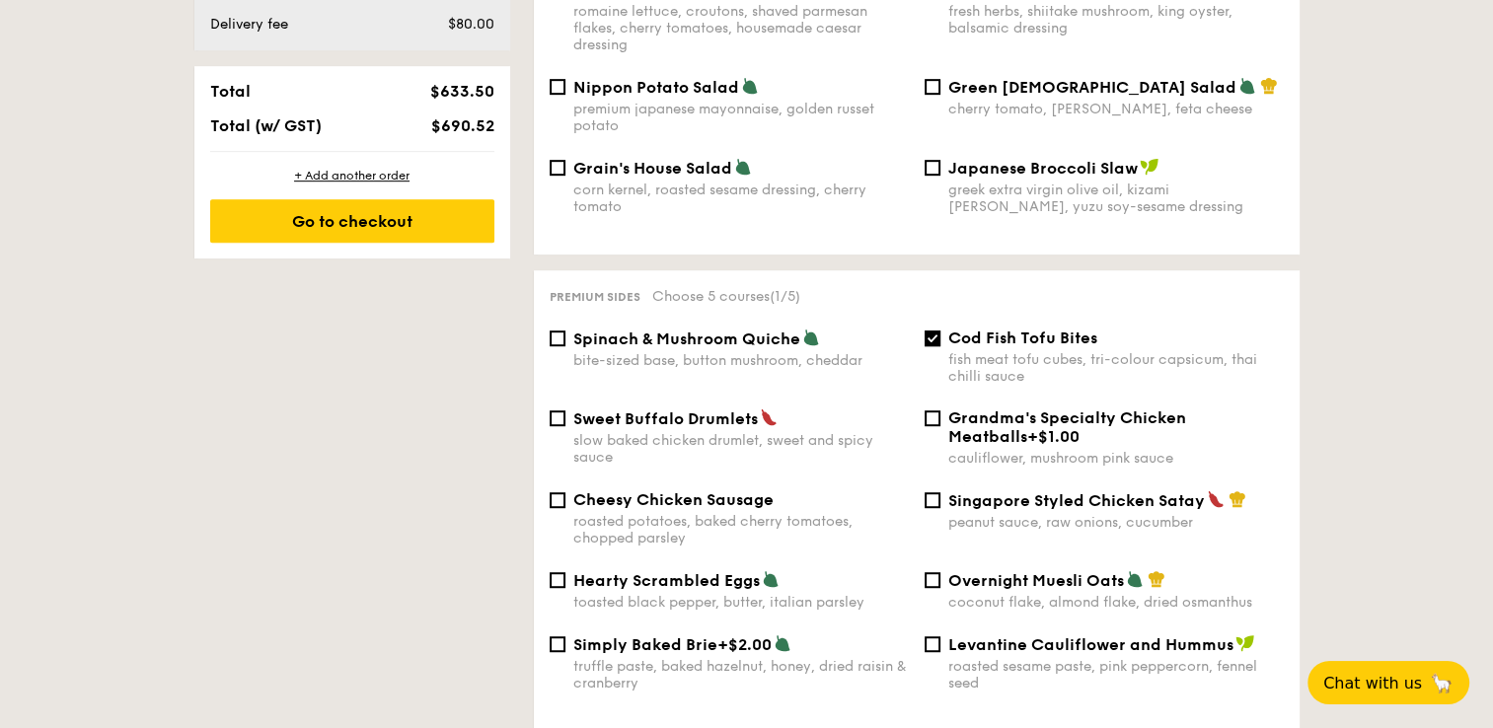
scroll to position [1085, 0]
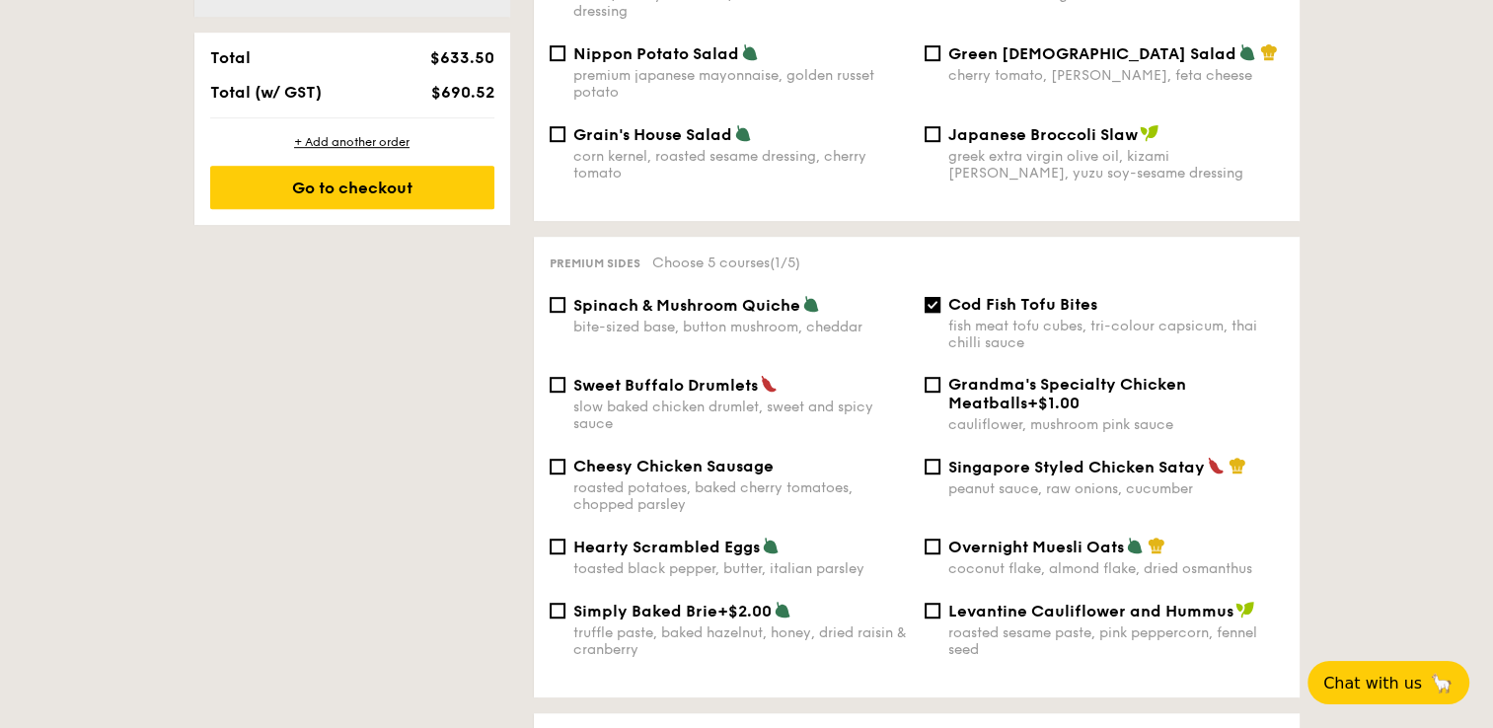
click at [1043, 463] on span "Singapore Styled Chicken Satay" at bounding box center [1076, 467] width 257 height 19
click at [940, 463] on input "Singapore Styled Chicken Satay peanut sauce, raw onions, cucumber" at bounding box center [933, 467] width 16 height 16
checkbox input "true"
click at [1012, 609] on span "Levantine Cauliflower and Hummus" at bounding box center [1090, 611] width 285 height 19
click at [940, 609] on input "Levantine Cauliflower and Hummus roasted sesame paste, pink peppercorn, fennel …" at bounding box center [933, 611] width 16 height 16
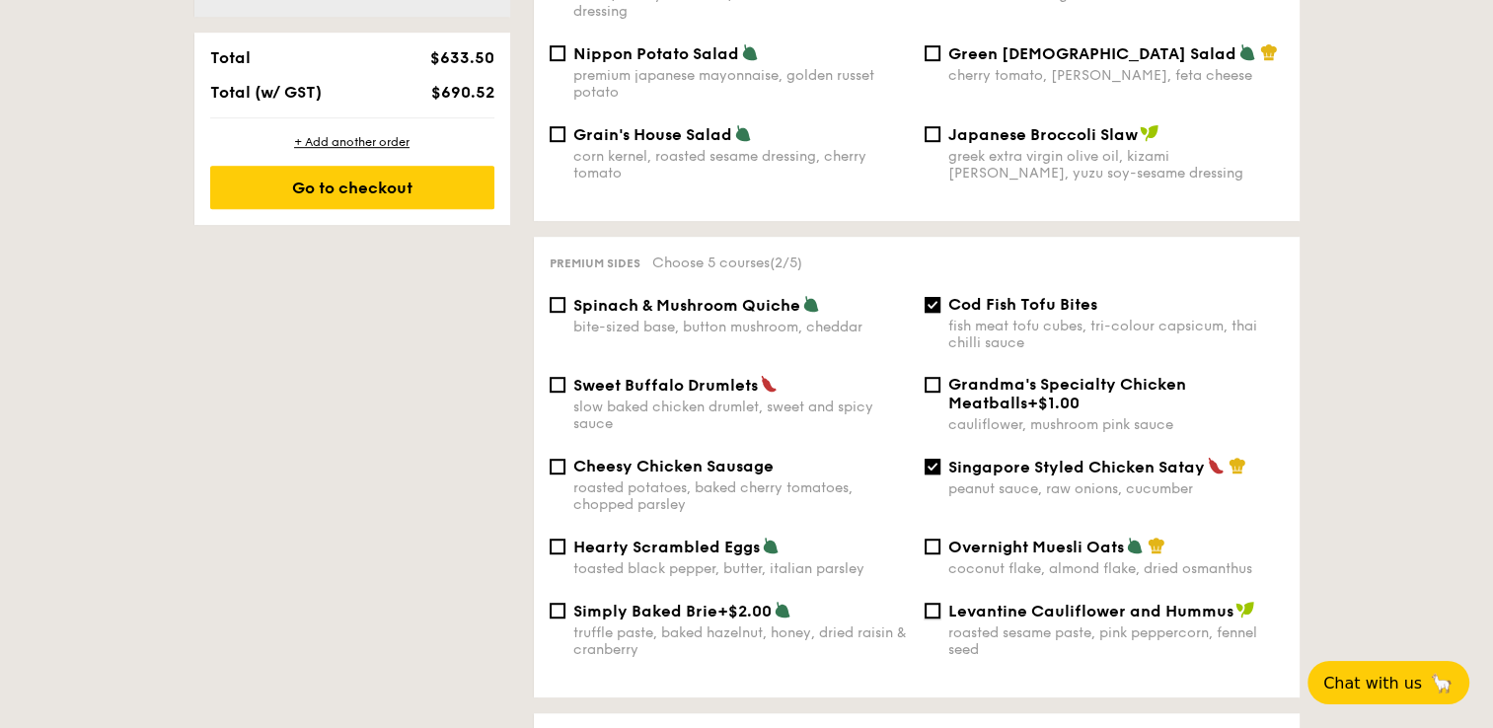
checkbox input "true"
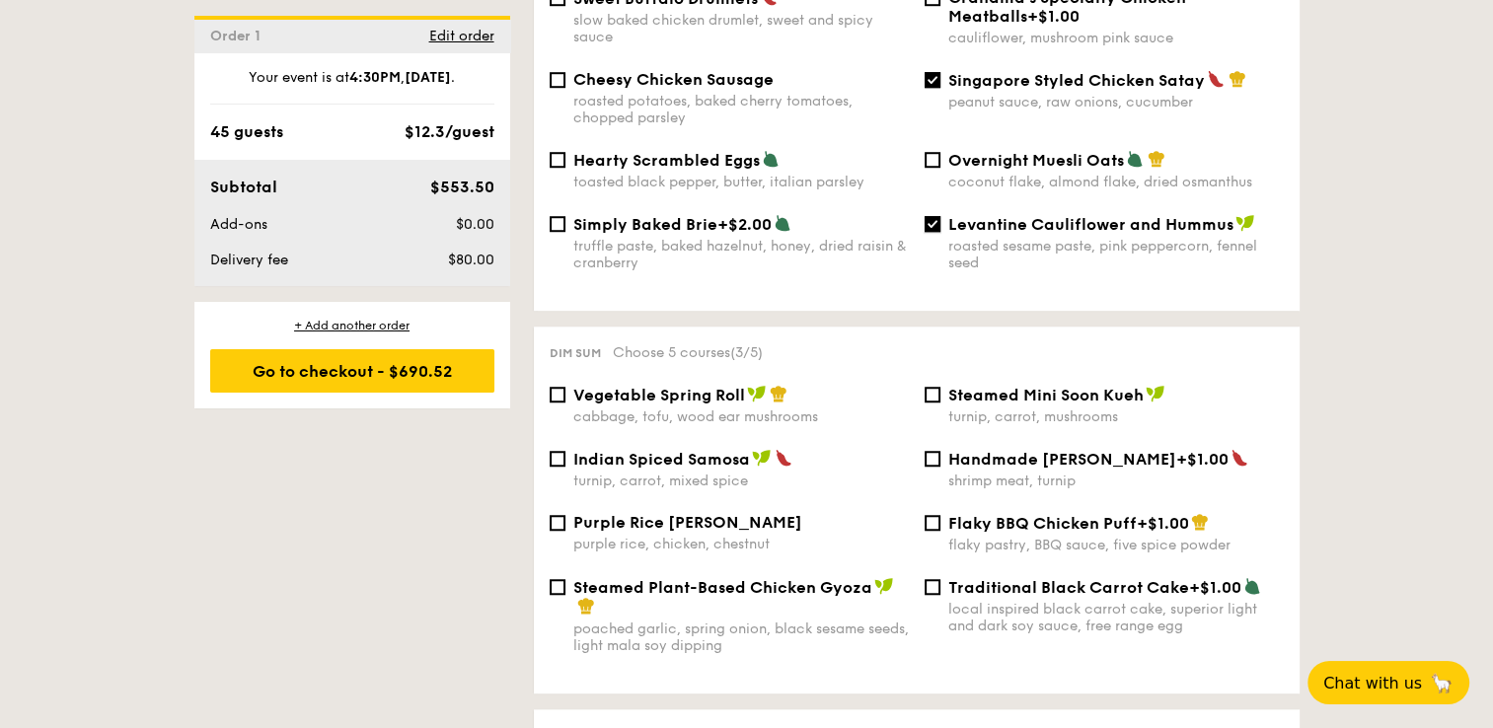
scroll to position [1480, 0]
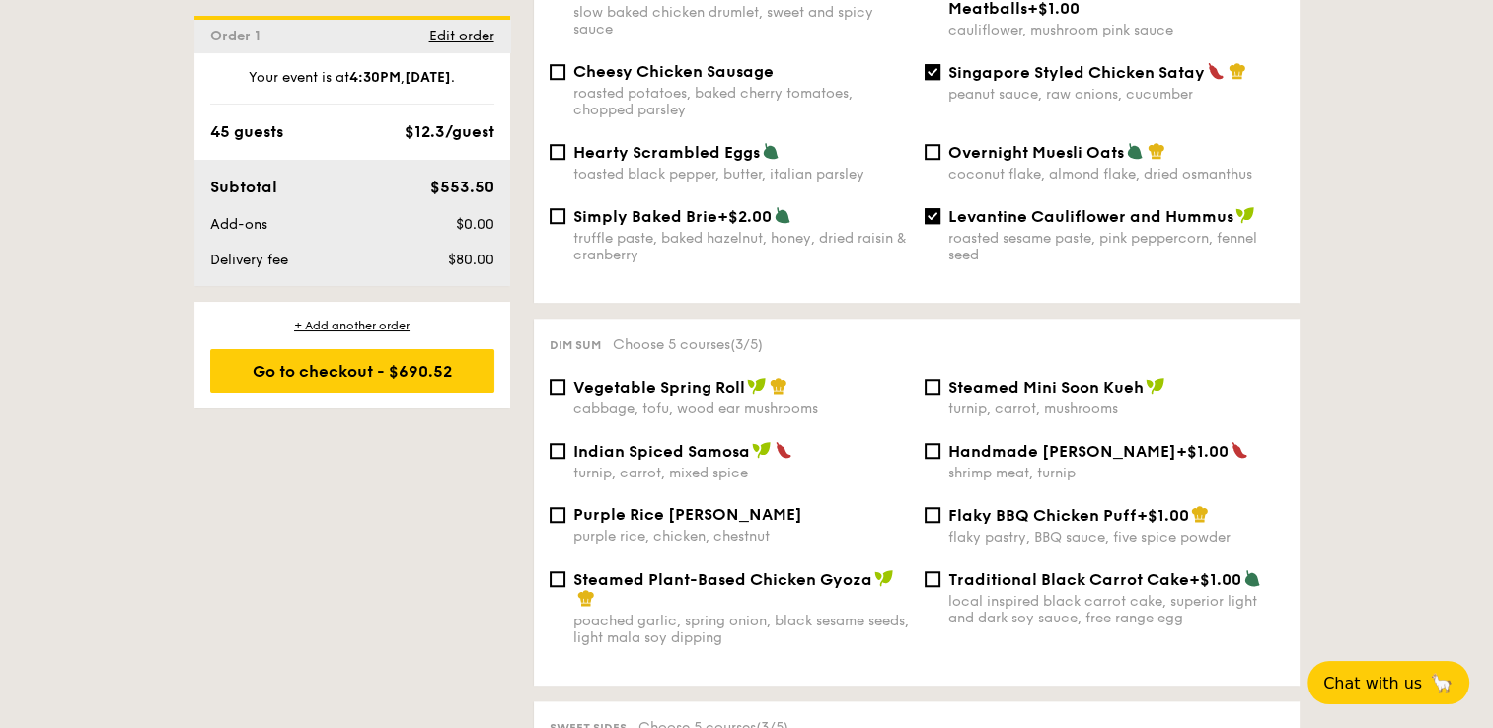
click at [1039, 405] on div "turnip, carrot, mushrooms" at bounding box center [1115, 409] width 335 height 17
click at [940, 395] on input "Steamed Mini Soon Kueh turnip, carrot, mushrooms" at bounding box center [933, 387] width 16 height 16
checkbox input "true"
click at [1069, 578] on span "Traditional Black Carrot Cake" at bounding box center [1068, 579] width 241 height 19
click at [940, 578] on input "Traditional Black Carrot Cake +$1.00 local inspired black carrot cake, superior…" at bounding box center [933, 579] width 16 height 16
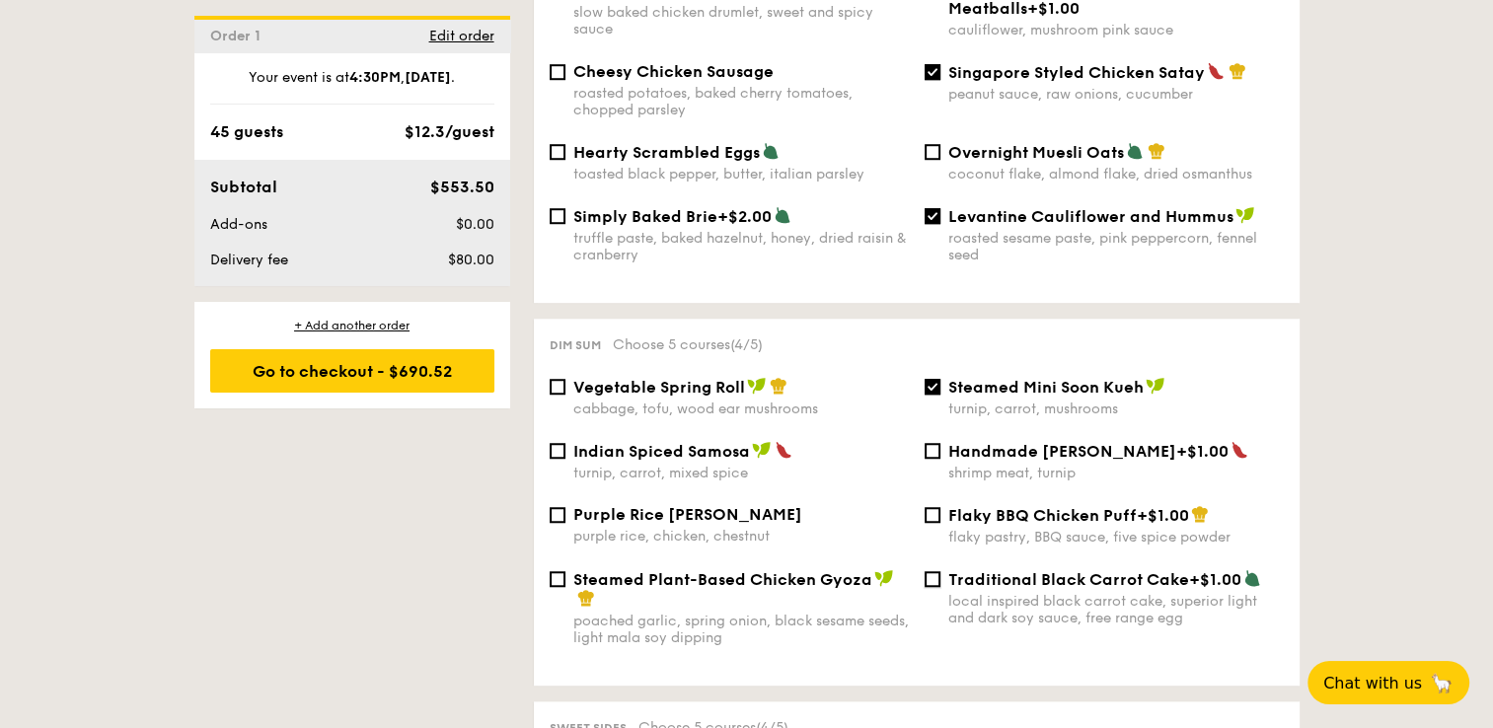
checkbox input "true"
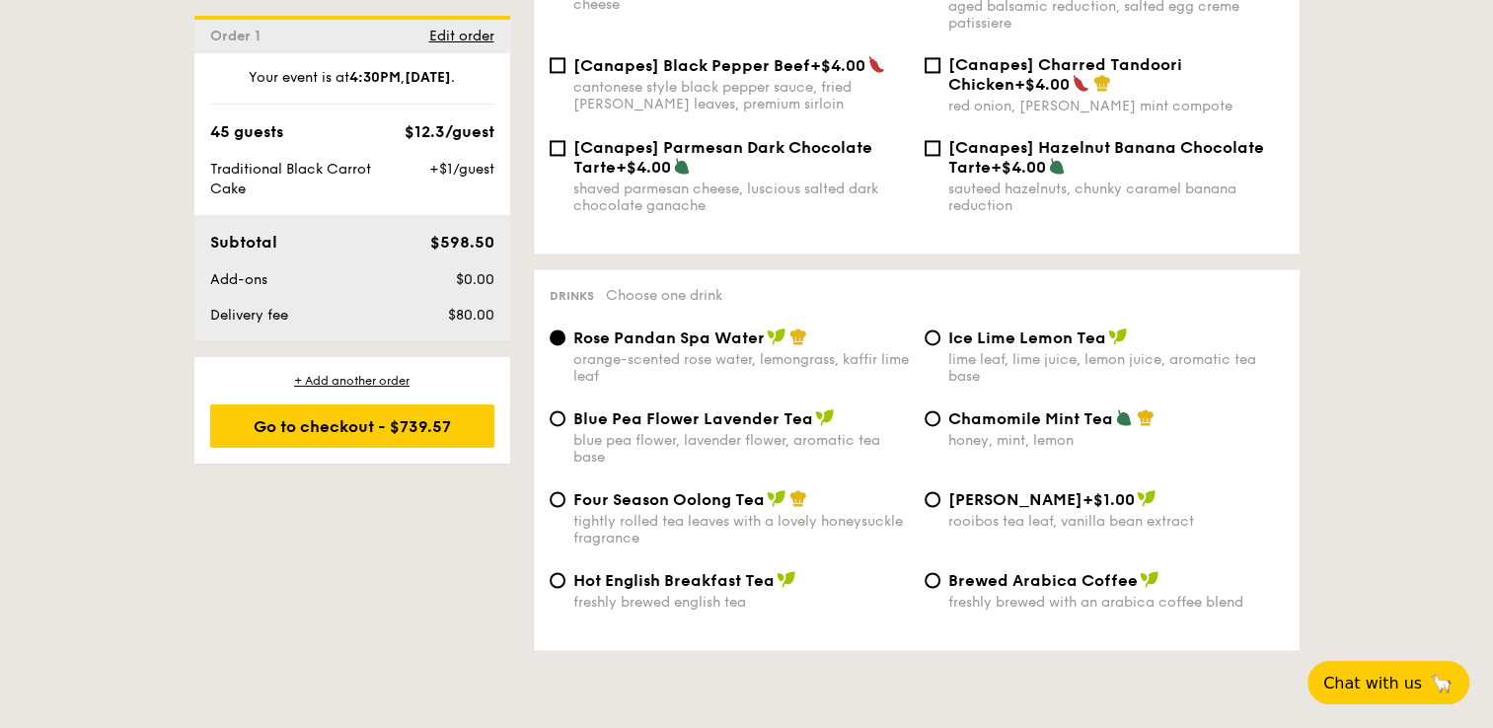
scroll to position [3059, 0]
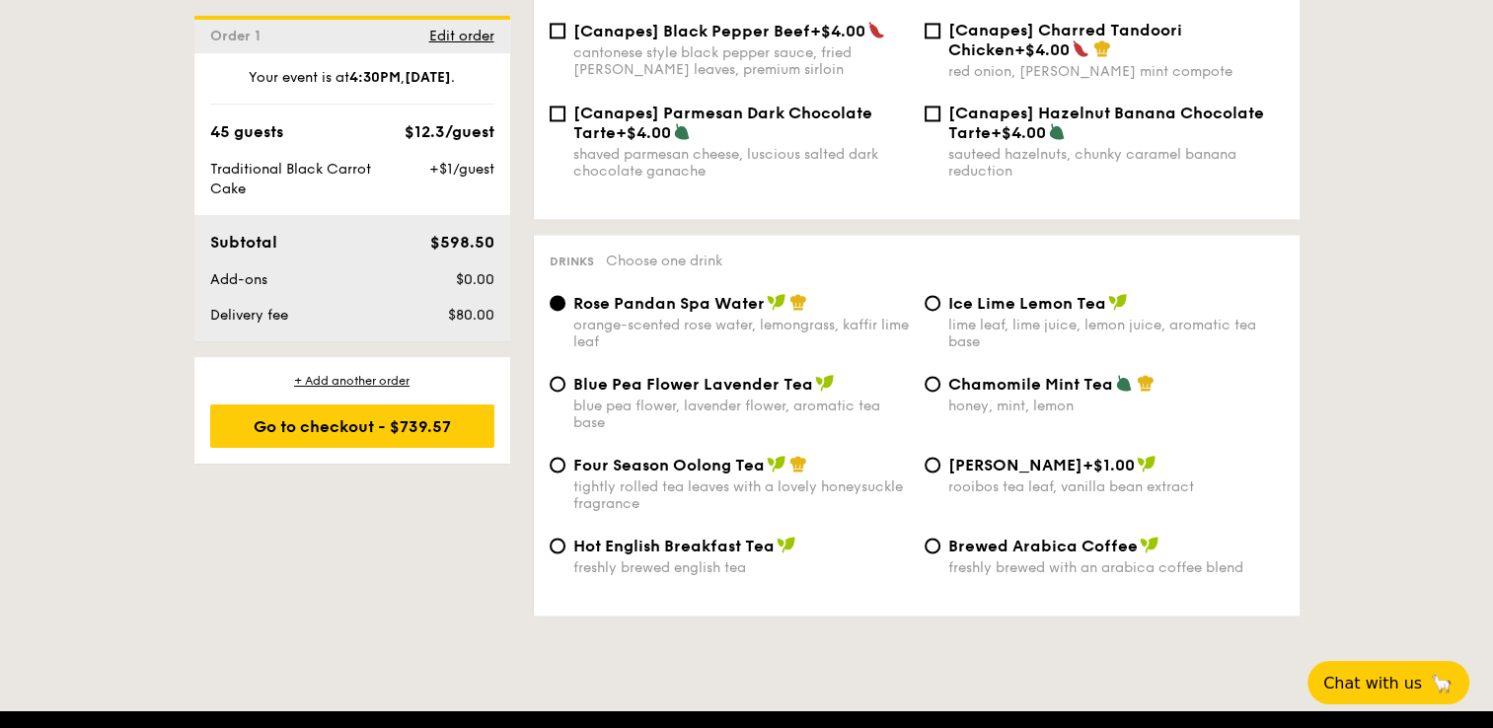
click at [1053, 317] on div "Ice Lime Lemon Tea lime leaf, lime juice, lemon juice, aromatic tea base" at bounding box center [1115, 321] width 335 height 57
click at [940, 311] on input "Ice Lime Lemon Tea lime leaf, lime juice, lemon juice, aromatic tea base" at bounding box center [933, 303] width 16 height 16
radio input "true"
click at [442, 427] on div "Go to checkout - $739.57" at bounding box center [352, 426] width 284 height 43
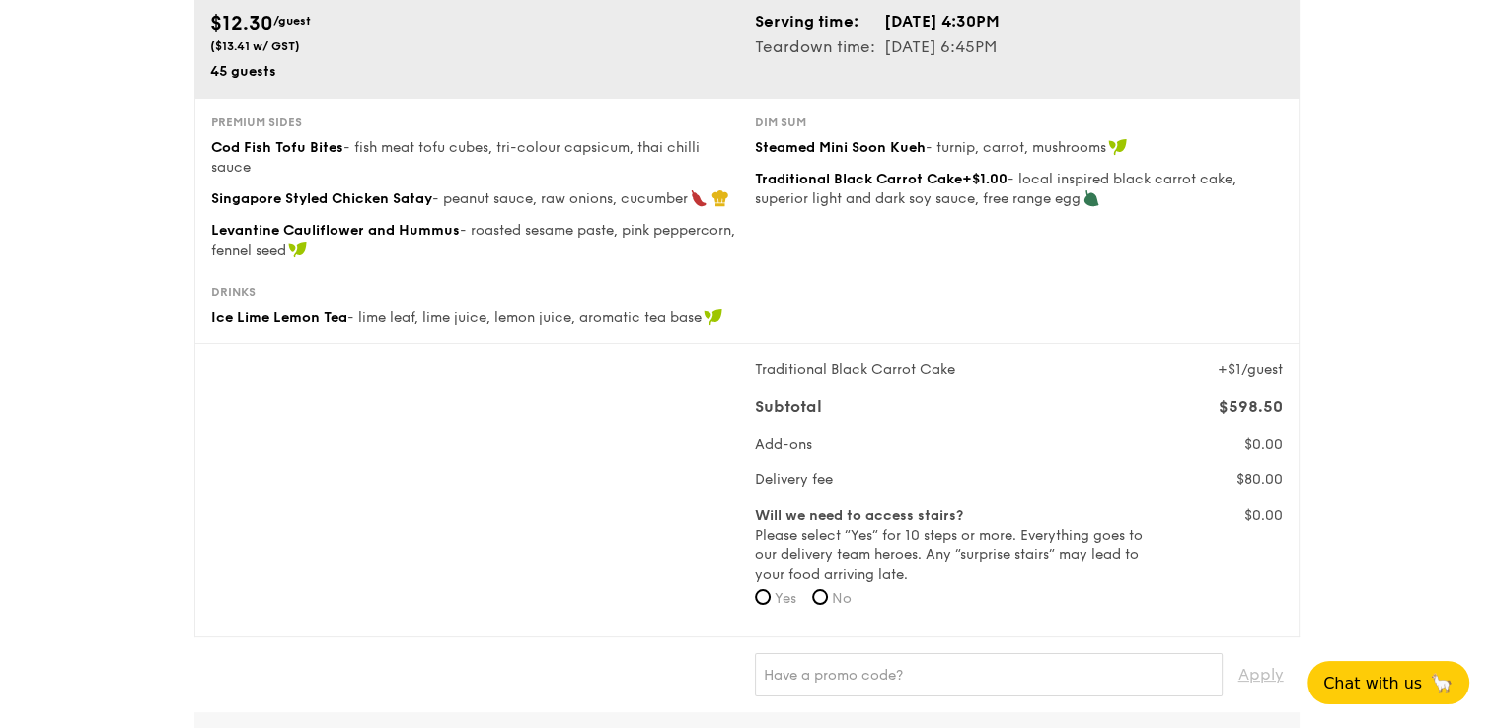
scroll to position [197, 0]
click at [828, 596] on input "No" at bounding box center [820, 596] width 16 height 16
radio input "true"
click at [771, 593] on label "Yes" at bounding box center [775, 598] width 41 height 20
click at [771, 593] on input "Yes" at bounding box center [763, 596] width 16 height 16
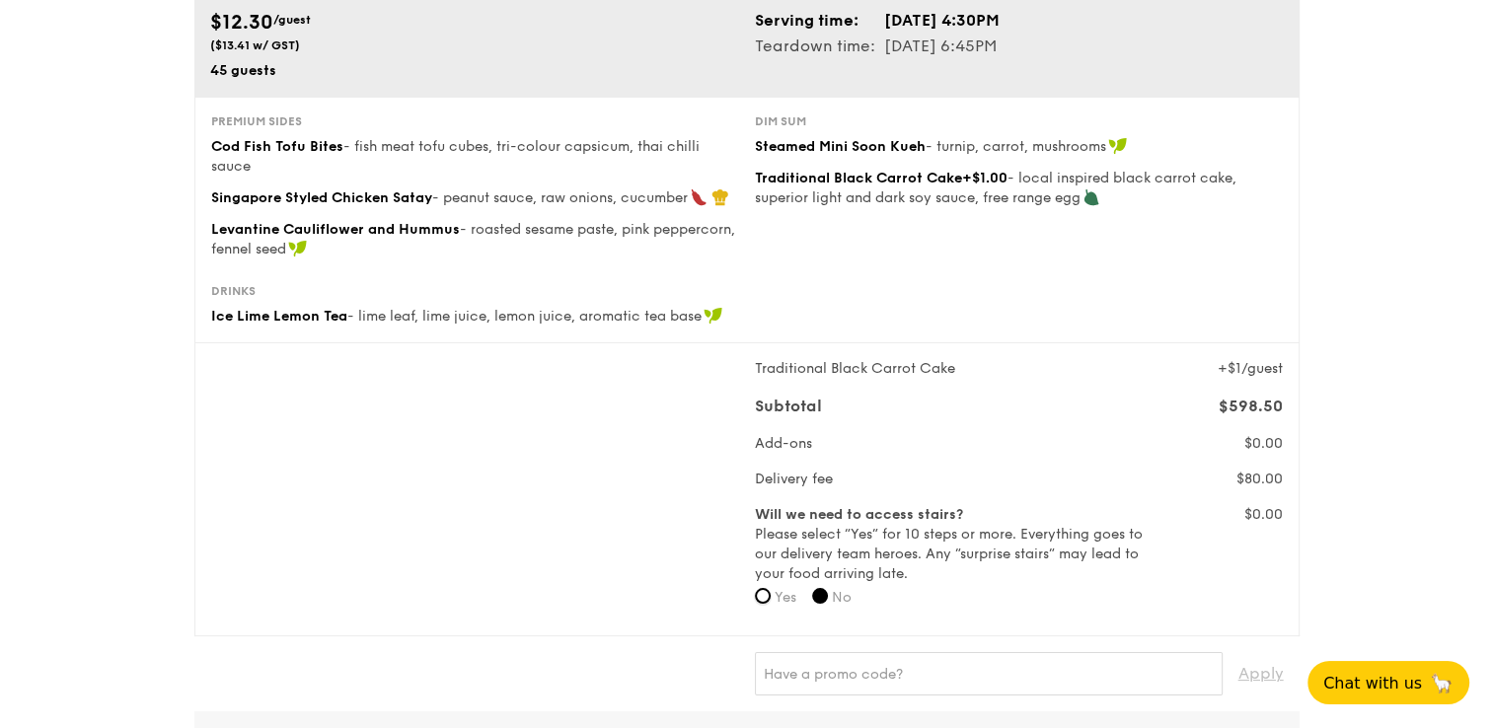
radio input "true"
click at [817, 594] on input "No" at bounding box center [820, 596] width 16 height 16
radio input "true"
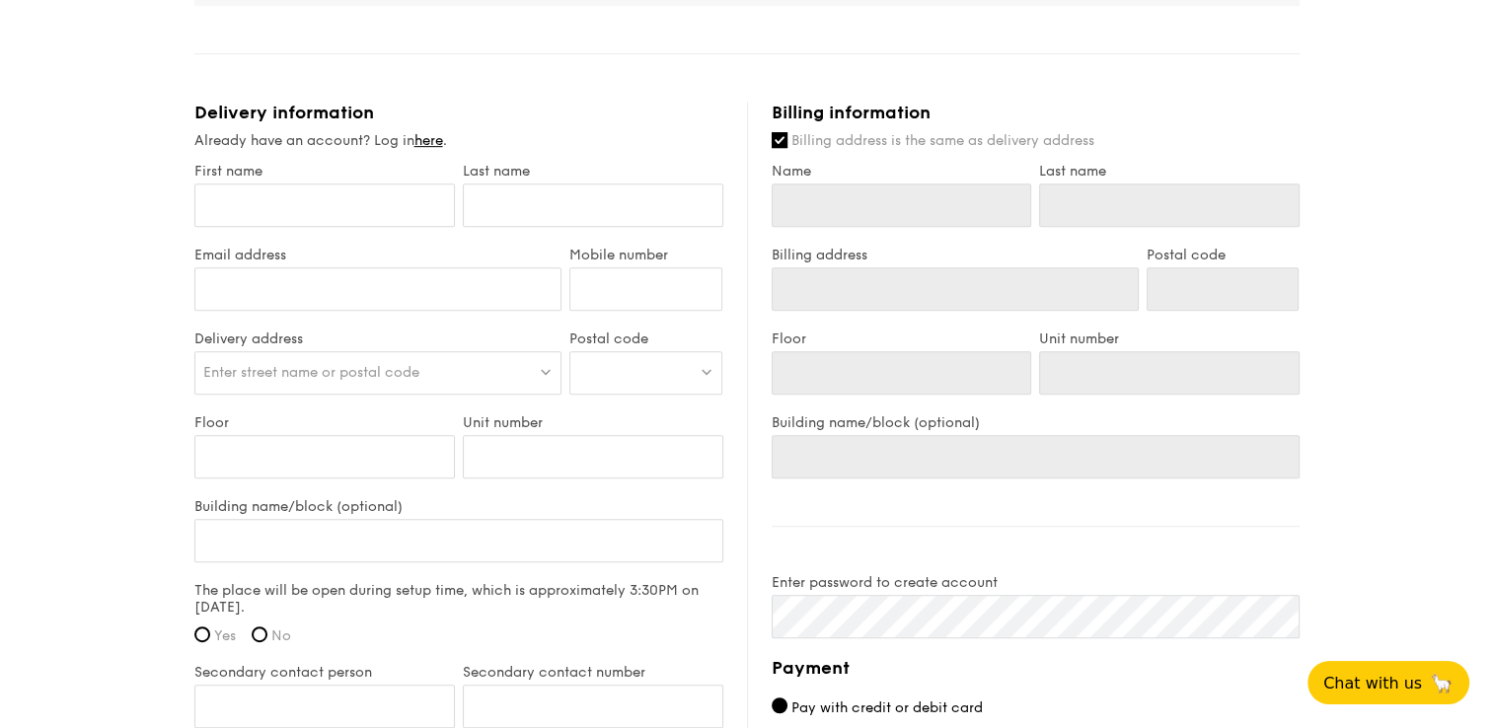
scroll to position [790, 0]
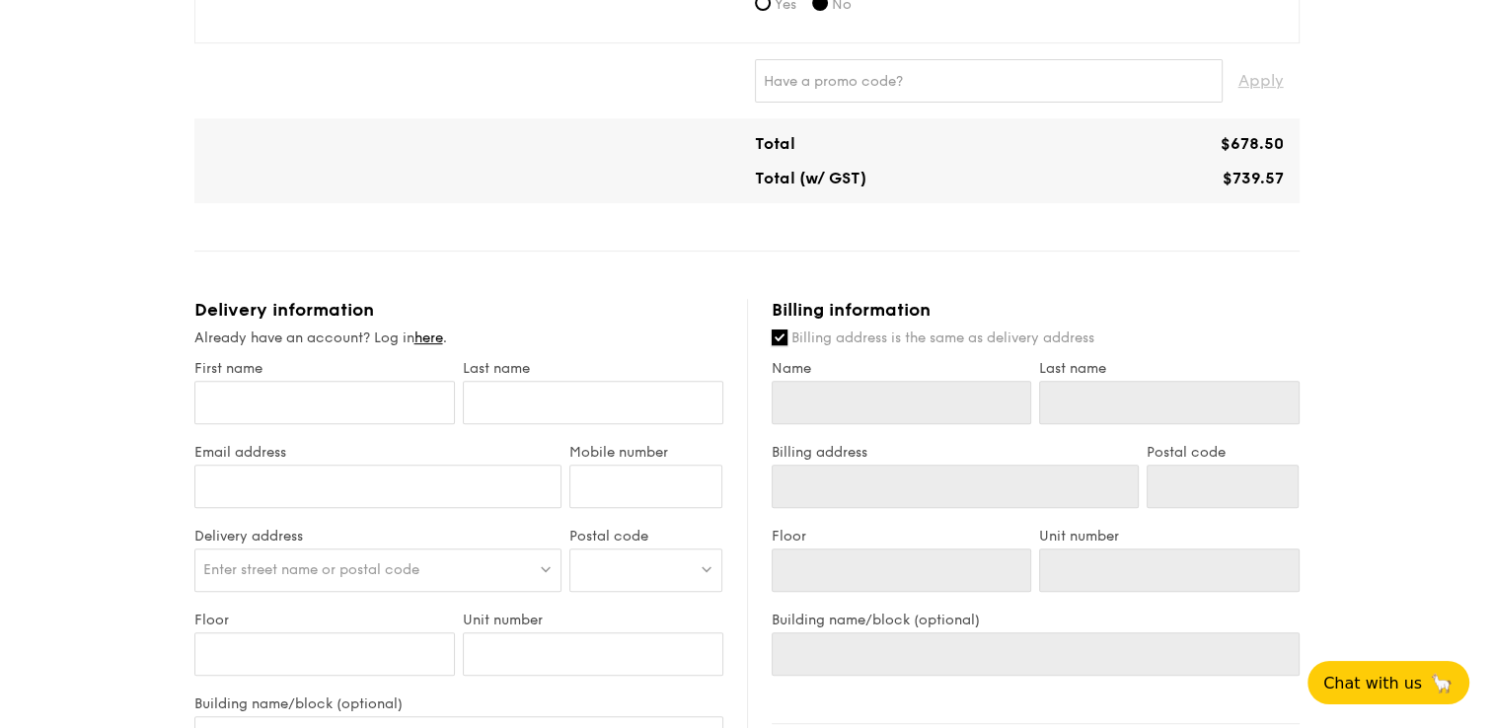
click at [781, 340] on input "Billing address is the same as delivery address" at bounding box center [780, 338] width 16 height 16
checkbox input "false"
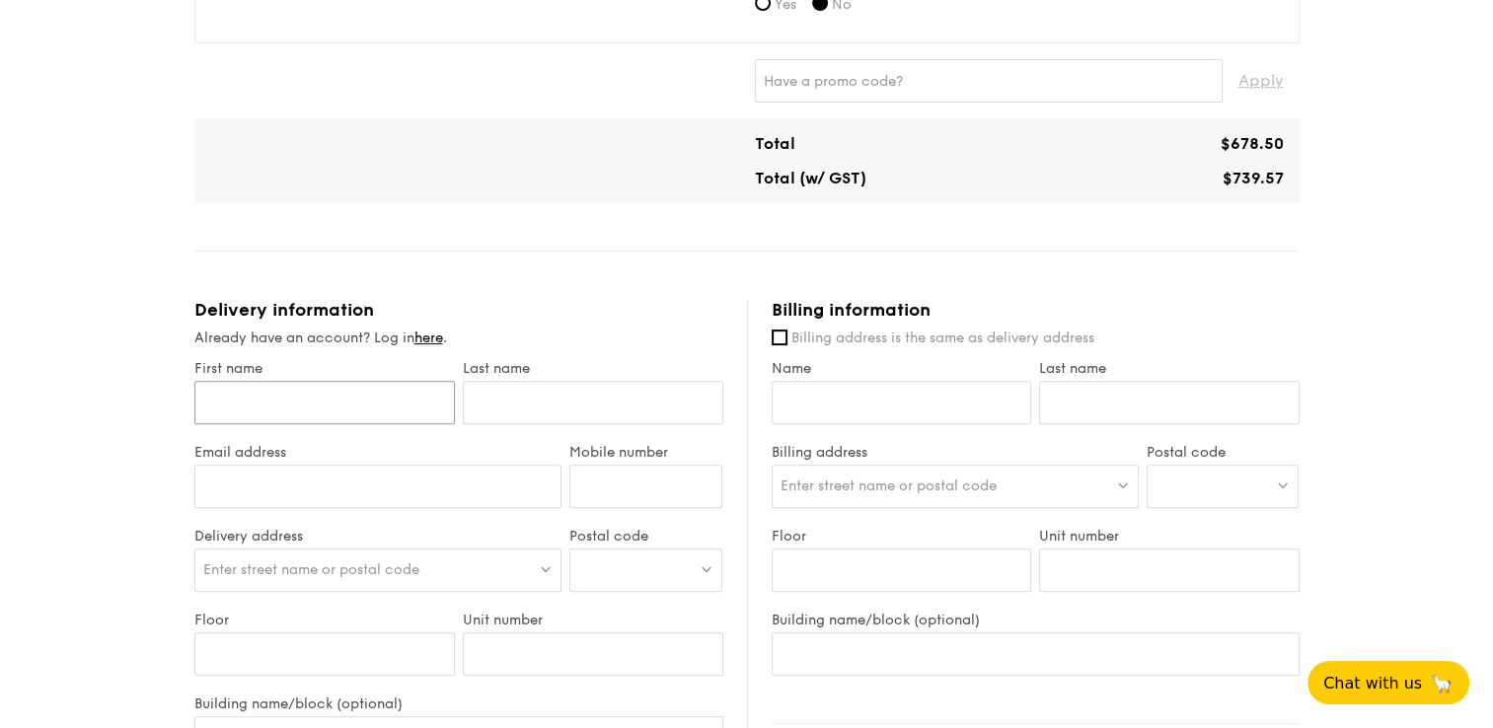
click at [370, 397] on input "First name" at bounding box center [324, 402] width 260 height 43
type input "Kristin"
click at [476, 394] on input "text" at bounding box center [593, 402] width 260 height 43
type input "Tan"
click at [447, 480] on input "Email address" at bounding box center [378, 486] width 368 height 43
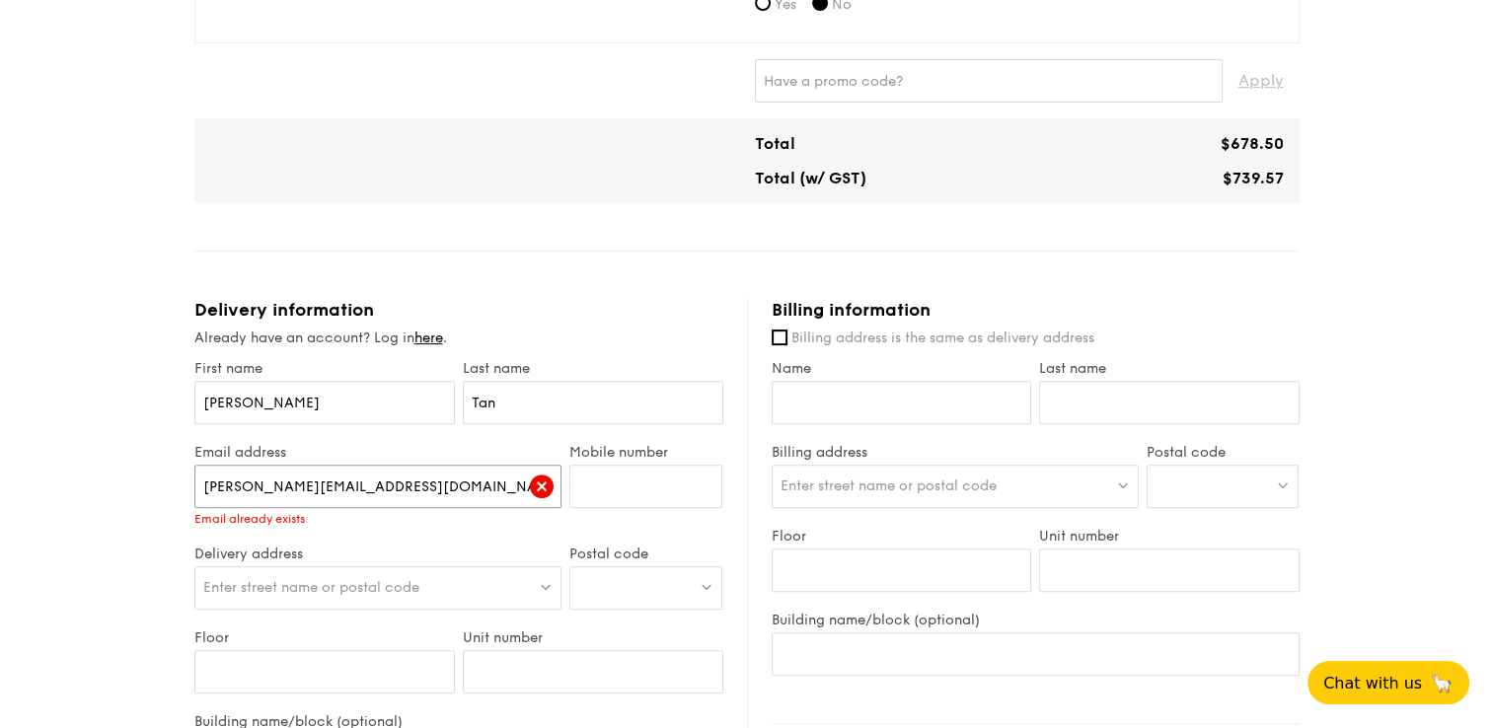
type input "kristin.tan@bd.com"
click at [643, 470] on input "Mobile number" at bounding box center [645, 486] width 153 height 43
type input "92970645"
click at [677, 346] on div "Already have an account? Log in here ." at bounding box center [458, 339] width 529 height 20
click at [453, 590] on div "Enter street name or postal code" at bounding box center [378, 587] width 368 height 43
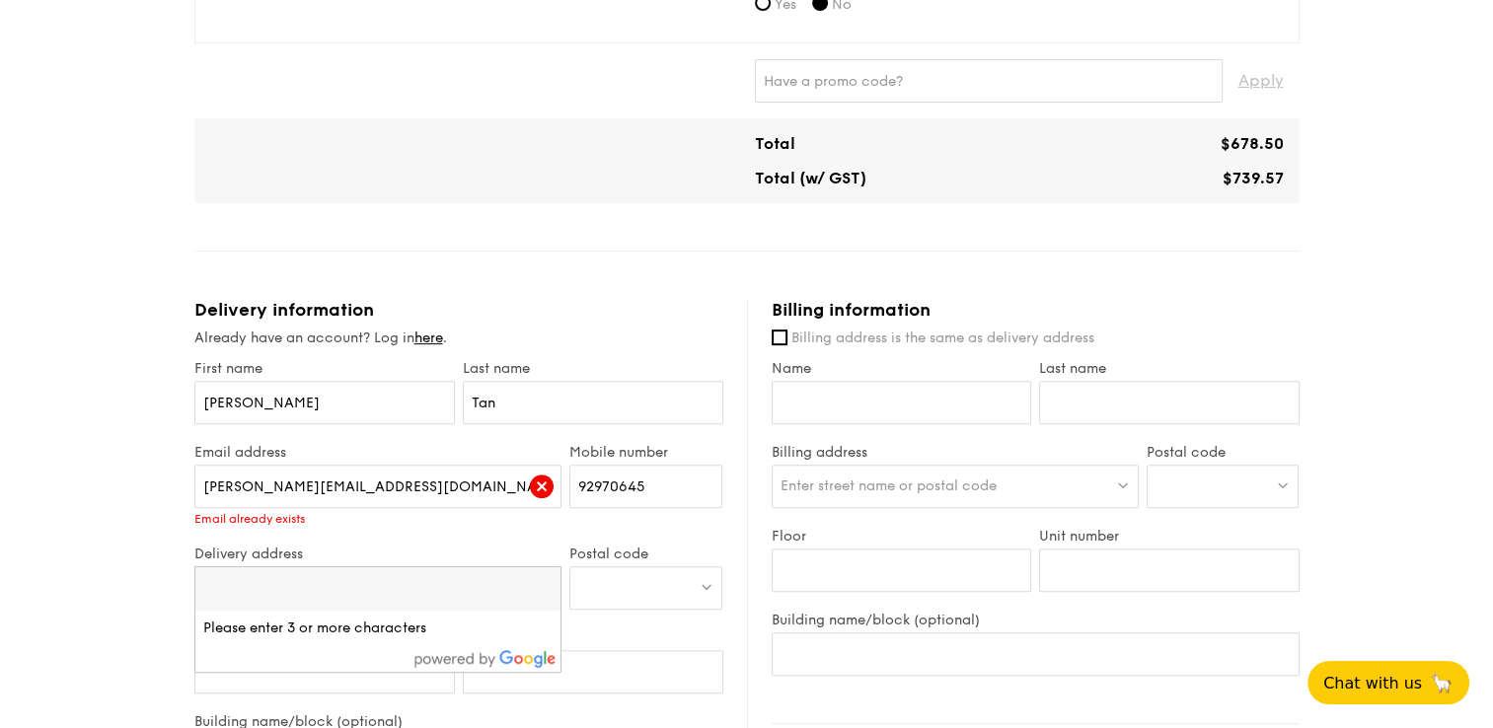
click at [458, 552] on label "Delivery address" at bounding box center [378, 554] width 368 height 17
click at [425, 335] on link "here" at bounding box center [428, 338] width 29 height 17
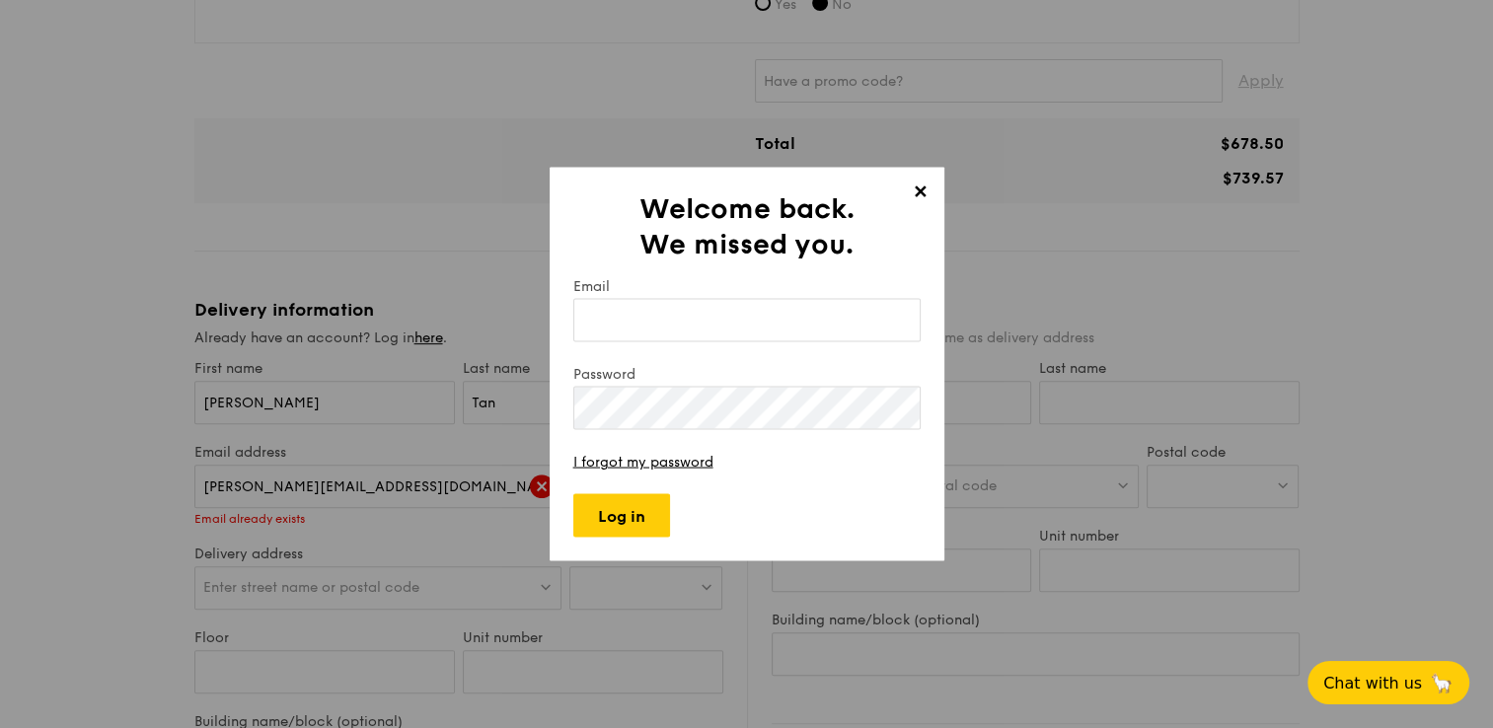
click at [644, 322] on input "Email" at bounding box center [746, 320] width 347 height 43
type input "kristin.tan@bd.com"
click at [691, 455] on link "I forgot my password" at bounding box center [643, 462] width 140 height 17
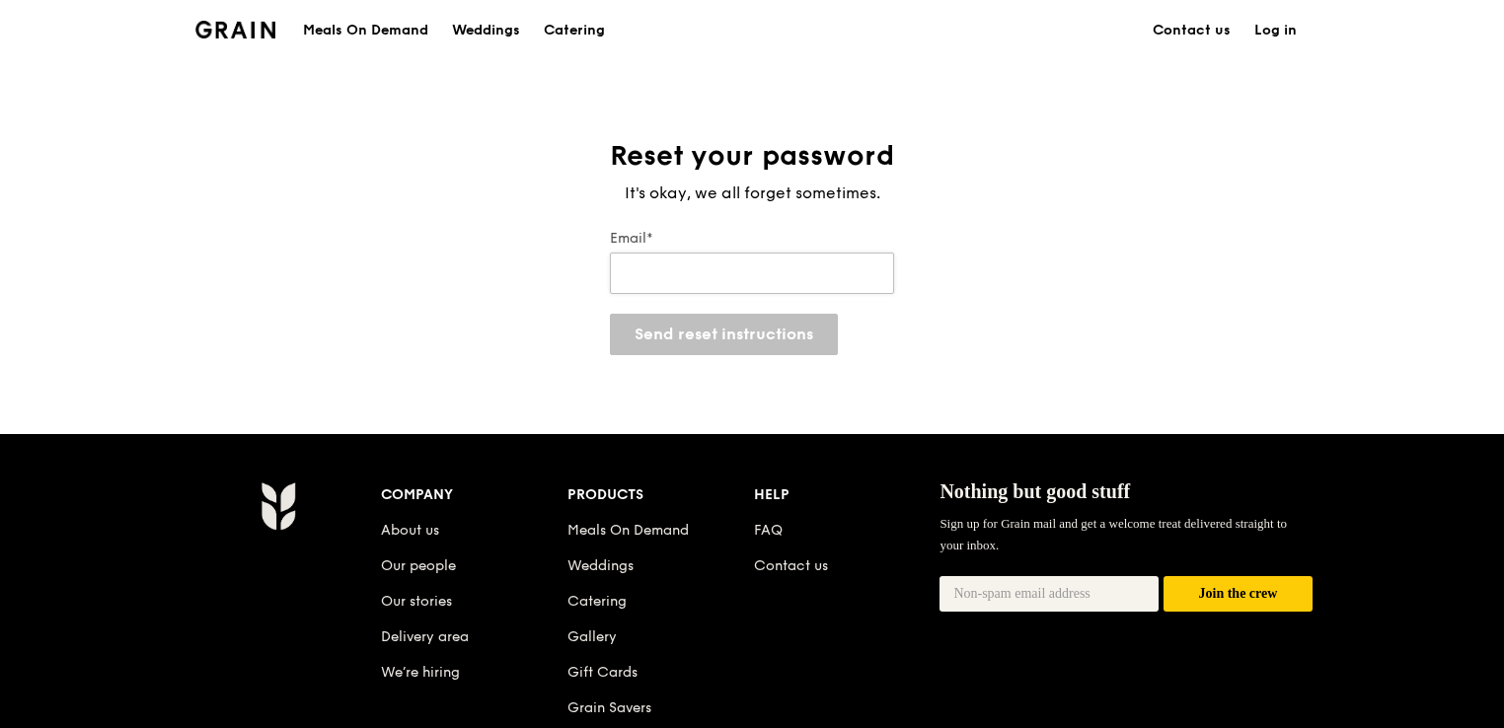
click at [800, 274] on input "Email*" at bounding box center [752, 273] width 284 height 41
type input "kristin.tan@bd.com"
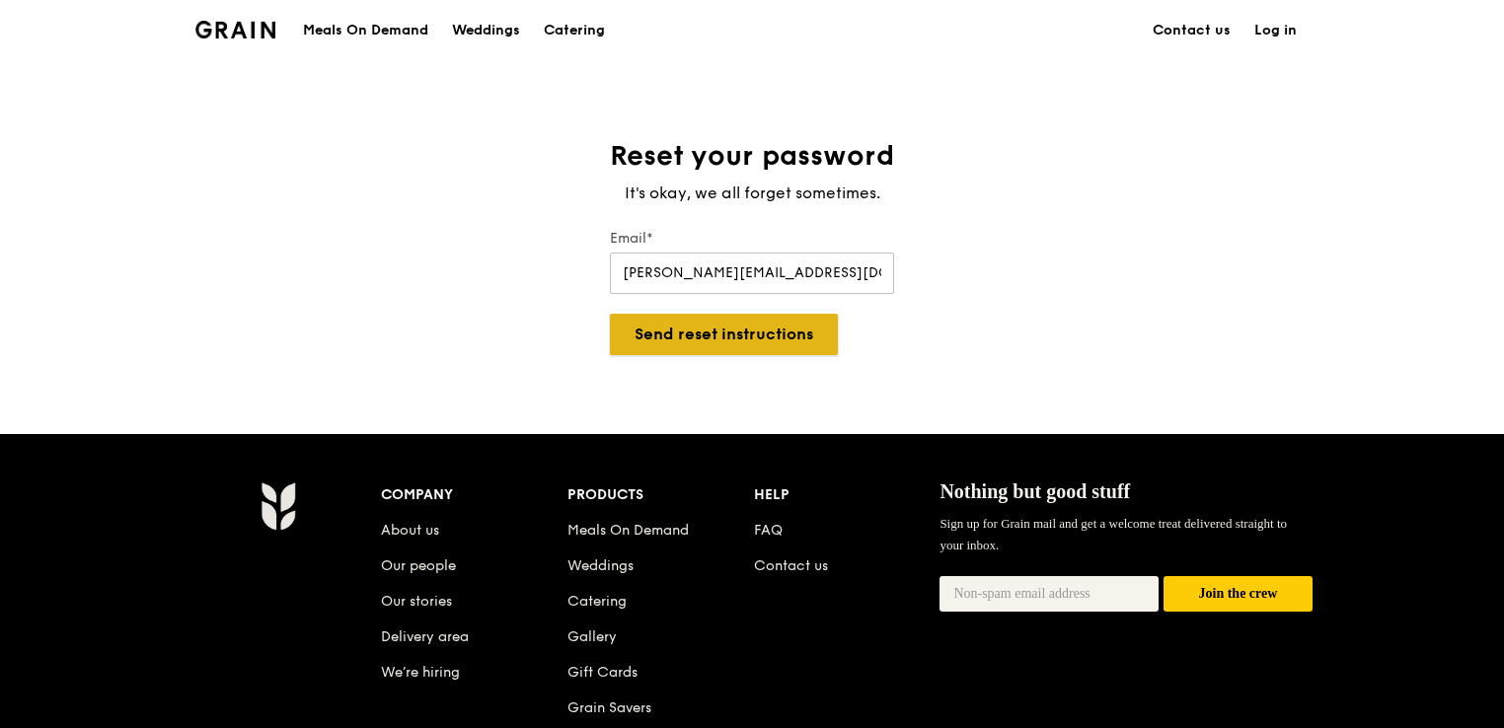
click at [792, 322] on button "Send reset instructions" at bounding box center [724, 334] width 228 height 41
